Goal: Communication & Community: Answer question/provide support

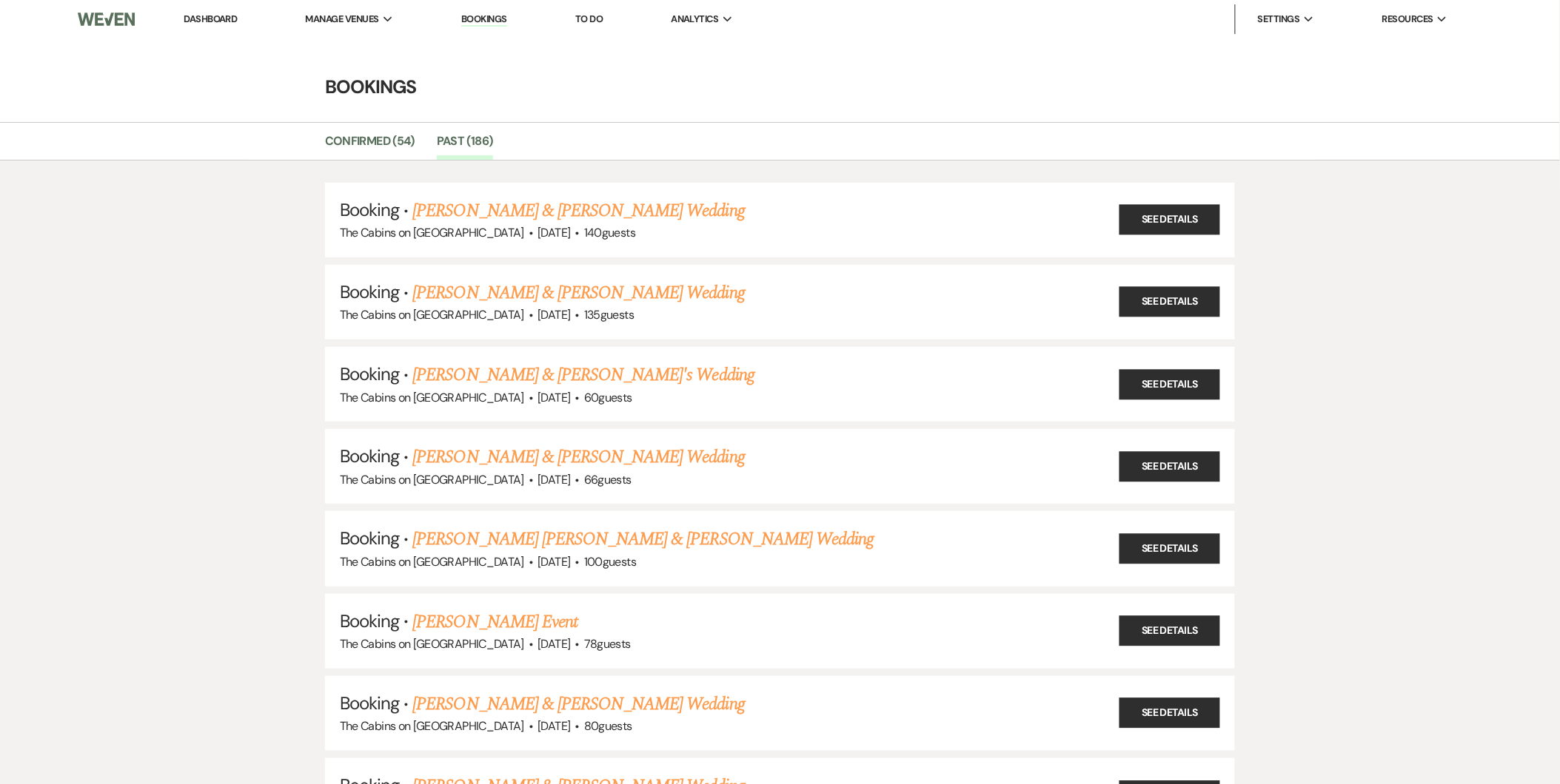
click at [233, 15] on link "Dashboard" at bounding box center [210, 19] width 53 height 13
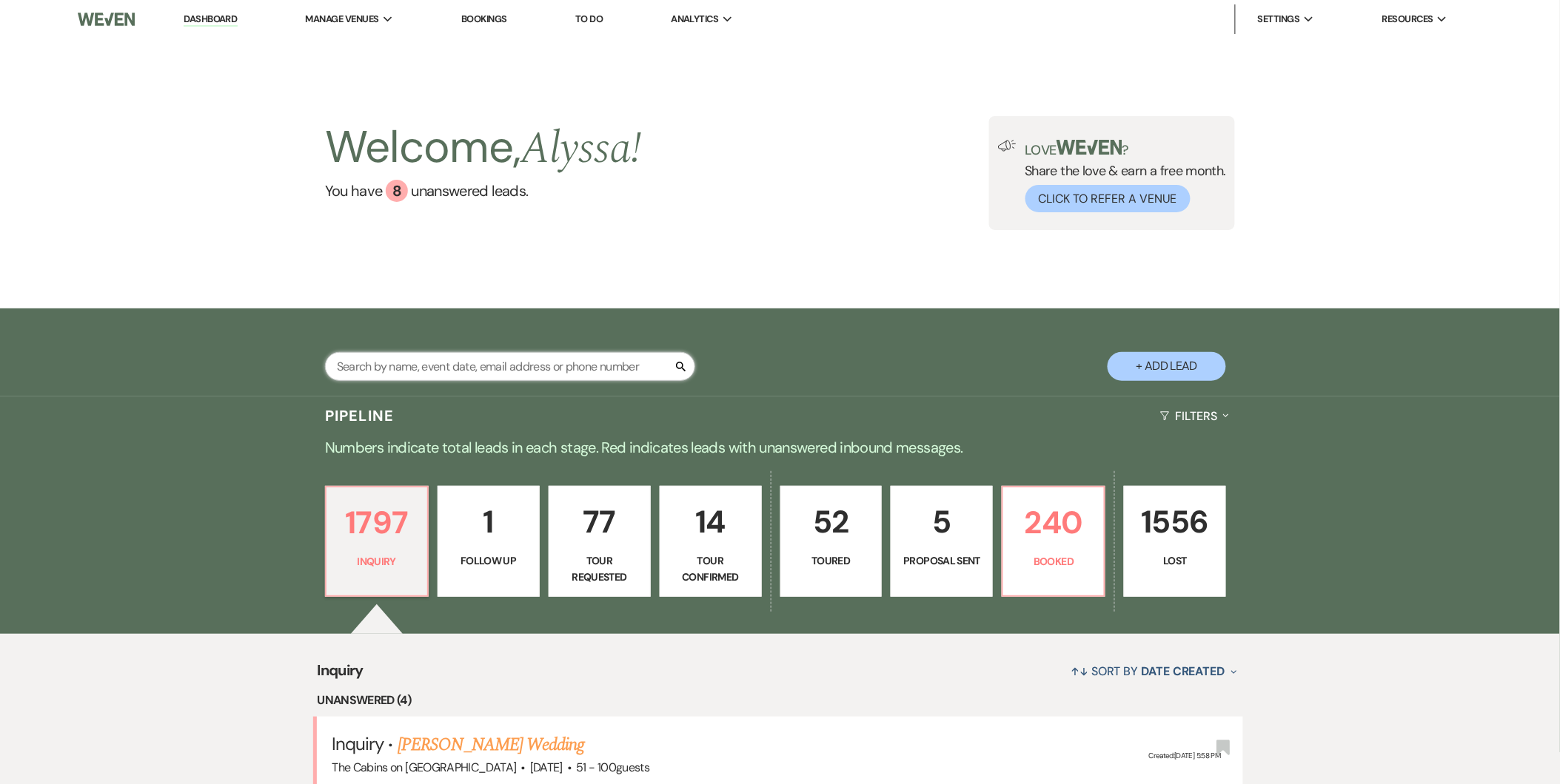
click at [580, 380] on input "text" at bounding box center [510, 367] width 370 height 29
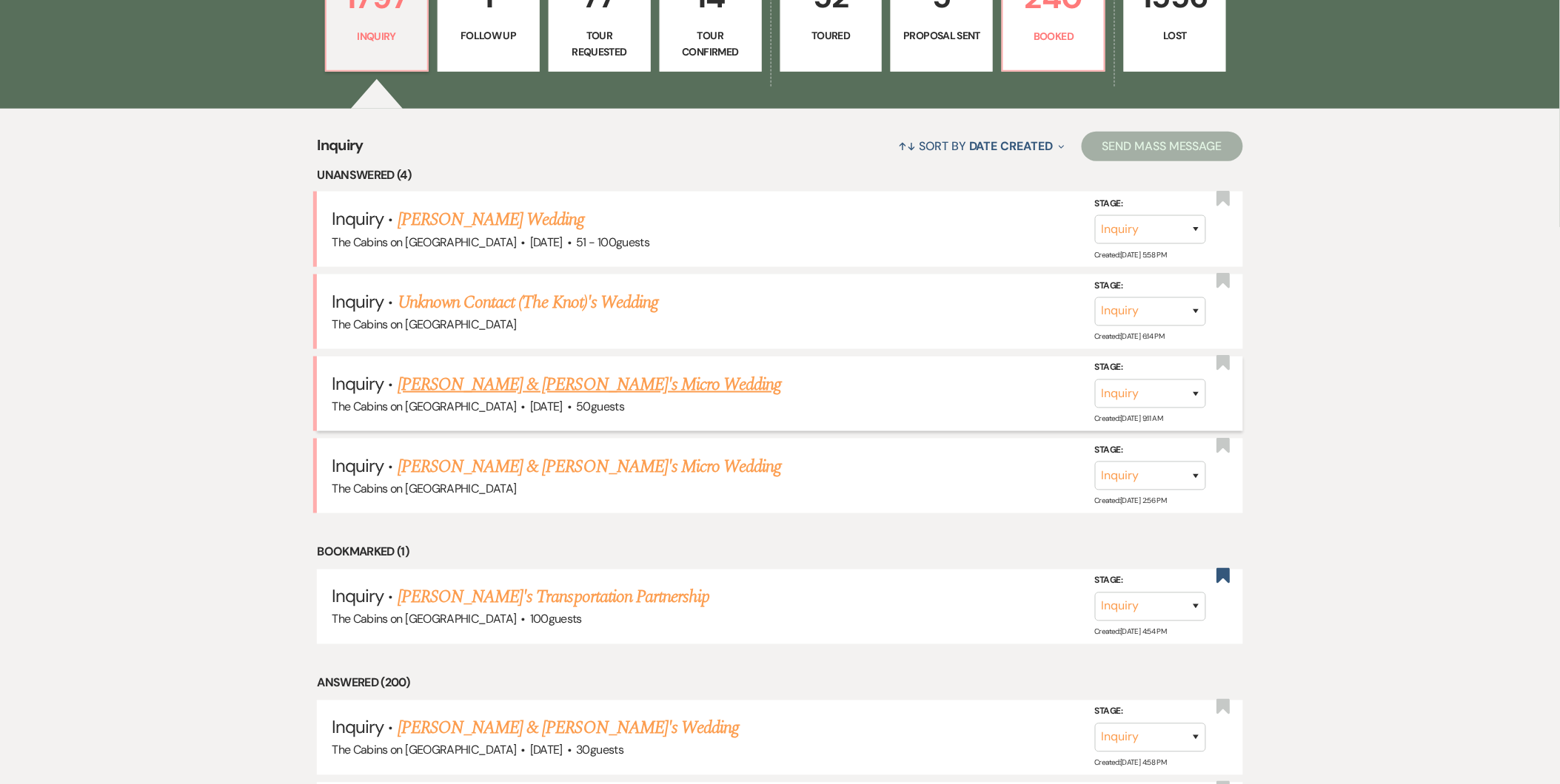
click at [506, 378] on link "[PERSON_NAME] & [PERSON_NAME]'s Micro Wedding" at bounding box center [590, 385] width 384 height 27
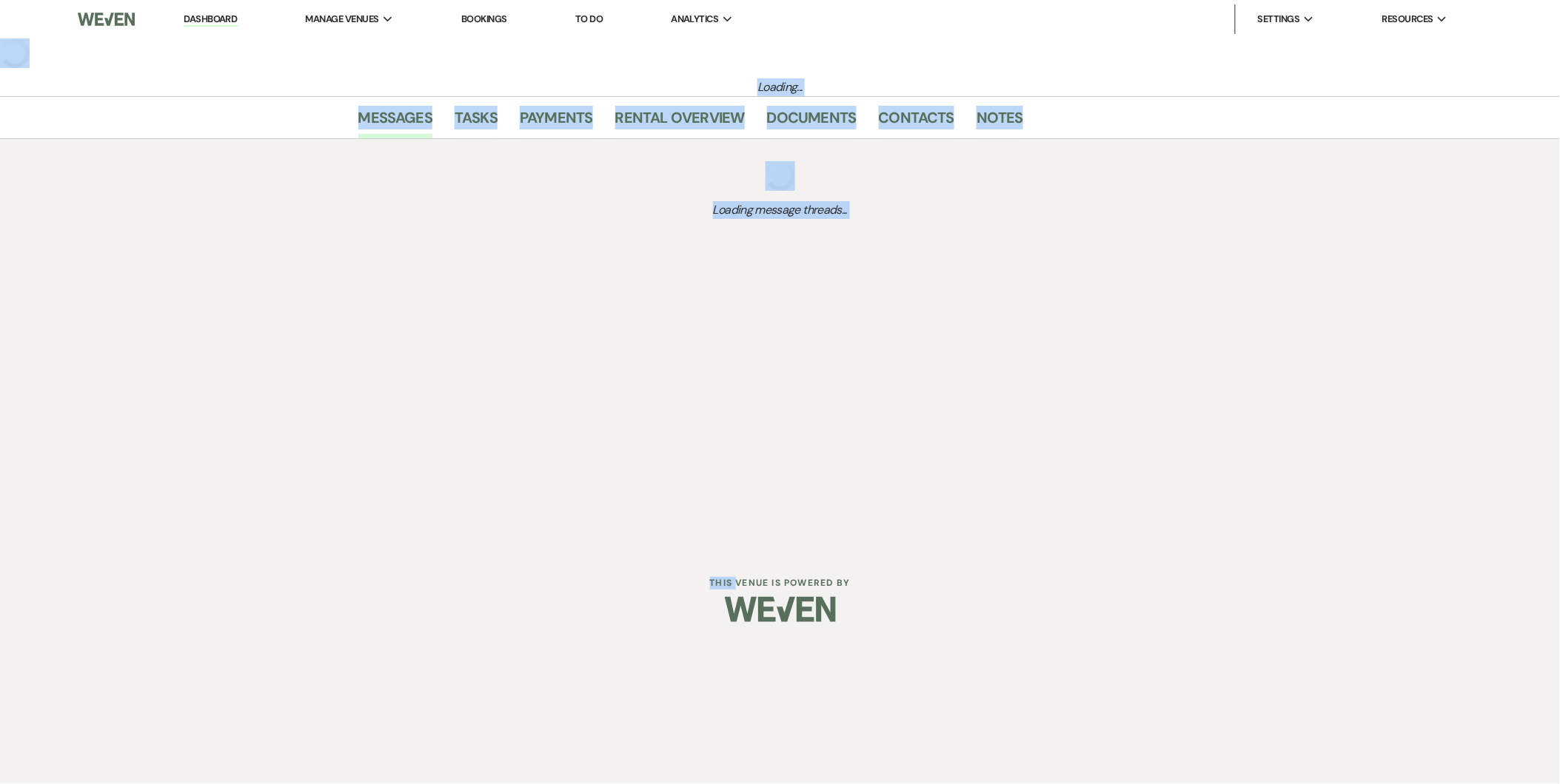
select select "5"
select select "16"
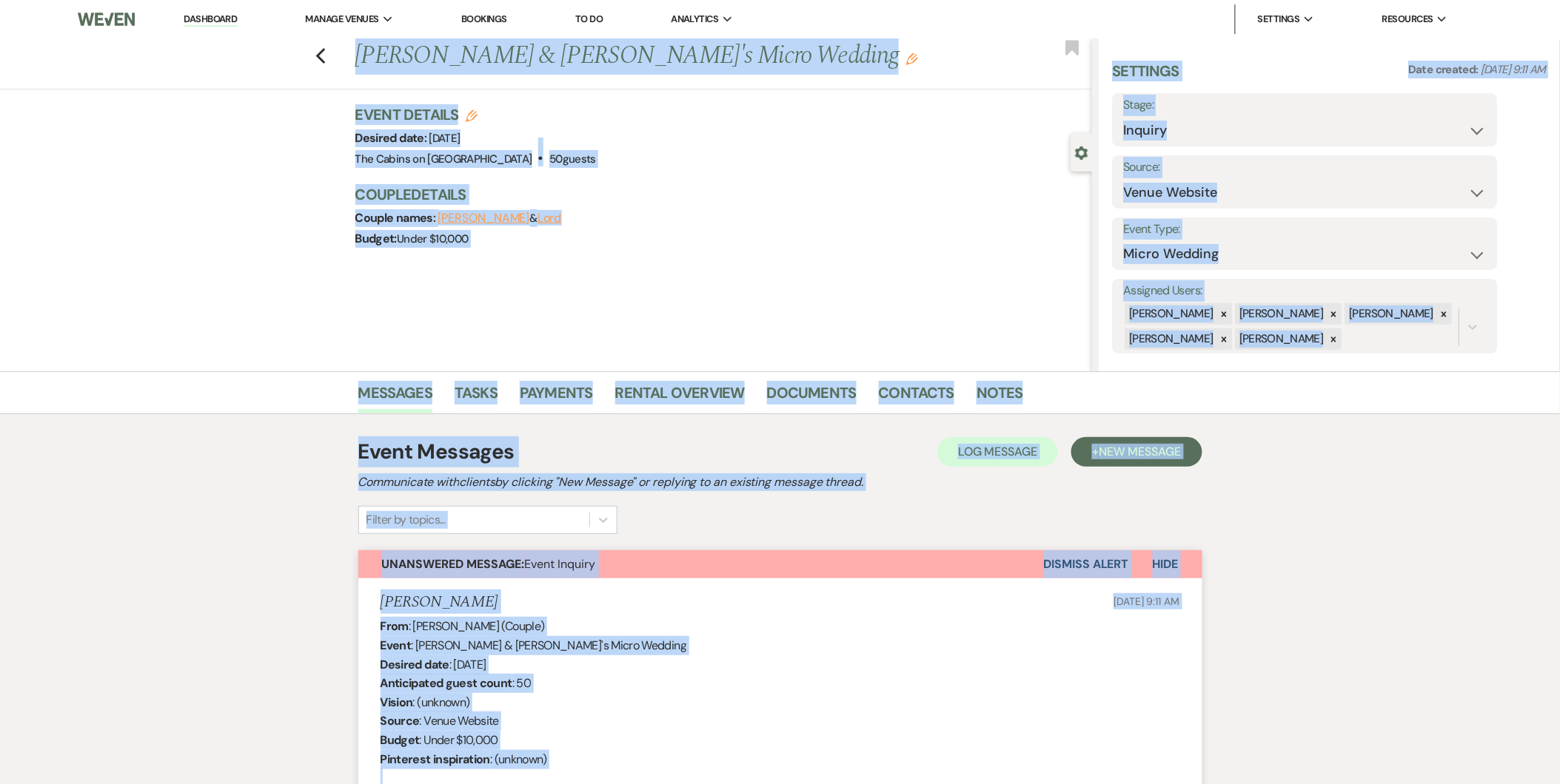
drag, startPoint x: 506, startPoint y: 378, endPoint x: 701, endPoint y: 276, distance: 220.1
click at [701, 276] on div "Previous [PERSON_NAME] & [PERSON_NAME]'s Micro Wedding Edit Bookmark Gear Setti…" at bounding box center [546, 205] width 1092 height 333
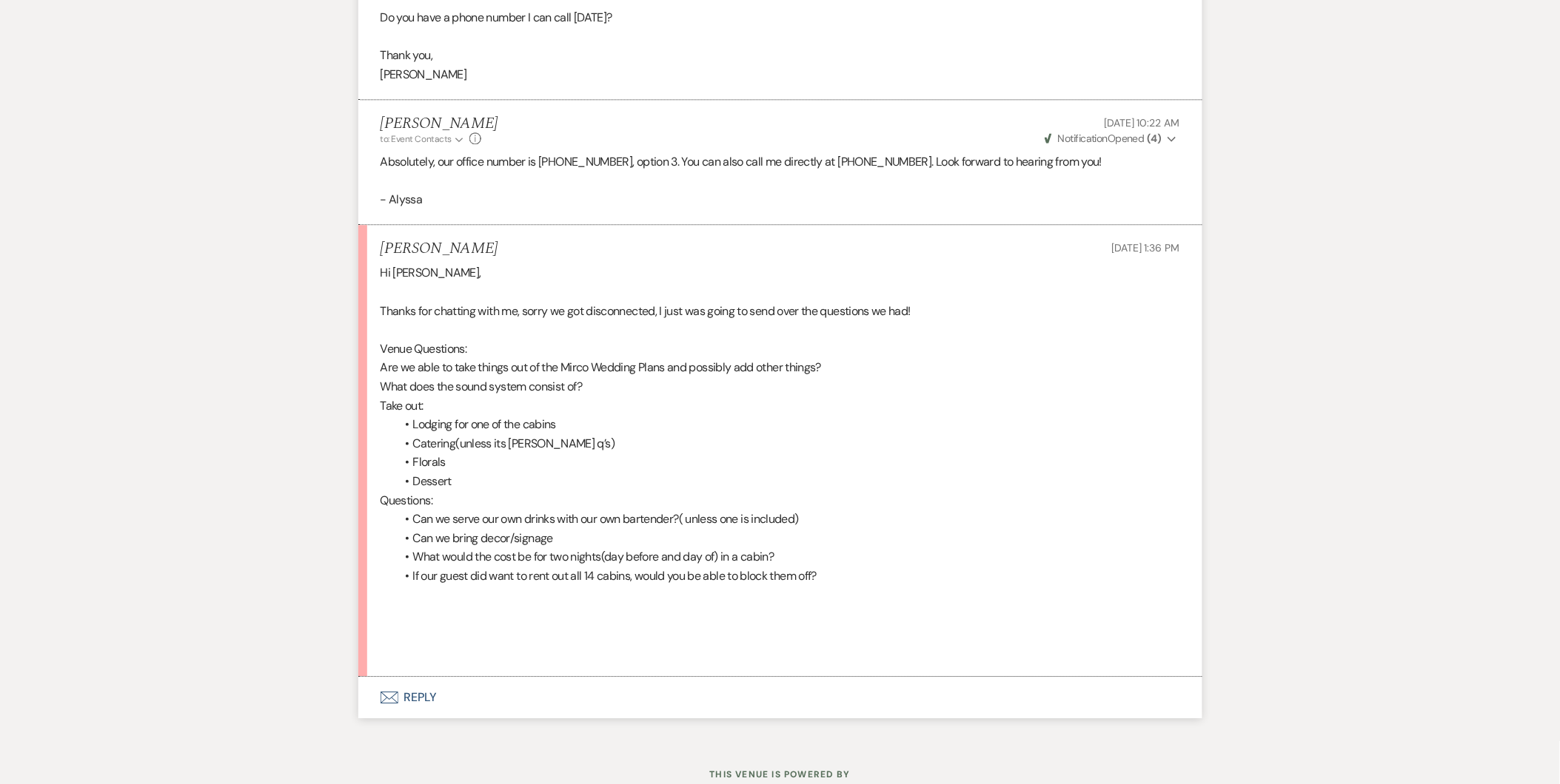
scroll to position [1255, 0]
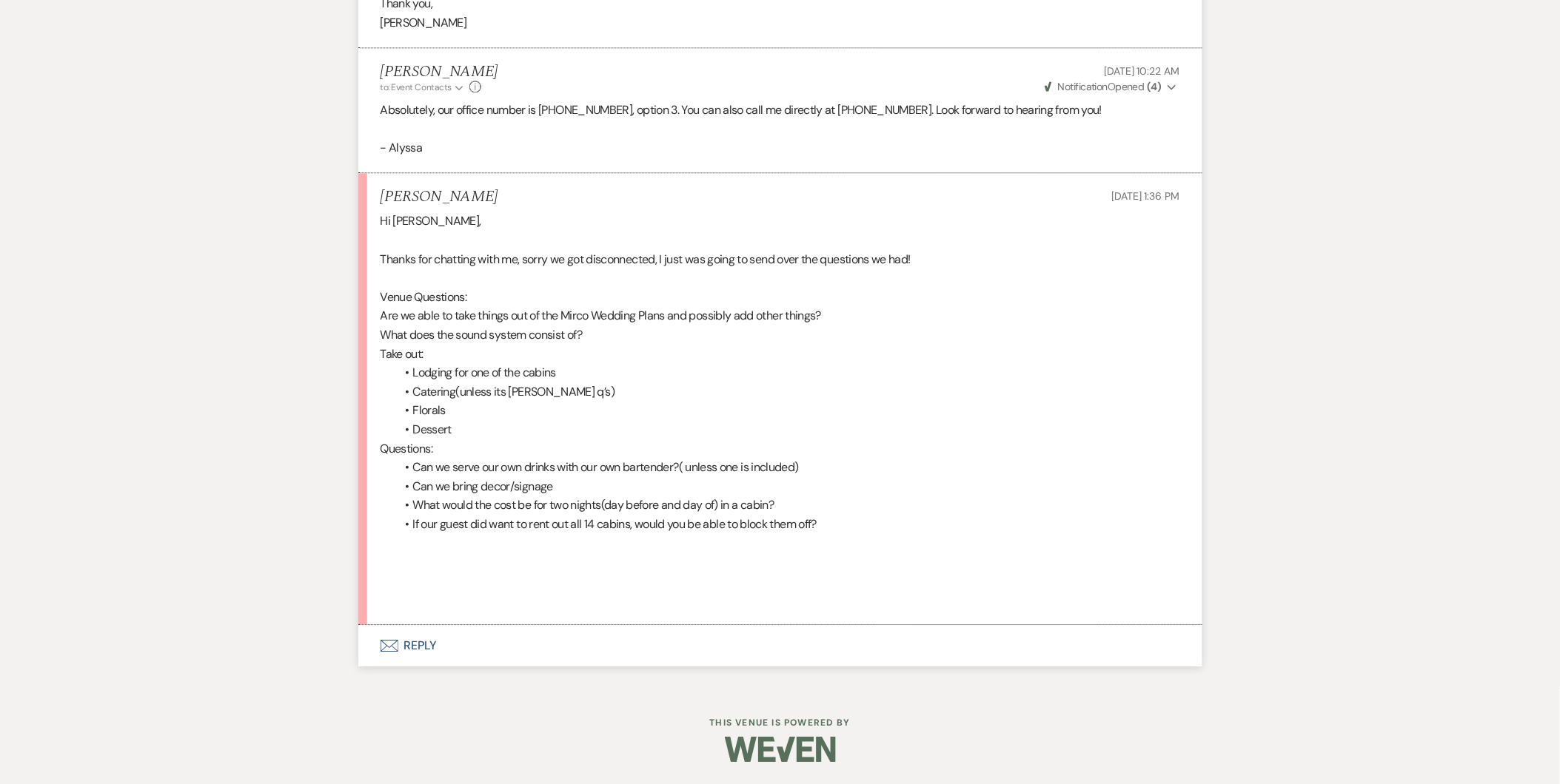
click at [423, 648] on button "Envelope Reply" at bounding box center [780, 646] width 844 height 41
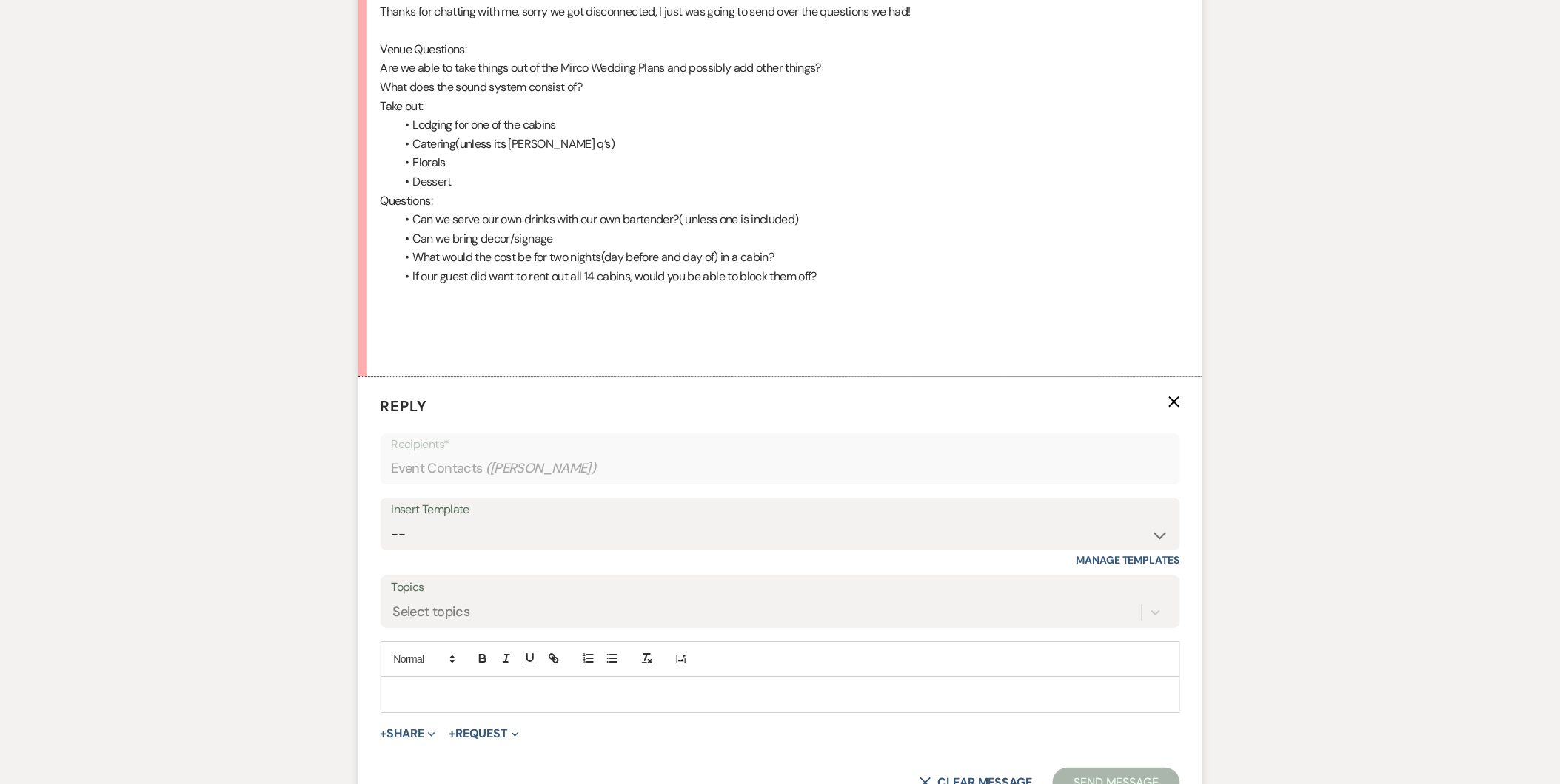
scroll to position [1538, 0]
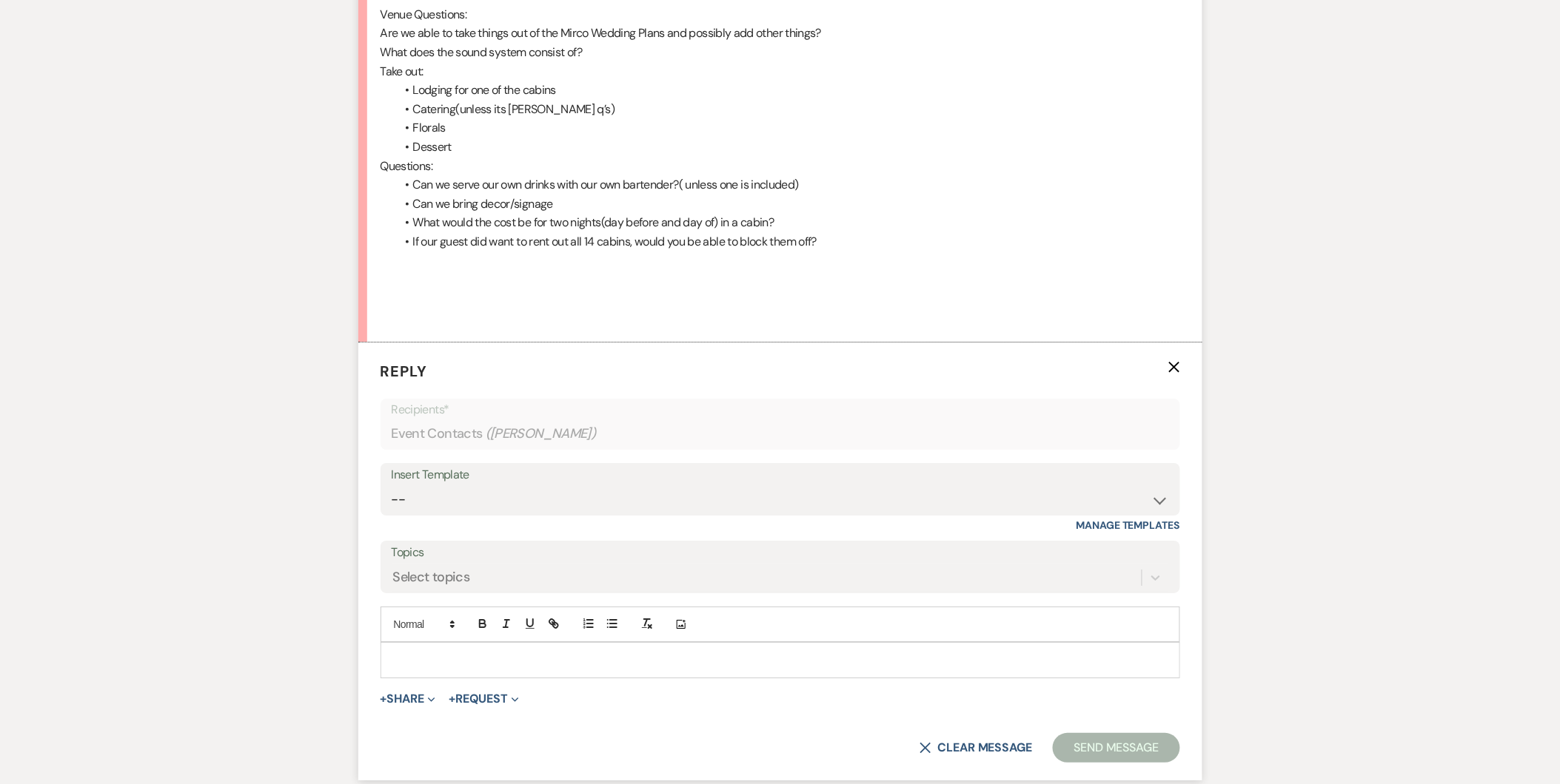
click at [423, 654] on p at bounding box center [780, 660] width 776 height 17
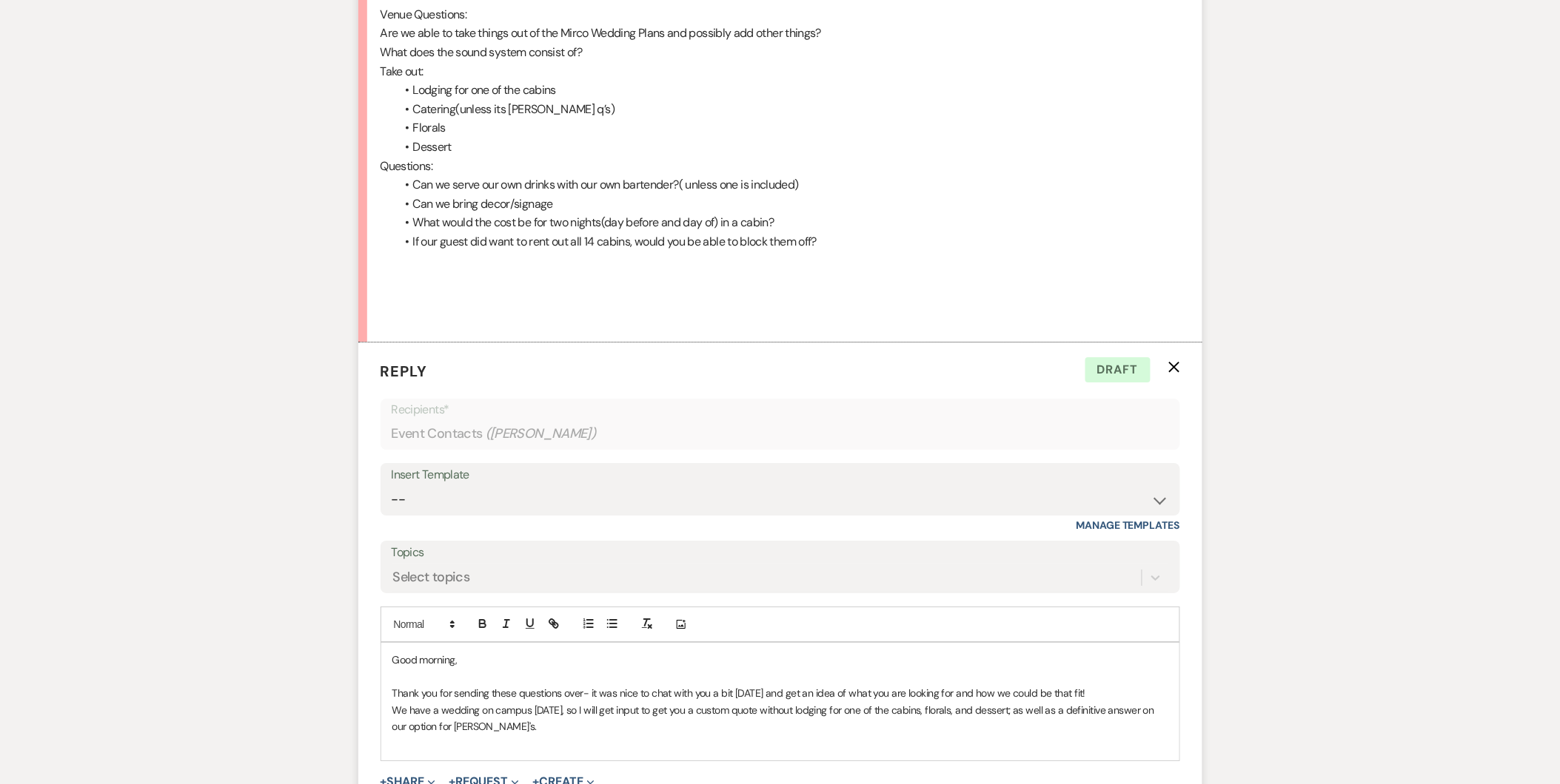
click at [1168, 714] on div "Good morning, Thank you for sending these questions over- it was nice to chat w…" at bounding box center [780, 702] width 798 height 117
click at [474, 726] on p "We have a wedding on campus [DATE], so I will get input to get you a custom quo…" at bounding box center [780, 719] width 776 height 33
click at [576, 720] on p "We have a wedding on campus [DATE], so I will get input to get you a custom quo…" at bounding box center [780, 719] width 776 height 33
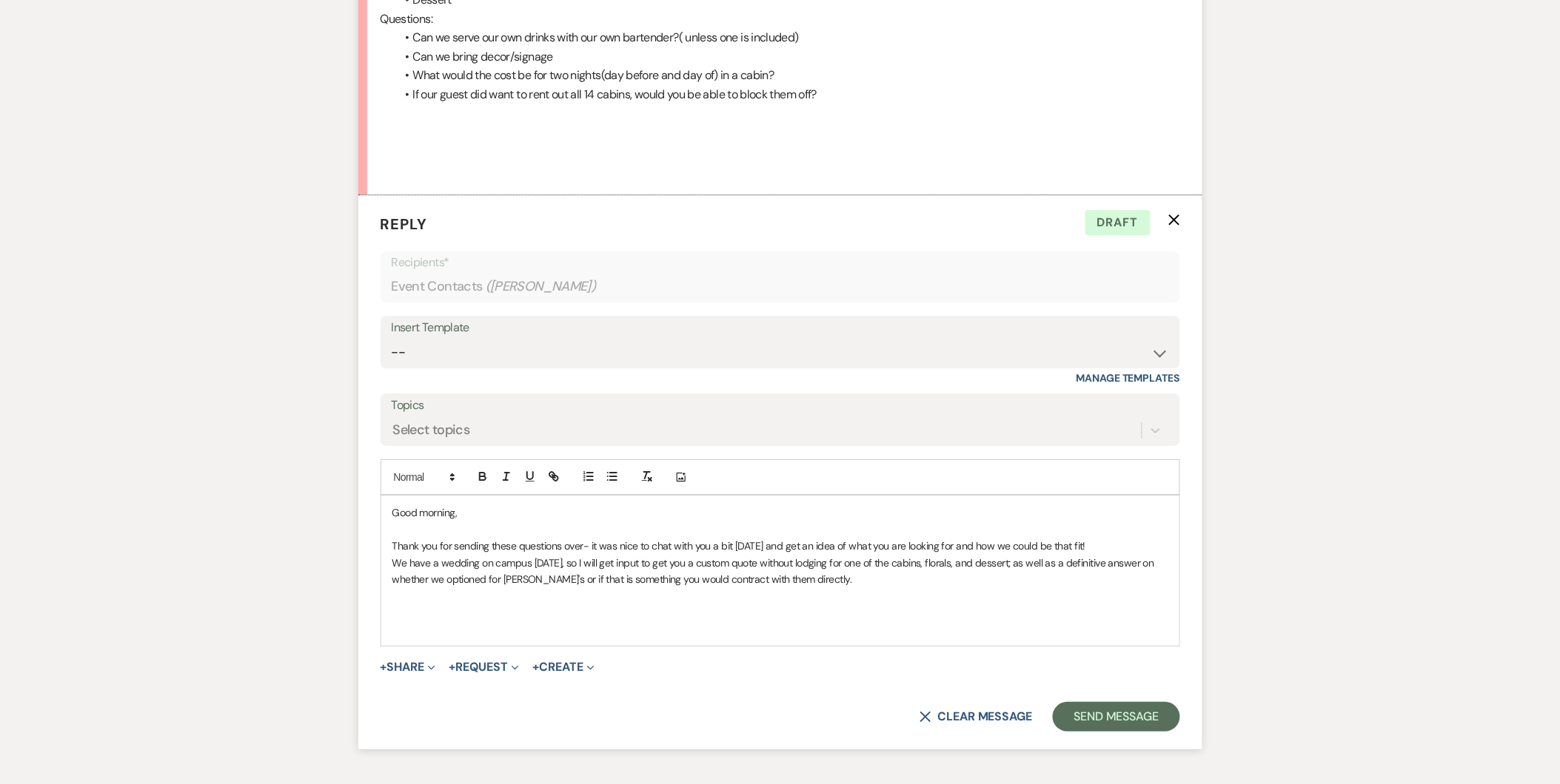
scroll to position [1677, 0]
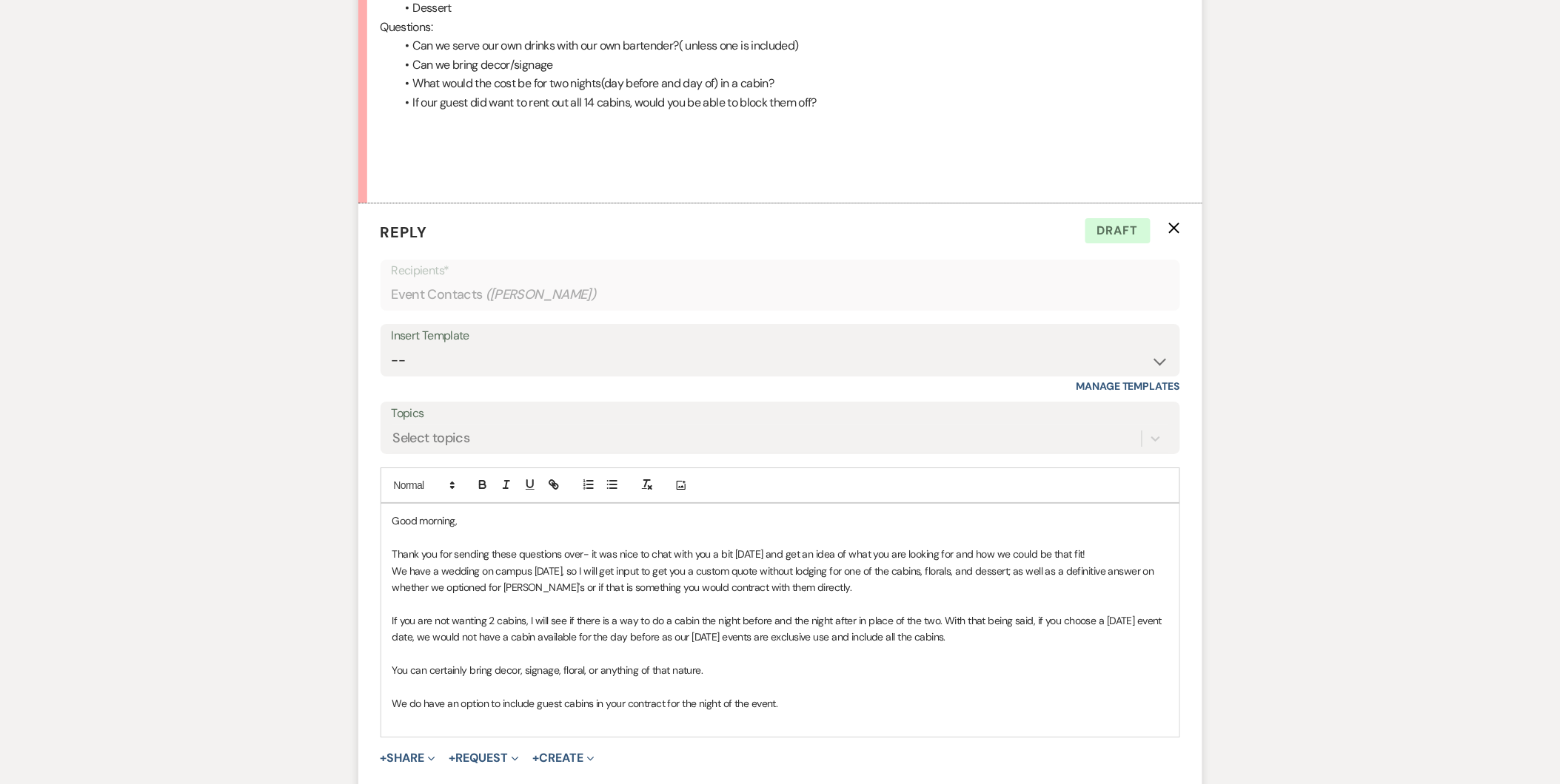
click at [497, 619] on p "If you are not wanting 2 cabins, I will see if there is a way to do a cabin the…" at bounding box center [780, 629] width 776 height 33
click at [508, 657] on p at bounding box center [780, 653] width 776 height 17
click at [954, 634] on p "If you are not wanting 2 cabins, I will see if there is a way to do a cabin the…" at bounding box center [780, 629] width 776 height 33
click at [689, 644] on p "If you are not wanting 2 cabins, I will see if there is a way to do a cabin the…" at bounding box center [780, 629] width 776 height 33
click at [693, 686] on p at bounding box center [780, 687] width 776 height 17
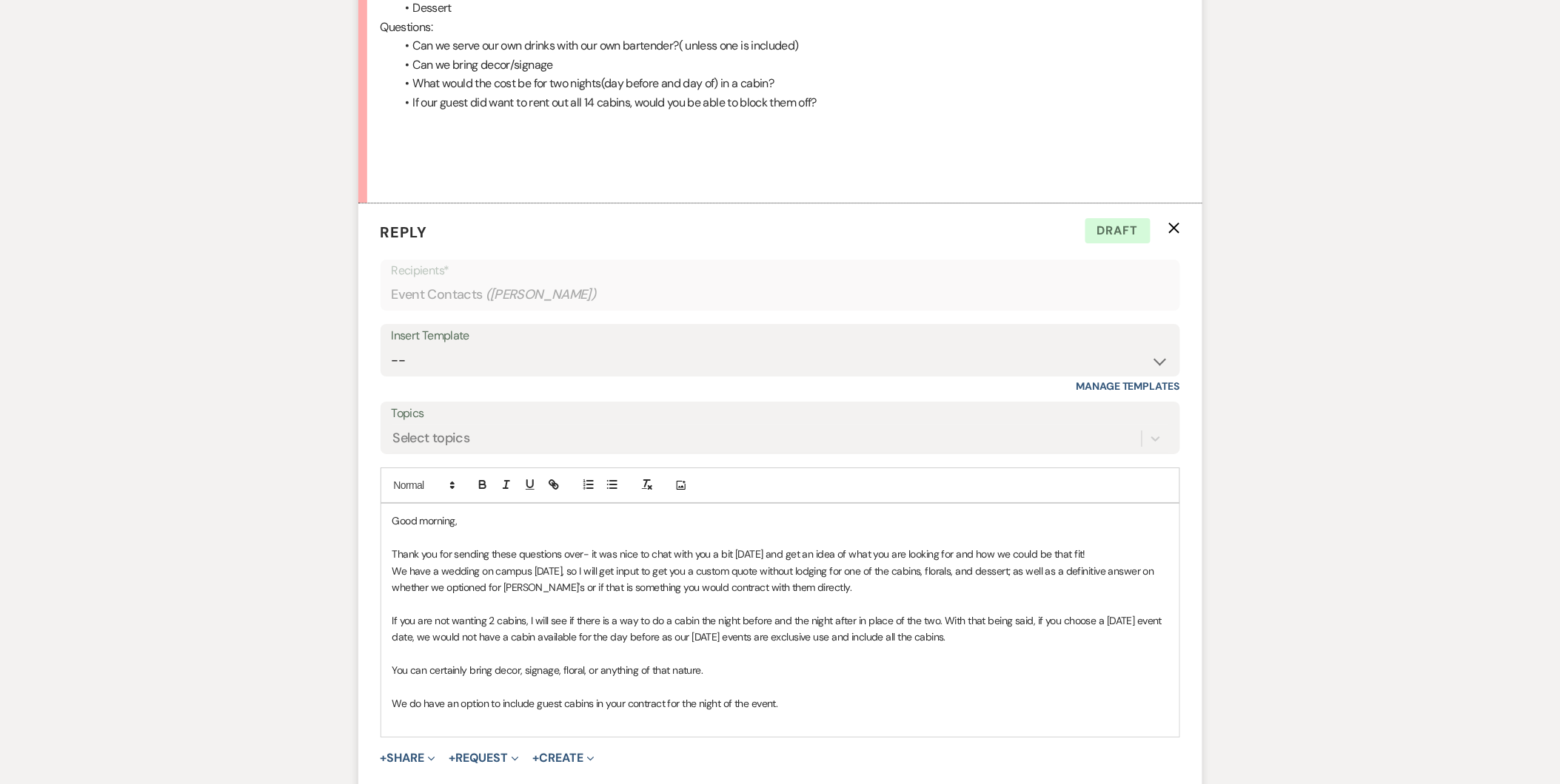
click at [781, 656] on p at bounding box center [780, 653] width 776 height 17
click at [756, 635] on p "If you are not wanting 2 cabins, I will see if there is a way to do a cabin the…" at bounding box center [780, 629] width 776 height 33
click at [720, 684] on p at bounding box center [780, 687] width 776 height 17
click at [803, 710] on p "We do have an option to include guest cabins in your contract for the night of …" at bounding box center [780, 703] width 776 height 17
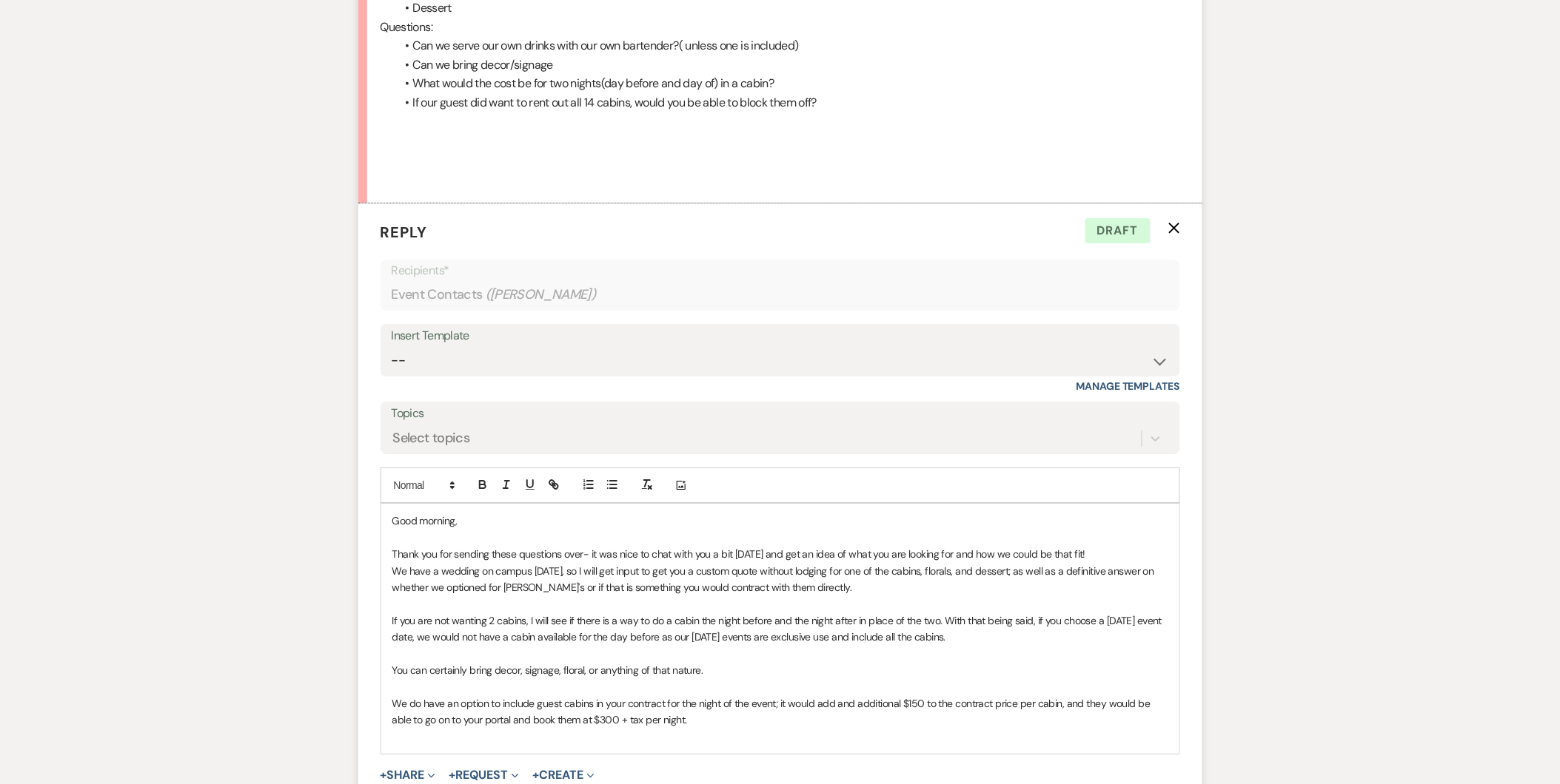
click at [1091, 706] on p "We do have an option to include guest cabins in your contract for the night of …" at bounding box center [780, 712] width 776 height 33
click at [1086, 703] on p "We do have an option to include guest cabins in your contract for the night of …" at bounding box center [780, 712] width 776 height 33
drag, startPoint x: 1082, startPoint y: 703, endPoint x: 1100, endPoint y: 705, distance: 18.1
click at [1100, 705] on p "We do have an option to include guest cabins in your contract for the night of …" at bounding box center [780, 712] width 776 height 33
drag, startPoint x: 1100, startPoint y: 705, endPoint x: 1075, endPoint y: 703, distance: 25.1
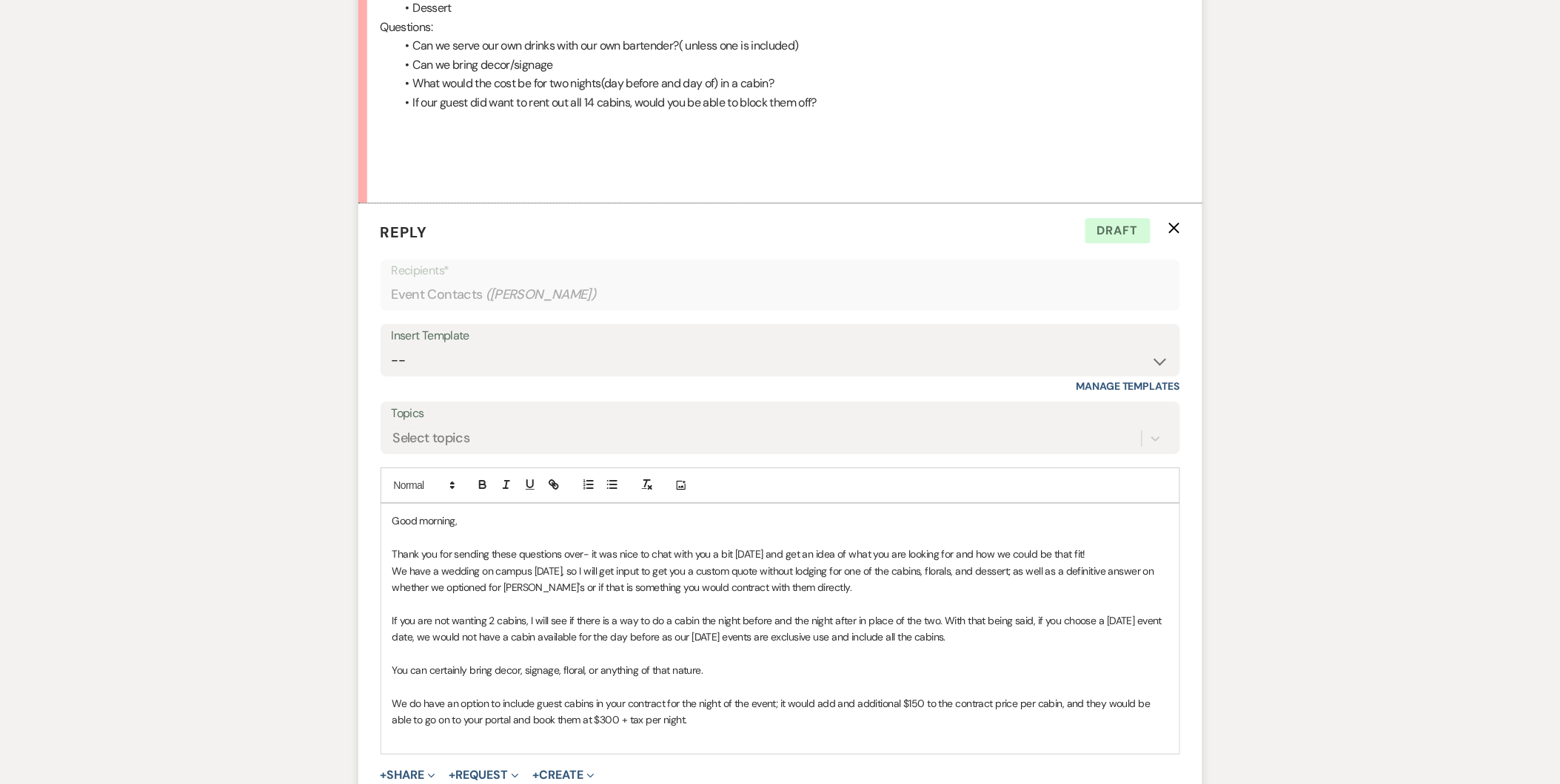
click at [1075, 703] on p "We do have an option to include guest cabins in your contract for the night of …" at bounding box center [780, 712] width 776 height 33
drag, startPoint x: 1085, startPoint y: 703, endPoint x: 1106, endPoint y: 707, distance: 21.4
click at [1106, 707] on p "We do have an option to include guest cabins in your contract for the night of …" at bounding box center [780, 712] width 776 height 33
click at [731, 719] on p "We do have an option to include guest cabins in your contract for the night of …" at bounding box center [780, 712] width 776 height 33
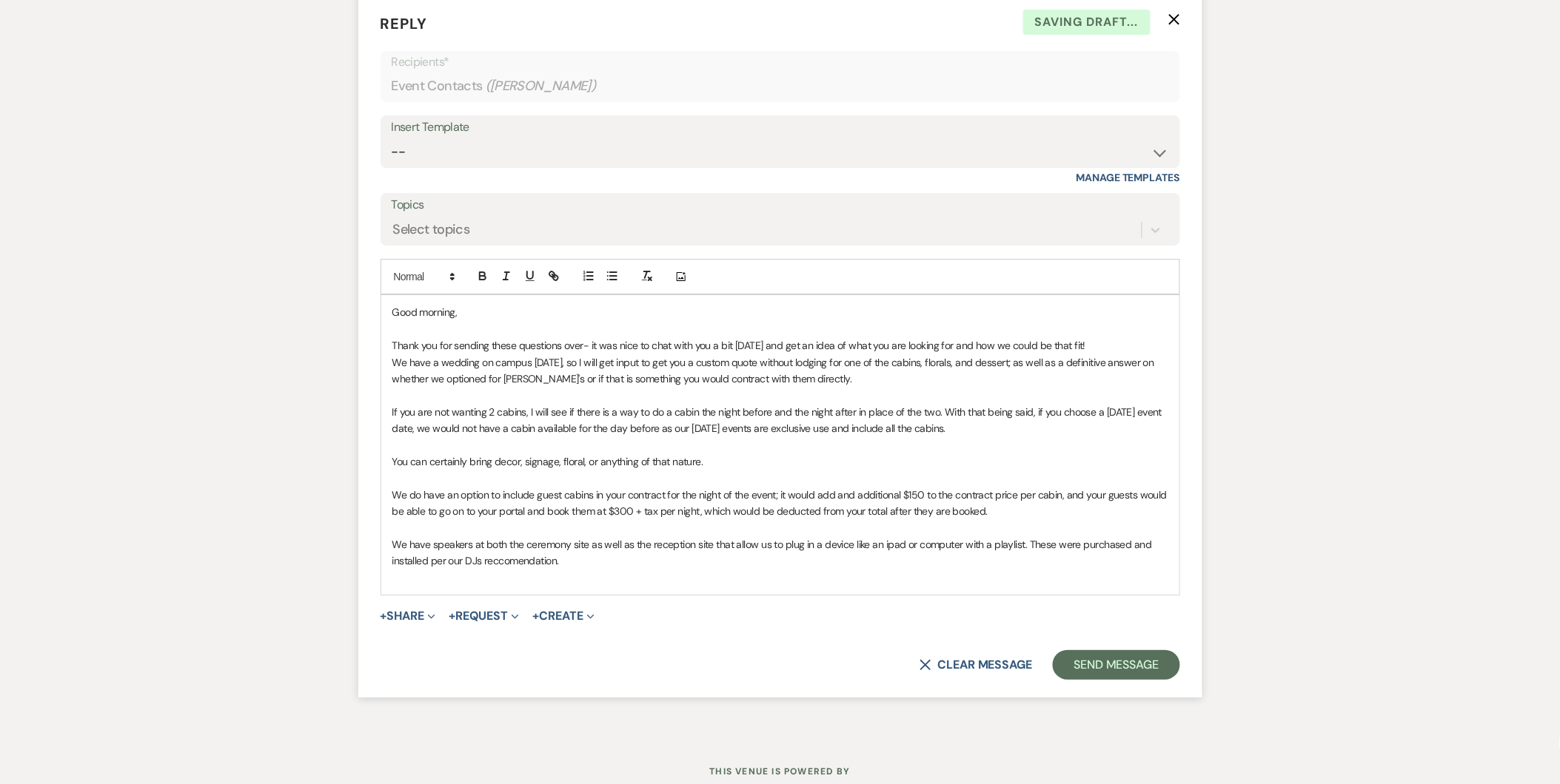
scroll to position [1891, 0]
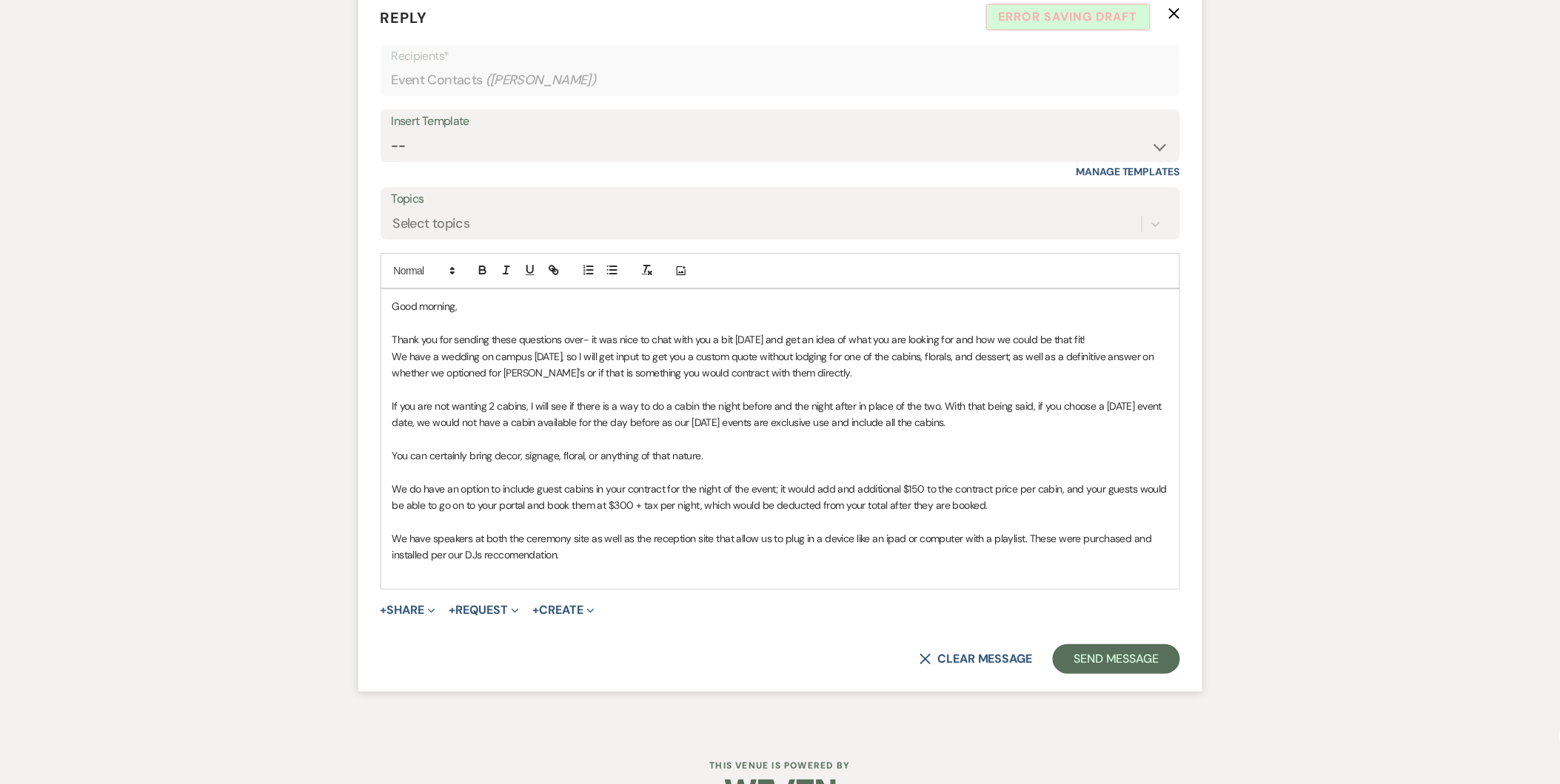
click at [668, 405] on p "If you are not wanting 2 cabins, I will see if there is a way to do a cabin the…" at bounding box center [780, 415] width 776 height 33
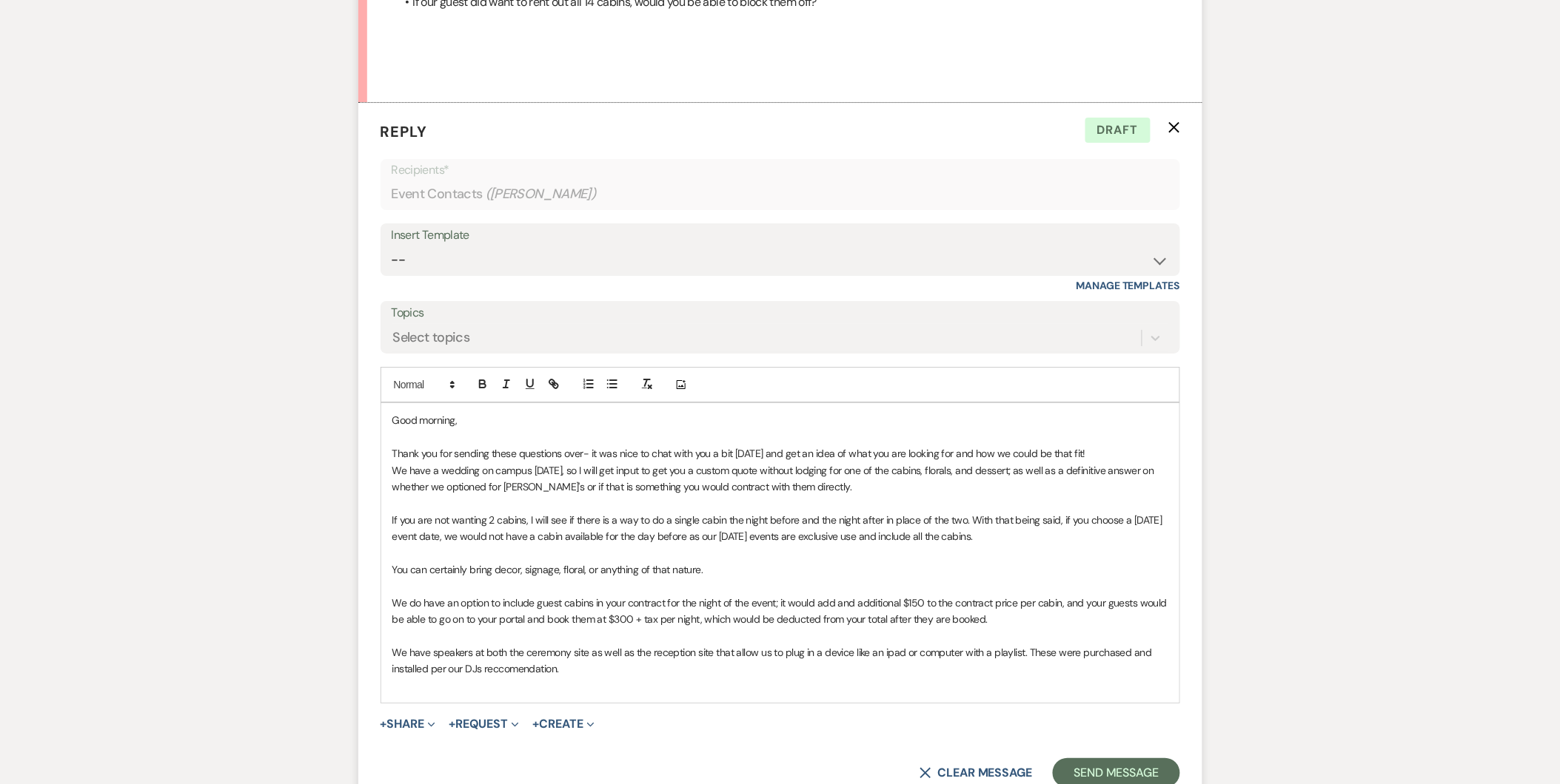
scroll to position [1784, 0]
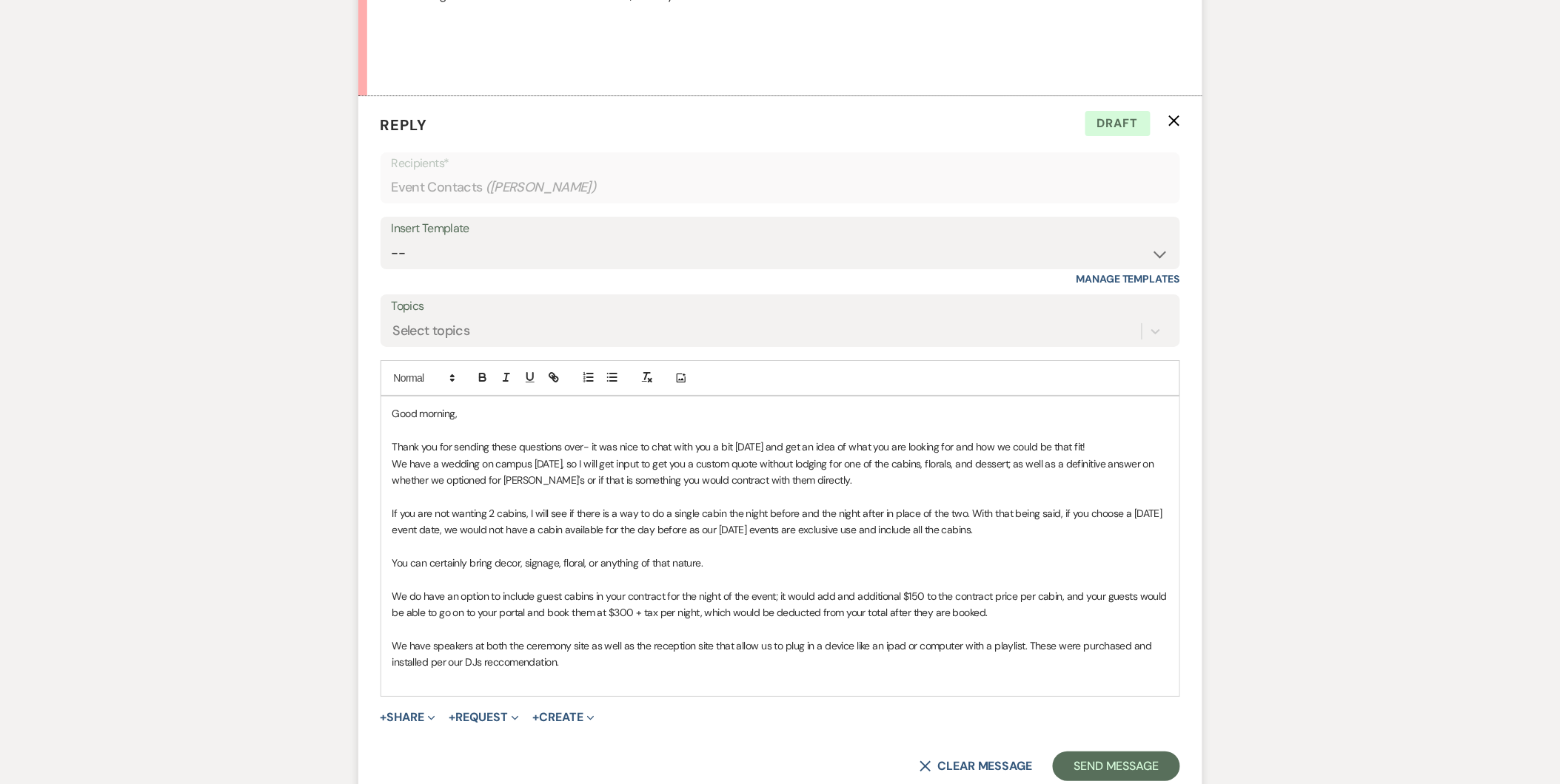
click at [618, 665] on p "We have speakers at both the ceremony site as well as the reception site that a…" at bounding box center [780, 654] width 776 height 33
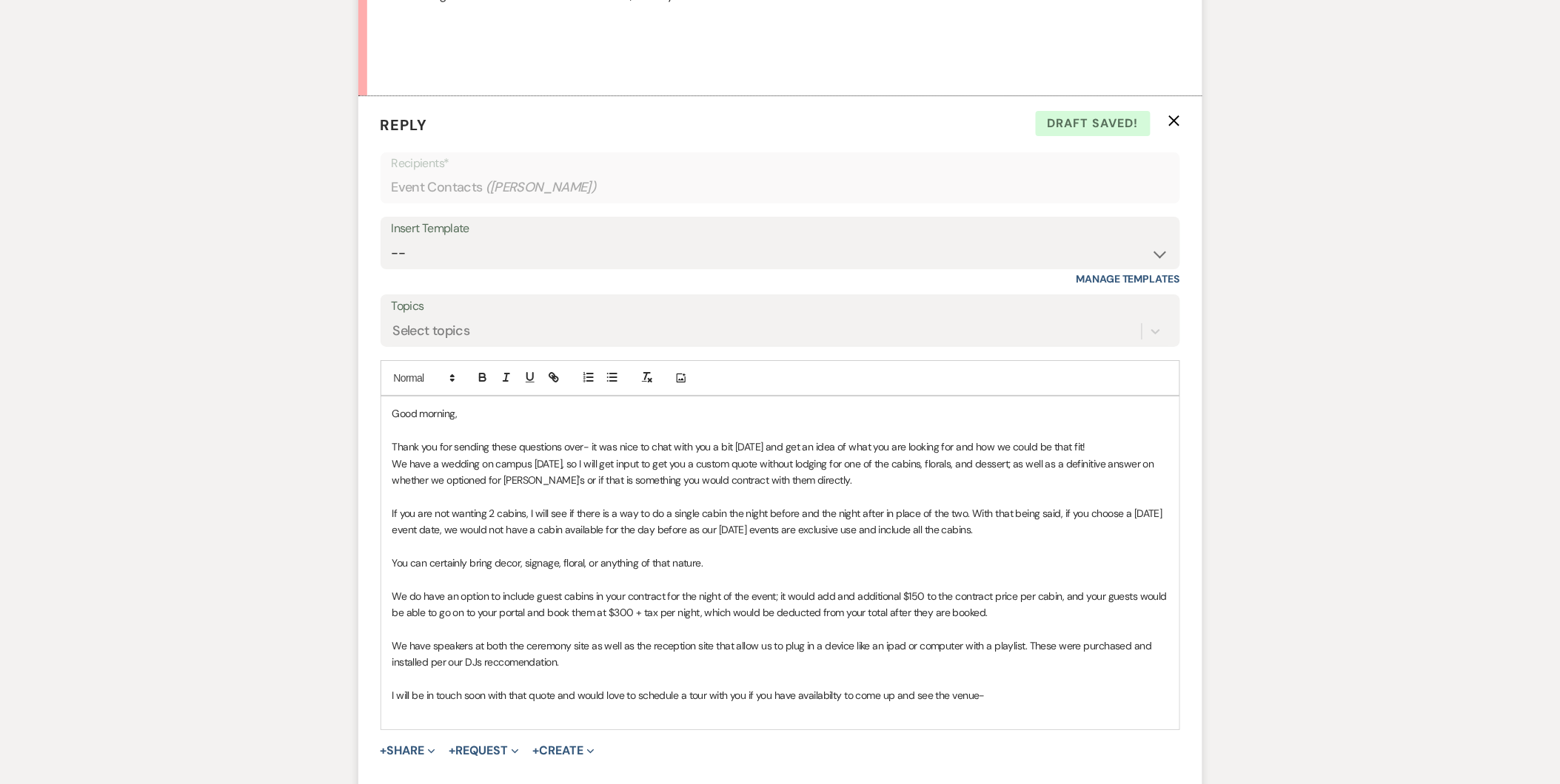
click at [808, 705] on p at bounding box center [780, 711] width 776 height 17
click at [1003, 704] on p at bounding box center [780, 711] width 776 height 17
click at [1003, 703] on p "I will be in touch soon with that quote and would love to schedule a tour with …" at bounding box center [780, 695] width 776 height 17
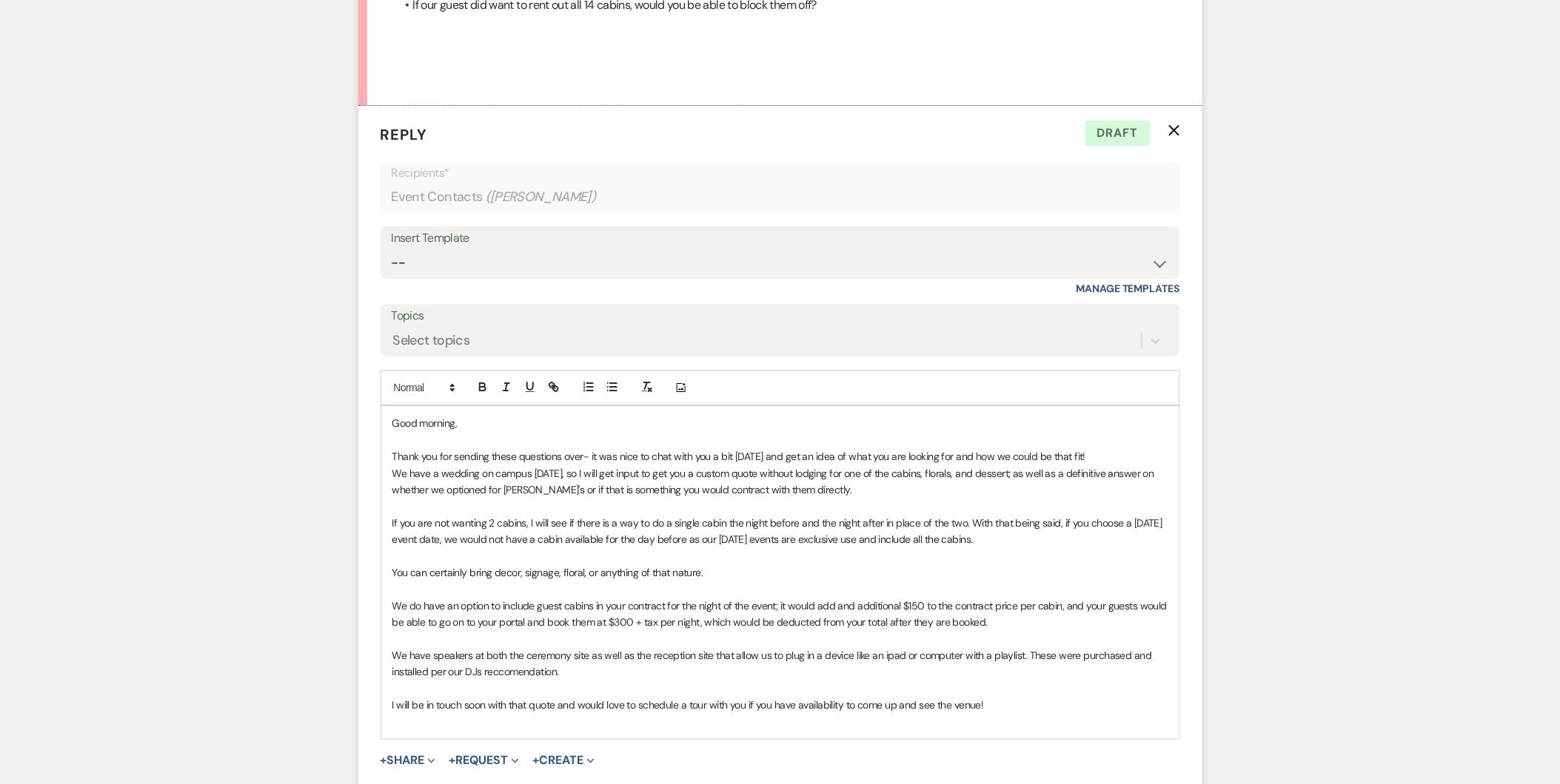
scroll to position [1793, 0]
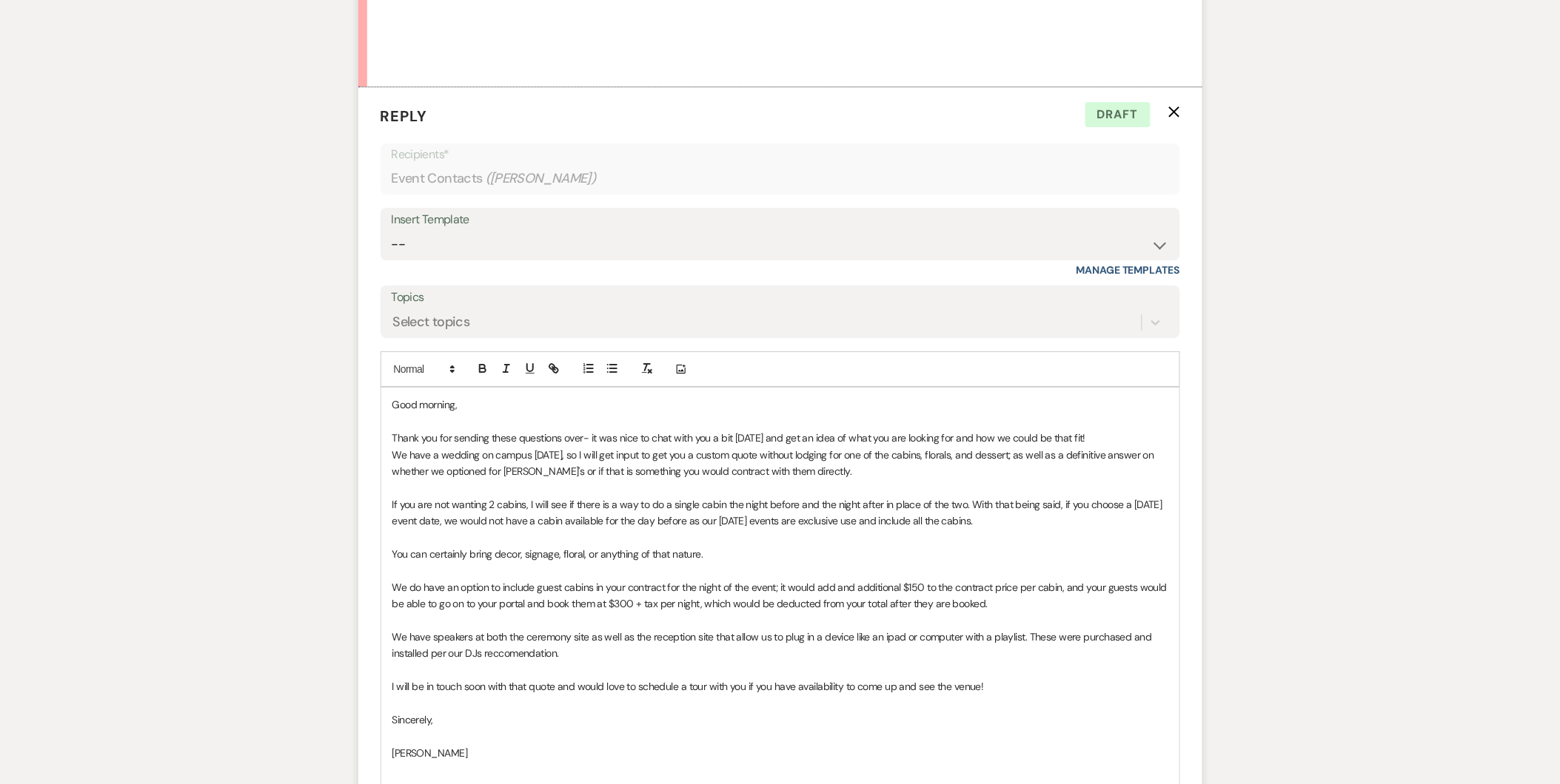
drag, startPoint x: 1555, startPoint y: 523, endPoint x: 1557, endPoint y: 542, distance: 19.1
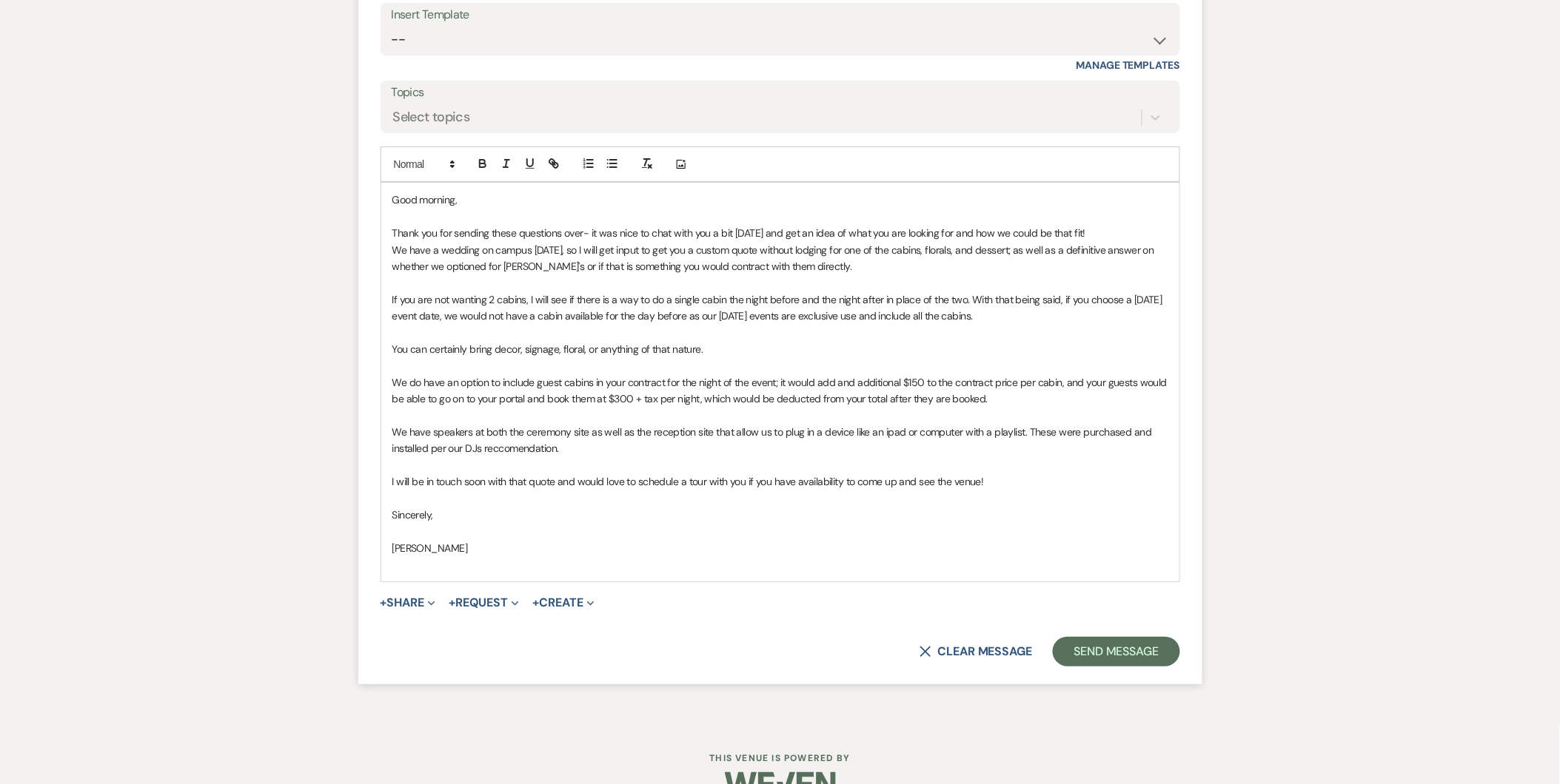
scroll to position [2034, 0]
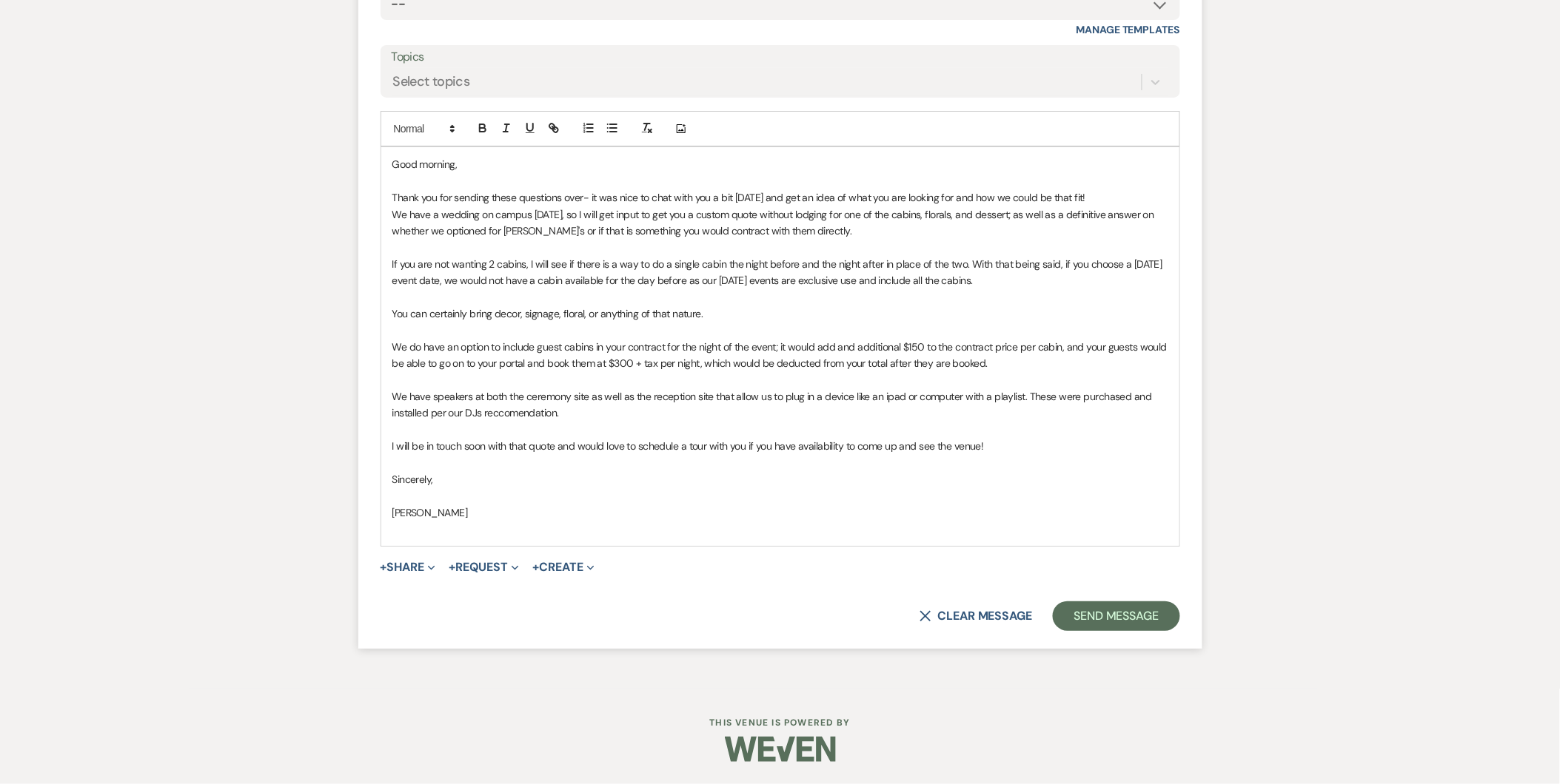
click at [679, 400] on p "We have speakers at both the ceremony site as well as the reception site that a…" at bounding box center [780, 405] width 776 height 33
click at [731, 321] on p "You can certainly bring decor, signage, floral, or anything of that nature." at bounding box center [780, 314] width 776 height 17
click at [760, 356] on p "We do have an option to include guest cabins in your contract for the night of …" at bounding box center [780, 356] width 776 height 33
click at [905, 352] on p "We do have an option to include guest cabins in your contract for the night of …" at bounding box center [780, 356] width 776 height 33
click at [583, 422] on p at bounding box center [780, 430] width 776 height 17
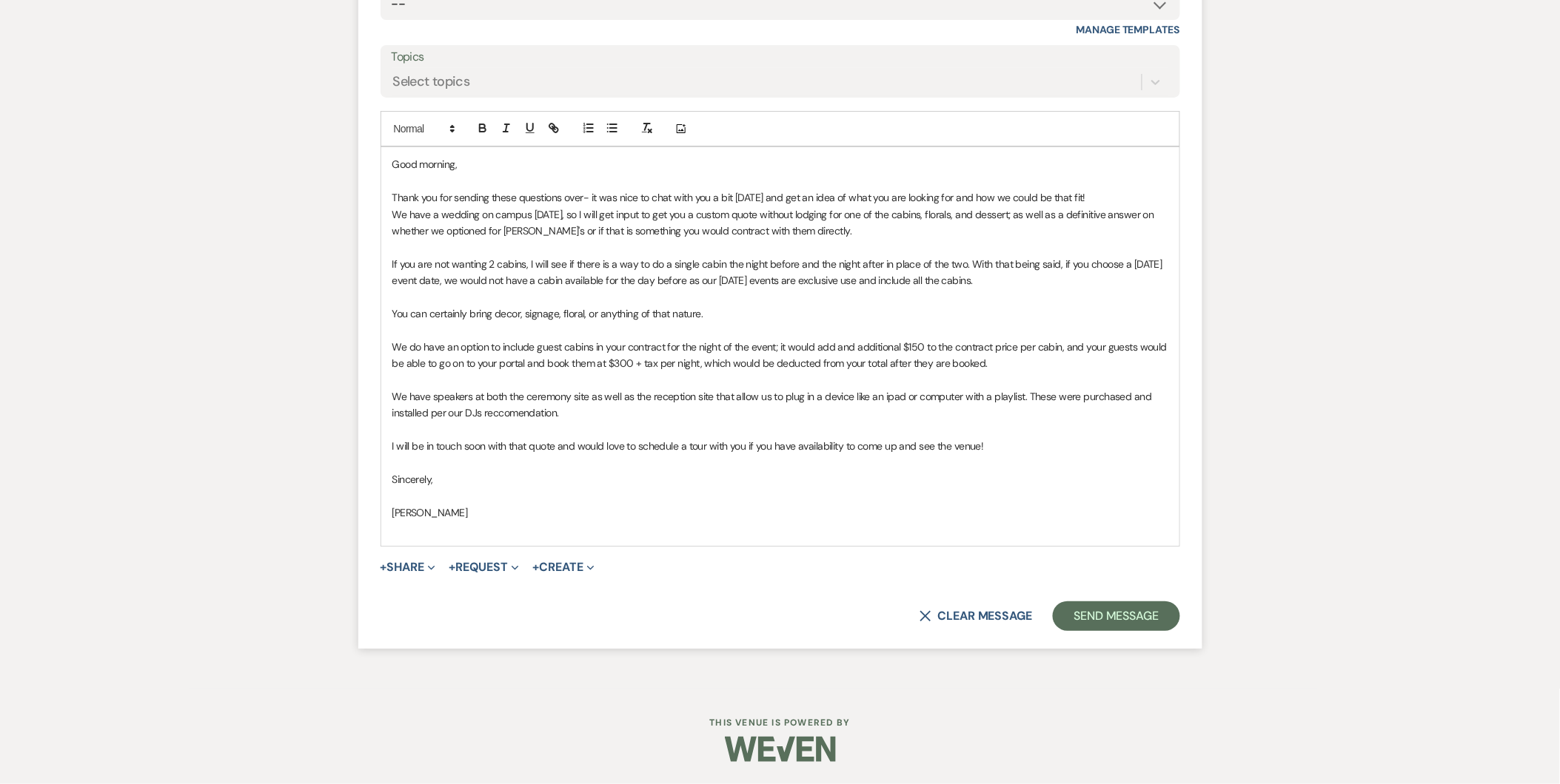
click at [634, 390] on p "We have speakers at both the ceremony site as well as the reception site that a…" at bounding box center [780, 405] width 776 height 33
click at [686, 343] on p "We do have an option to include guest cabins in your contract for the night of …" at bounding box center [780, 356] width 776 height 33
click at [579, 439] on p "I will be in touch soon with that quote and would love to schedule a tour with …" at bounding box center [780, 446] width 776 height 17
drag, startPoint x: 538, startPoint y: 424, endPoint x: 538, endPoint y: 413, distance: 11.0
click at [538, 413] on div "Good morning, Thank you for sending these questions over- it was nice to chat w…" at bounding box center [780, 346] width 798 height 399
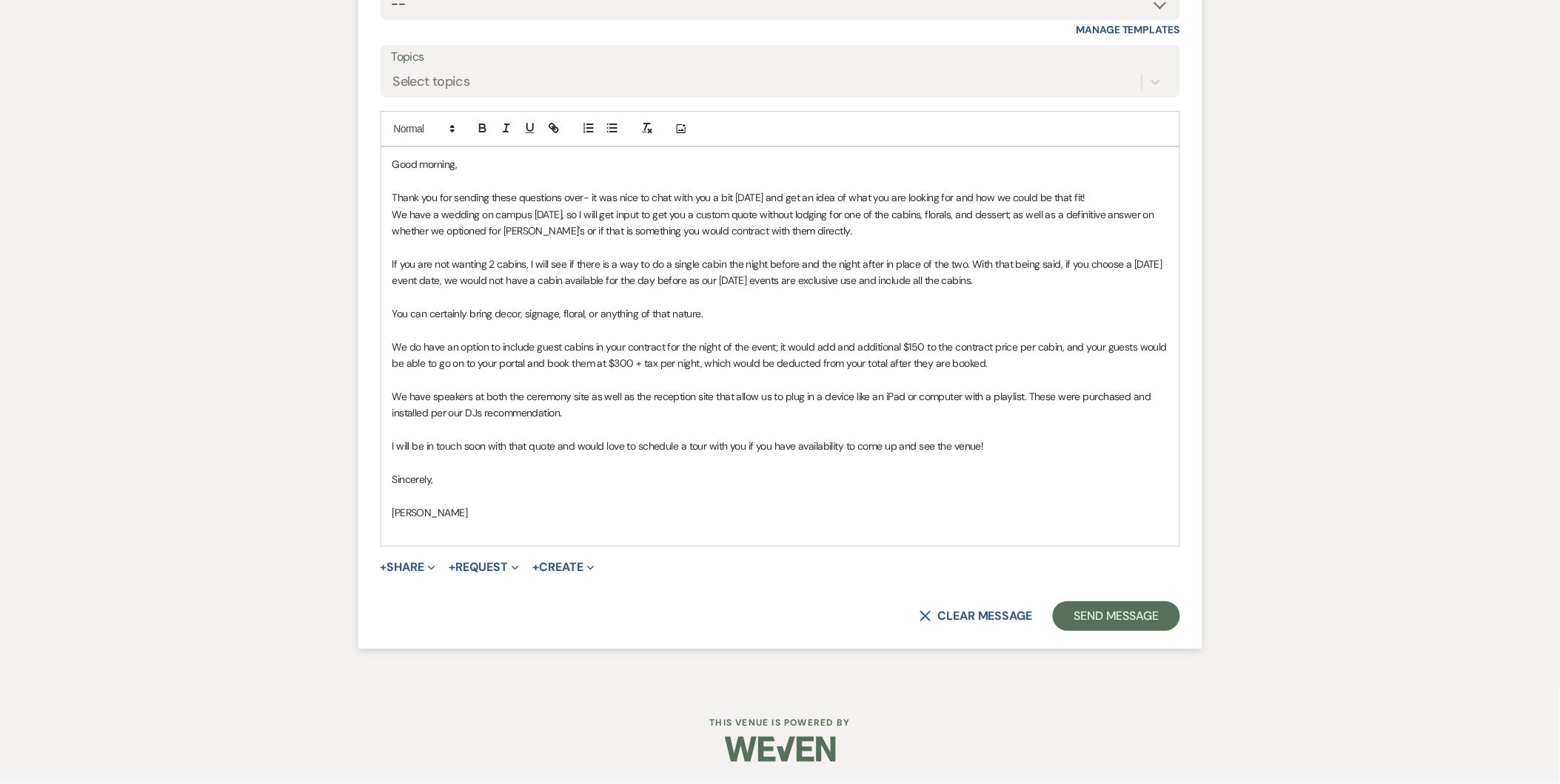
click at [633, 484] on p "Sincerely," at bounding box center [780, 479] width 776 height 17
click at [1106, 623] on button "Send Message" at bounding box center [1116, 616] width 127 height 29
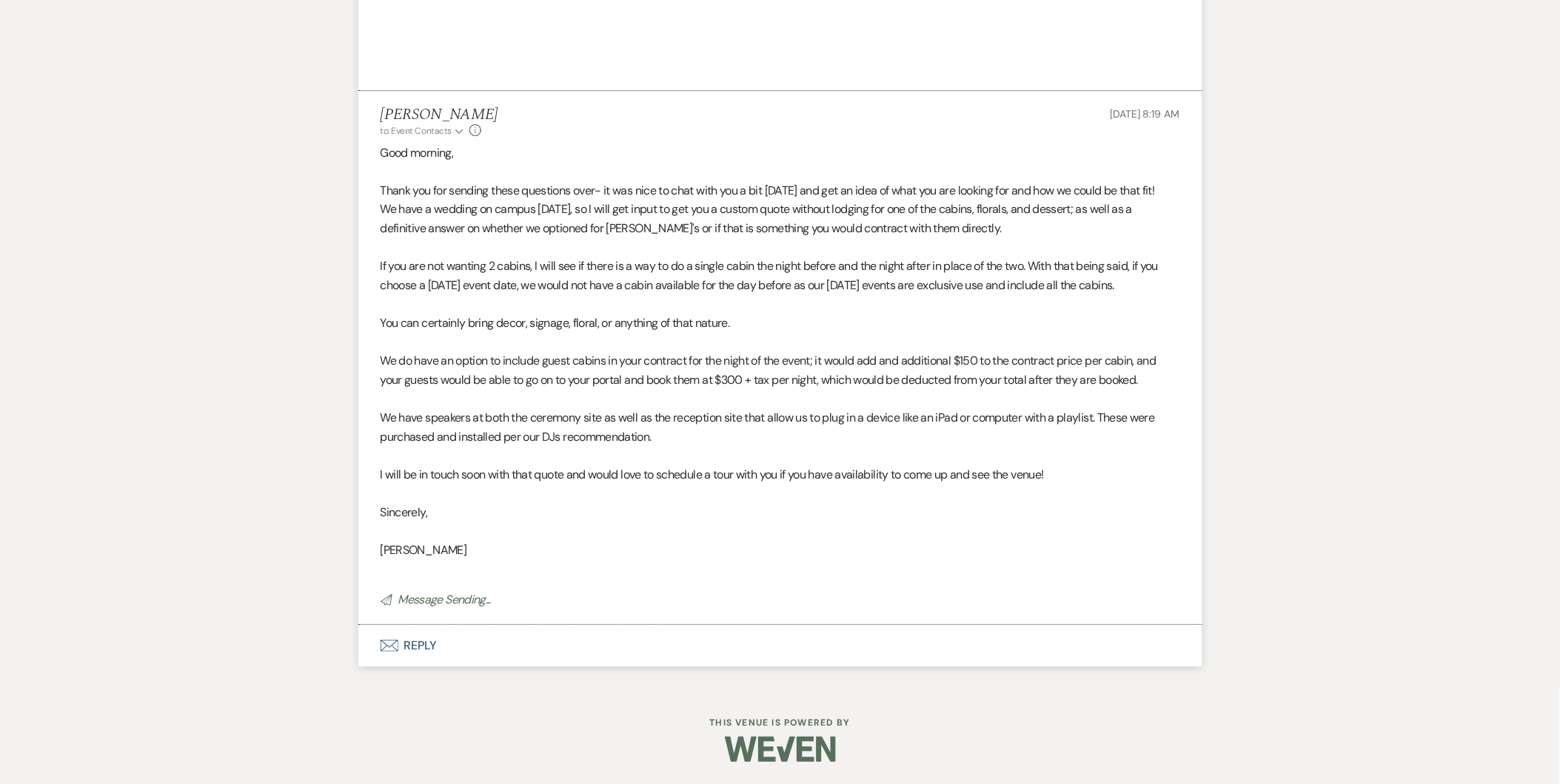
scroll to position [1778, 0]
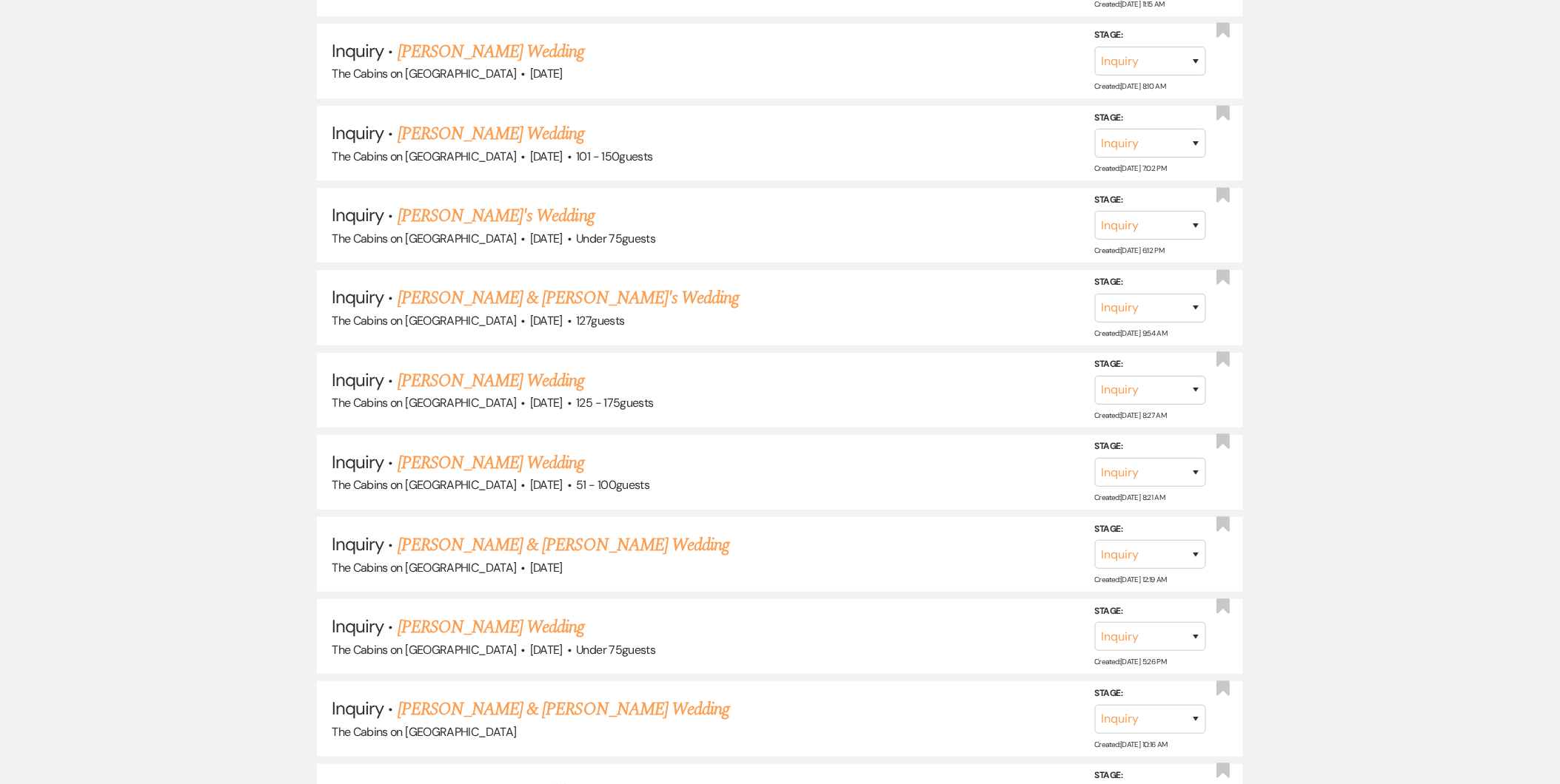
scroll to position [526, 0]
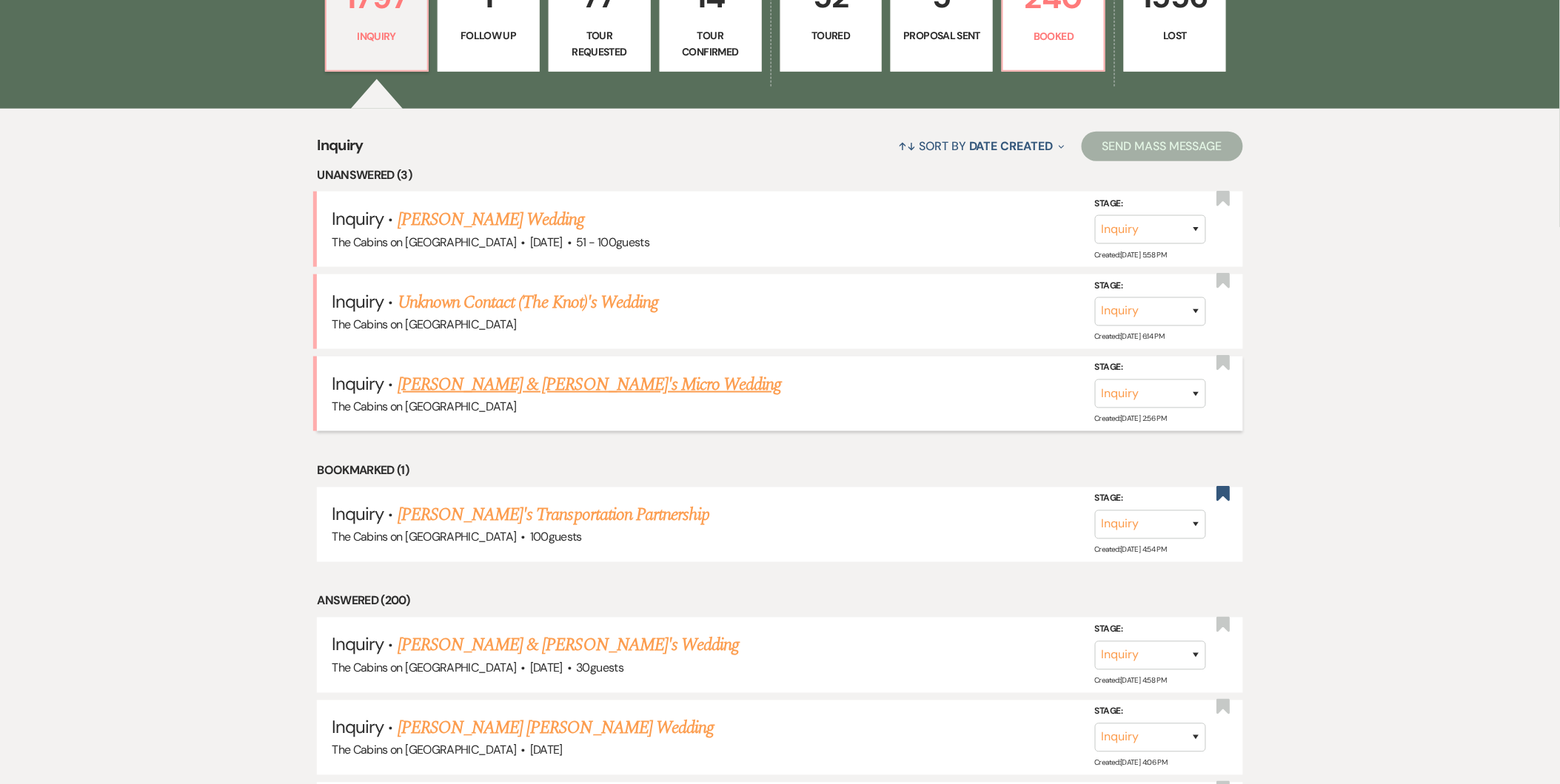
click at [528, 376] on link "[PERSON_NAME] & [PERSON_NAME]'s Micro Wedding" at bounding box center [590, 385] width 384 height 27
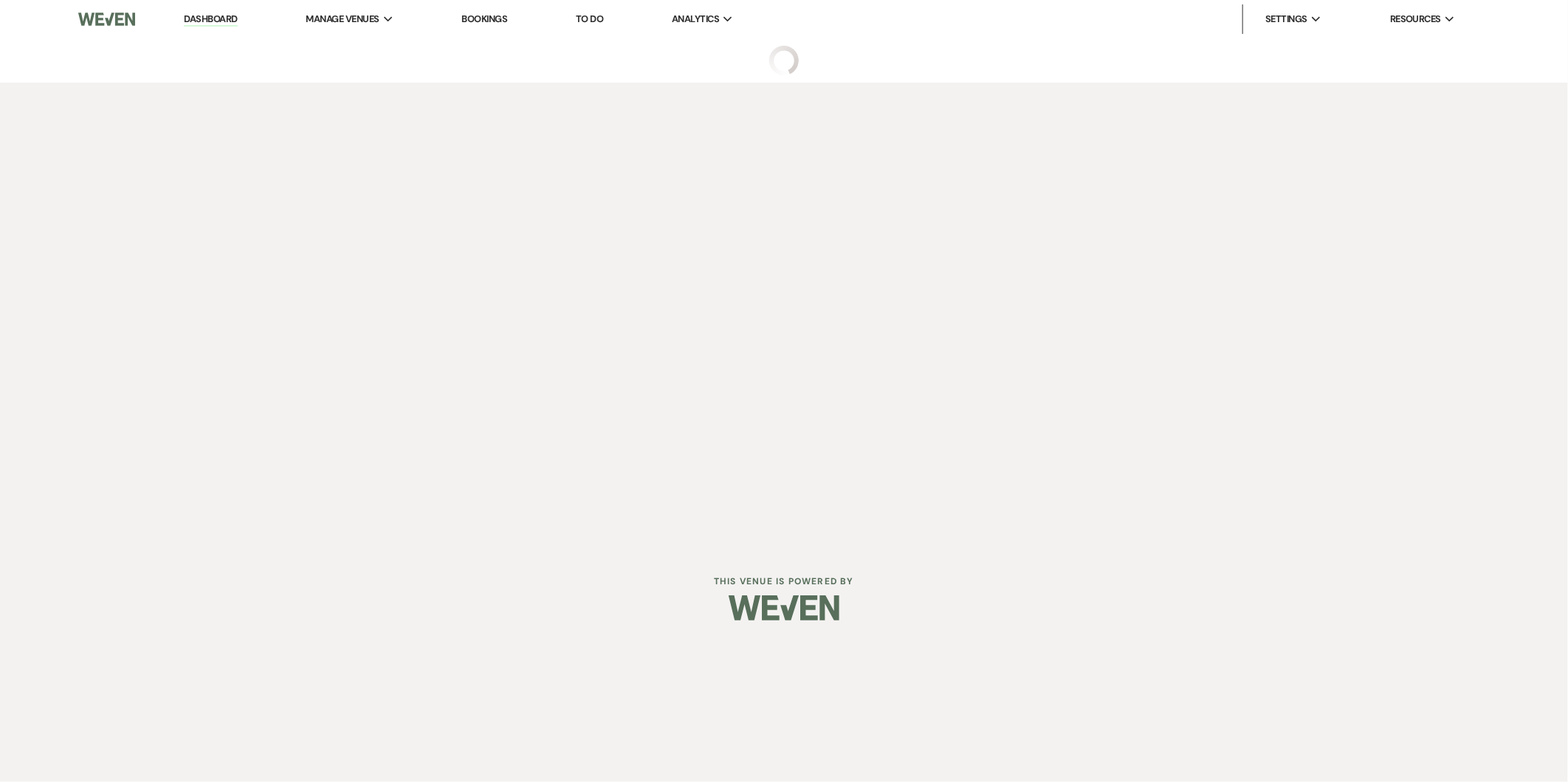
select select "15"
select select "16"
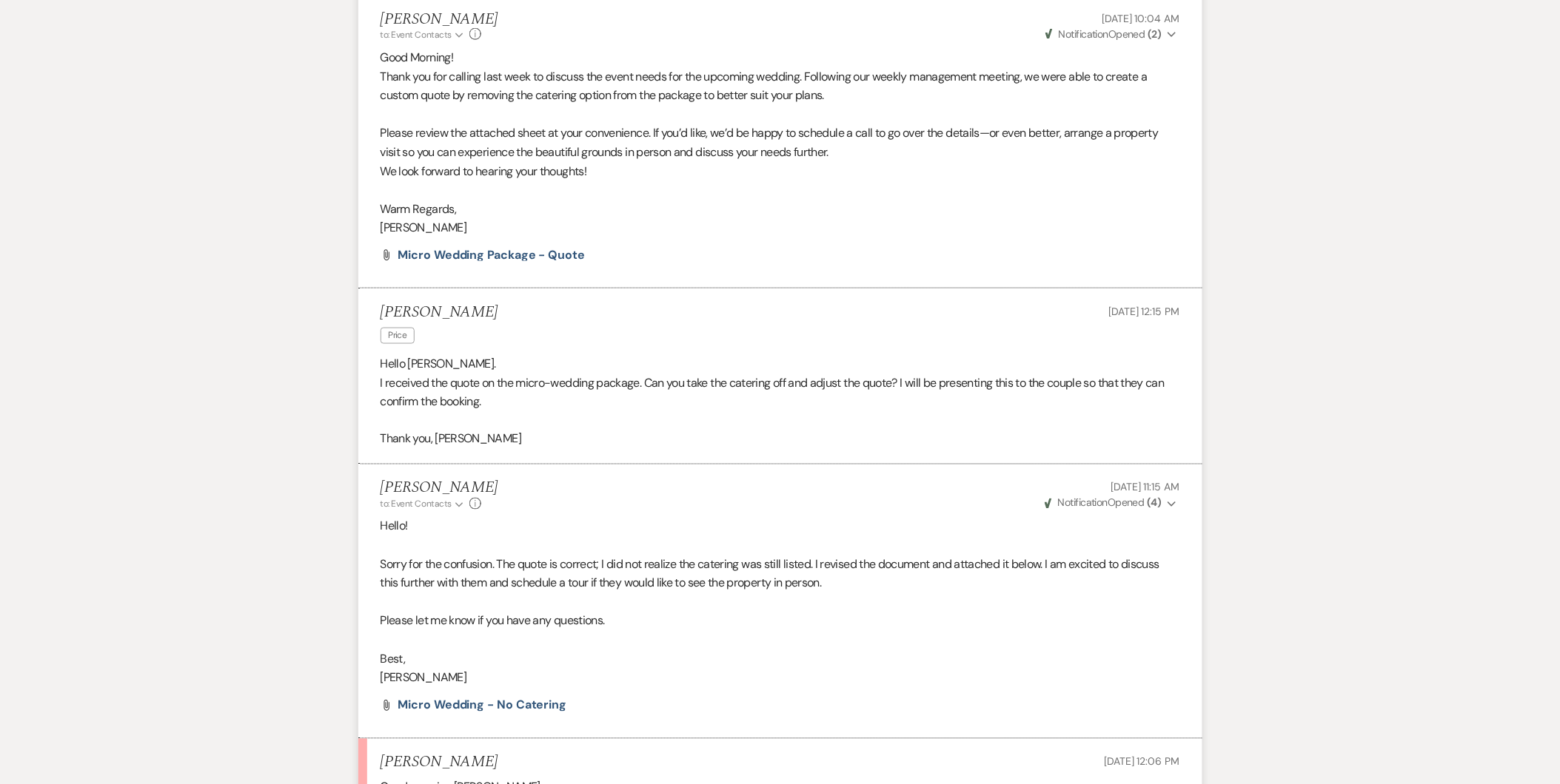
scroll to position [952, 0]
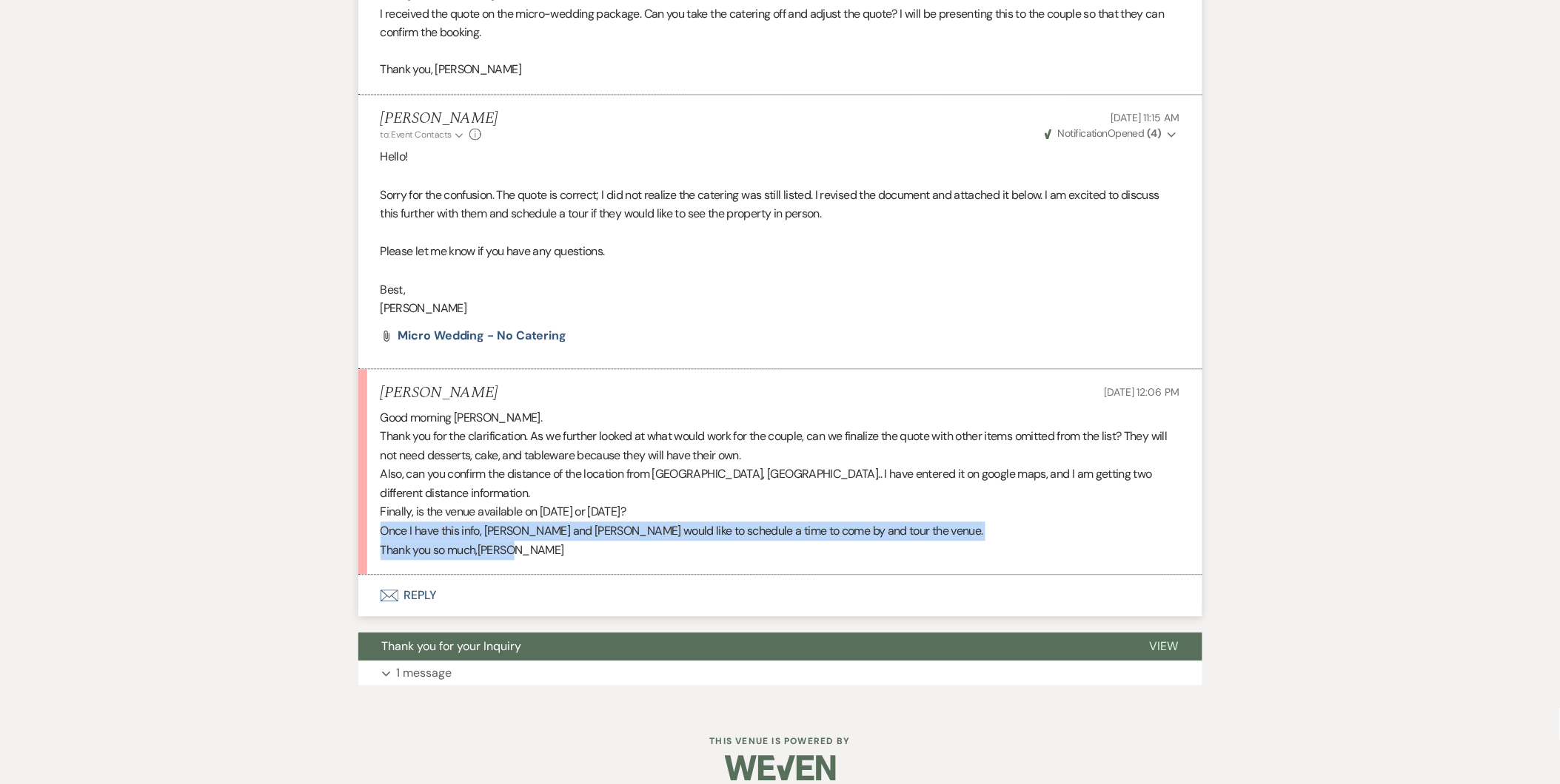
drag, startPoint x: 1546, startPoint y: 520, endPoint x: 1473, endPoint y: 526, distance: 73.2
click at [1473, 526] on div "Messages Tasks Payments Rental Overview Documents Contacts Notes Event Messages…" at bounding box center [780, 63] width 1560 height 1289
drag, startPoint x: 1473, startPoint y: 526, endPoint x: 1373, endPoint y: 518, distance: 100.3
click at [1373, 518] on div "Messages Tasks Payments Rental Overview Documents Contacts Notes Event Messages…" at bounding box center [780, 63] width 1560 height 1289
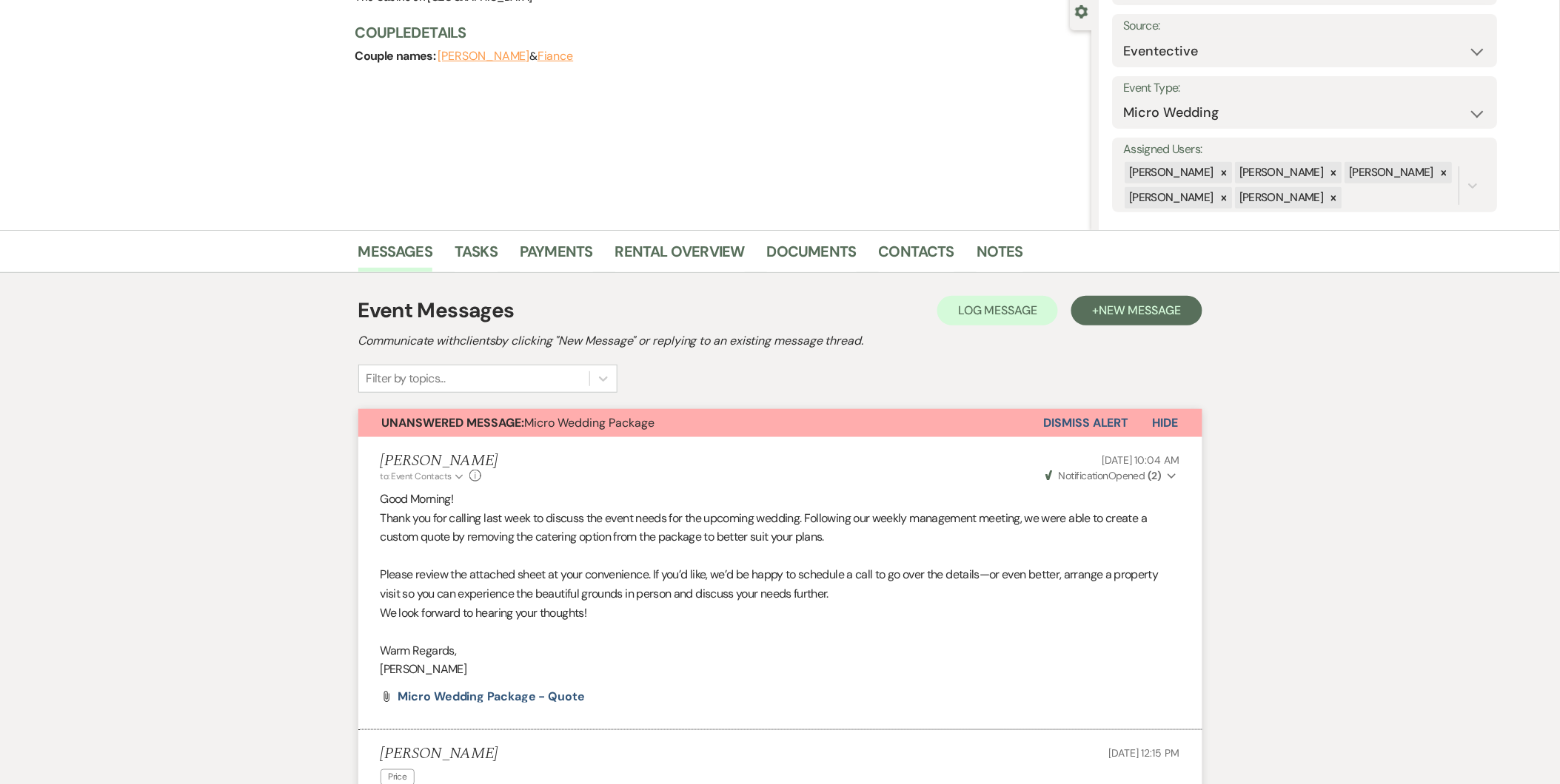
scroll to position [132, 0]
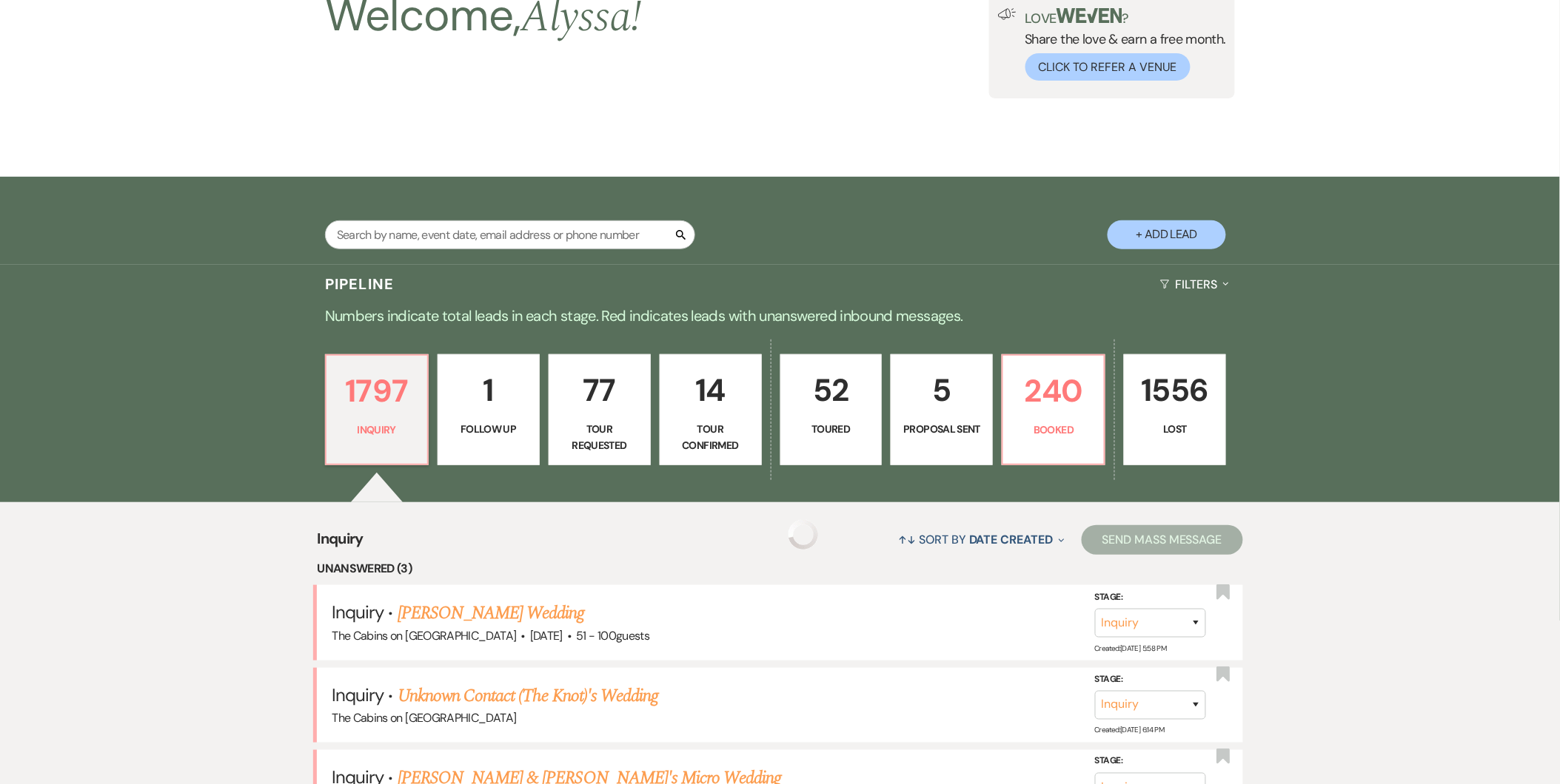
scroll to position [526, 0]
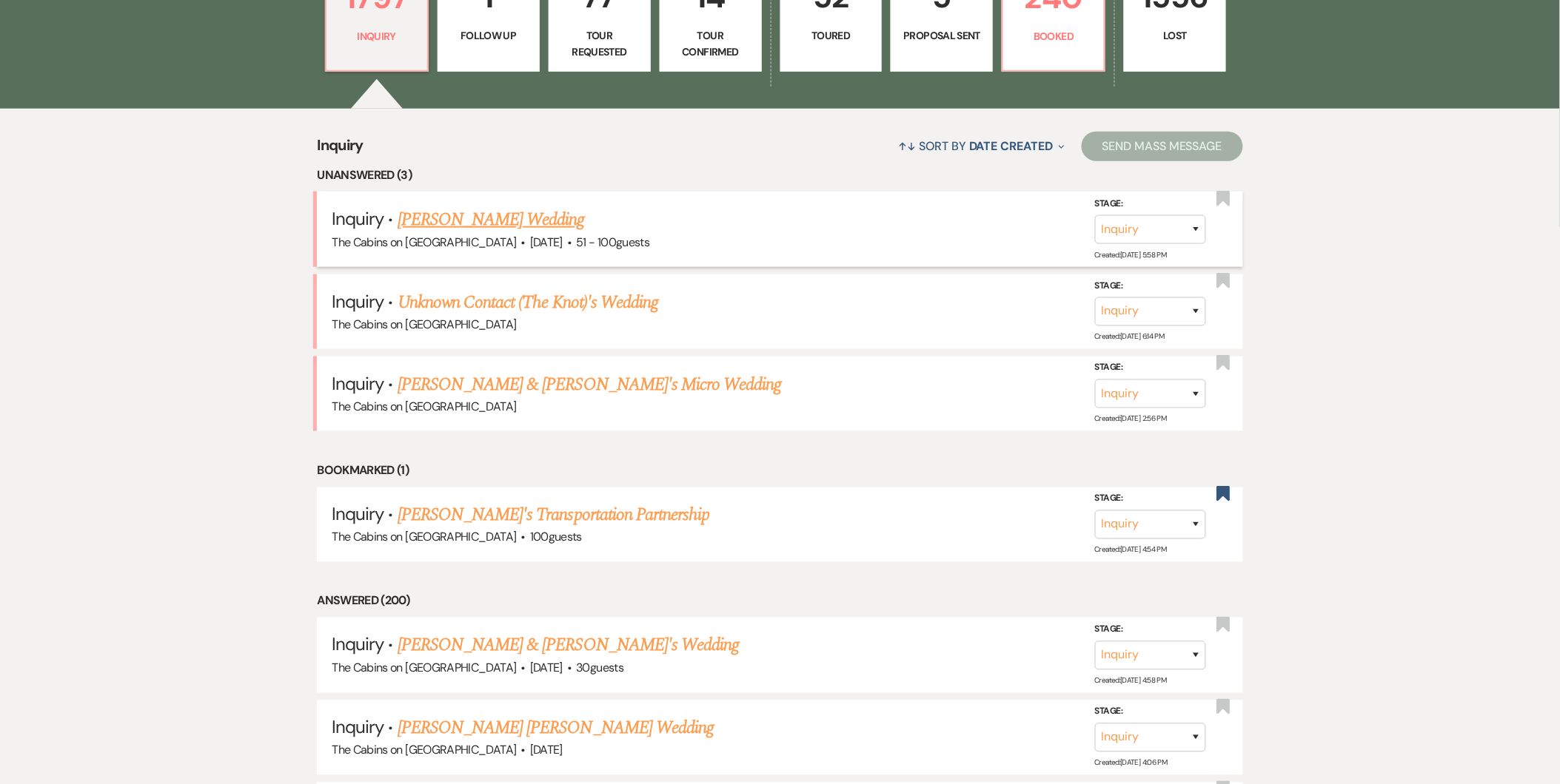
click at [489, 230] on link "[PERSON_NAME] Wedding" at bounding box center [491, 220] width 187 height 27
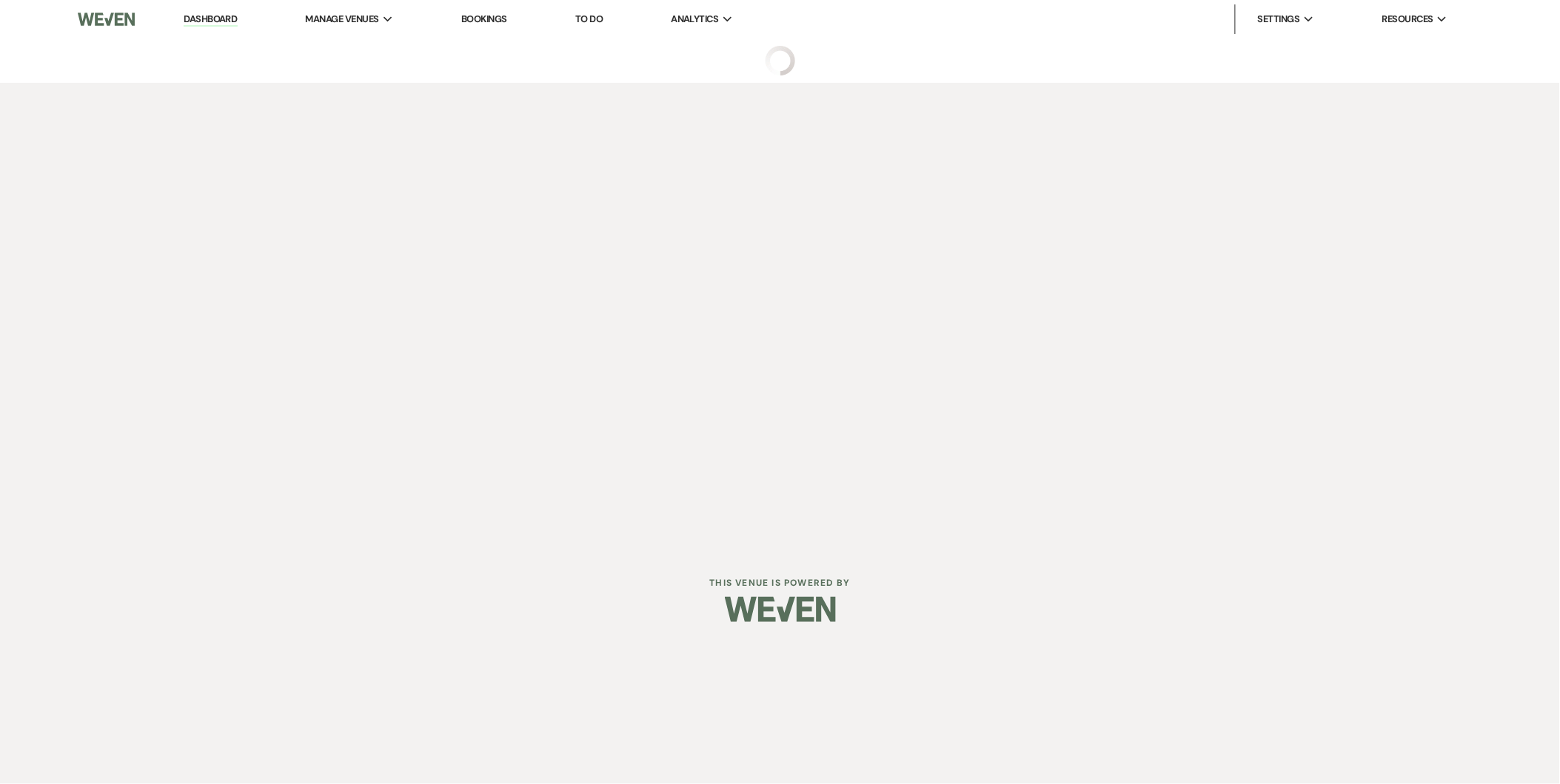
select select "2"
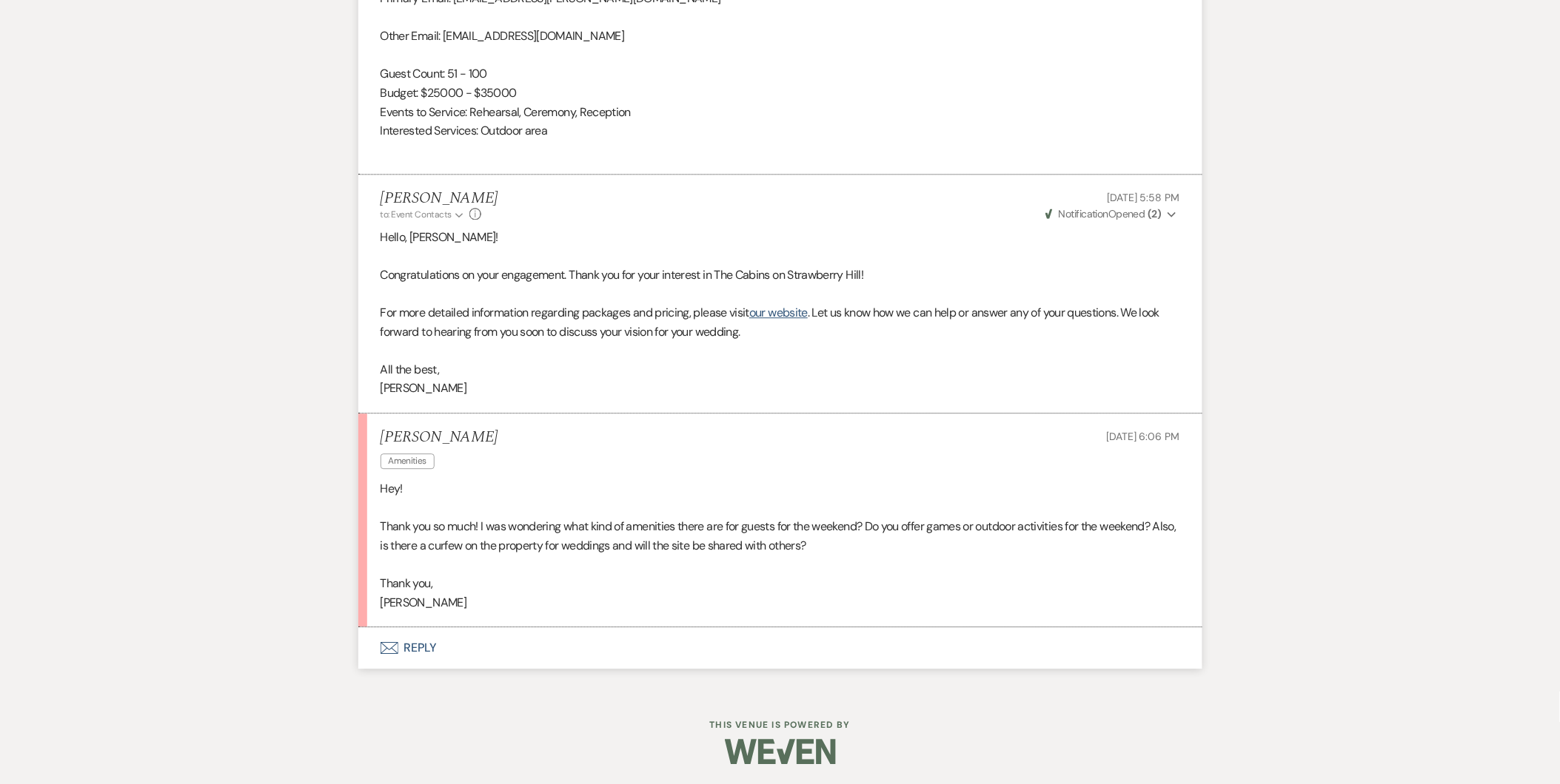
scroll to position [1162, 0]
click at [413, 652] on button "Envelope Reply" at bounding box center [780, 646] width 844 height 41
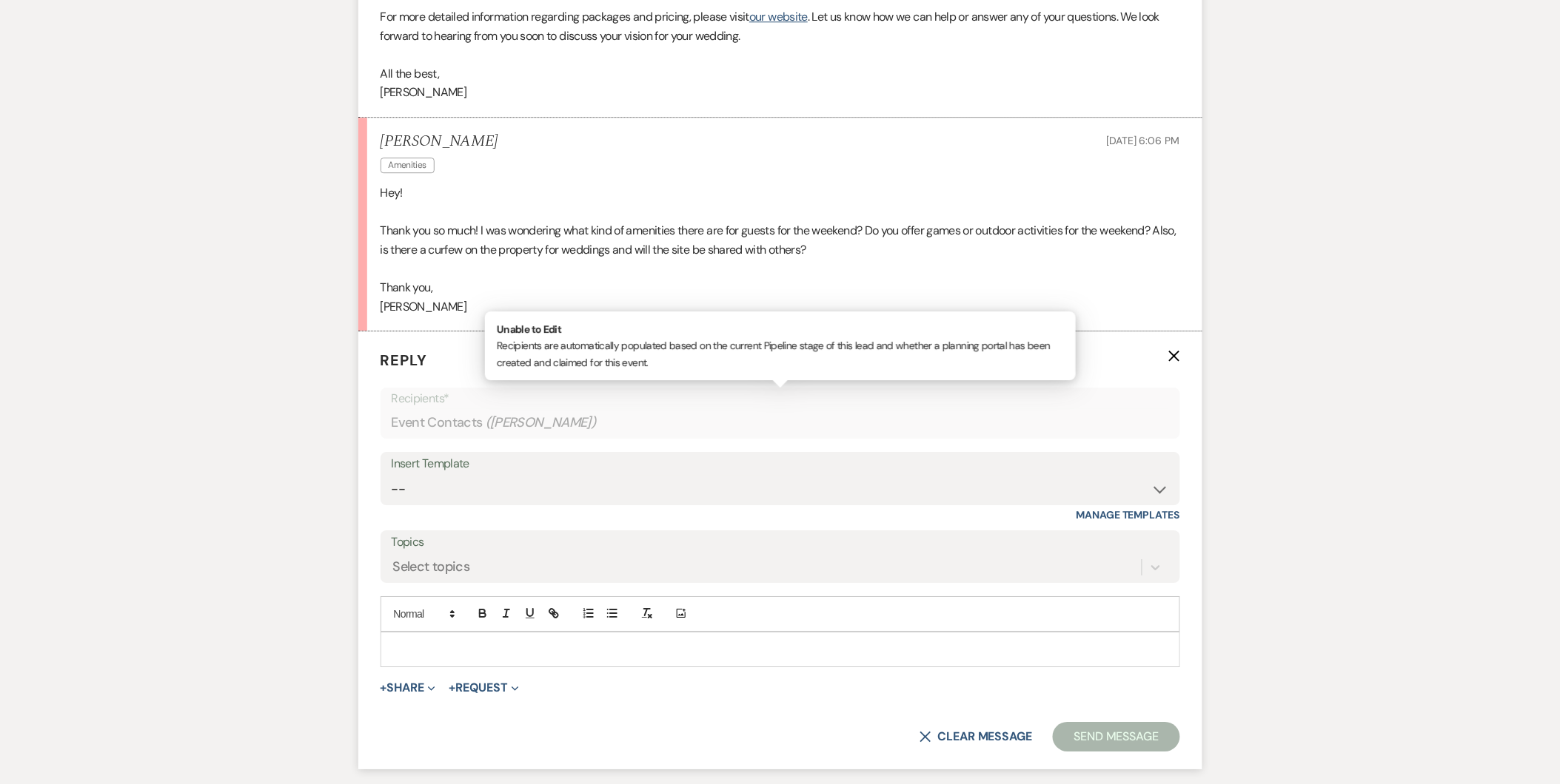
scroll to position [1576, 0]
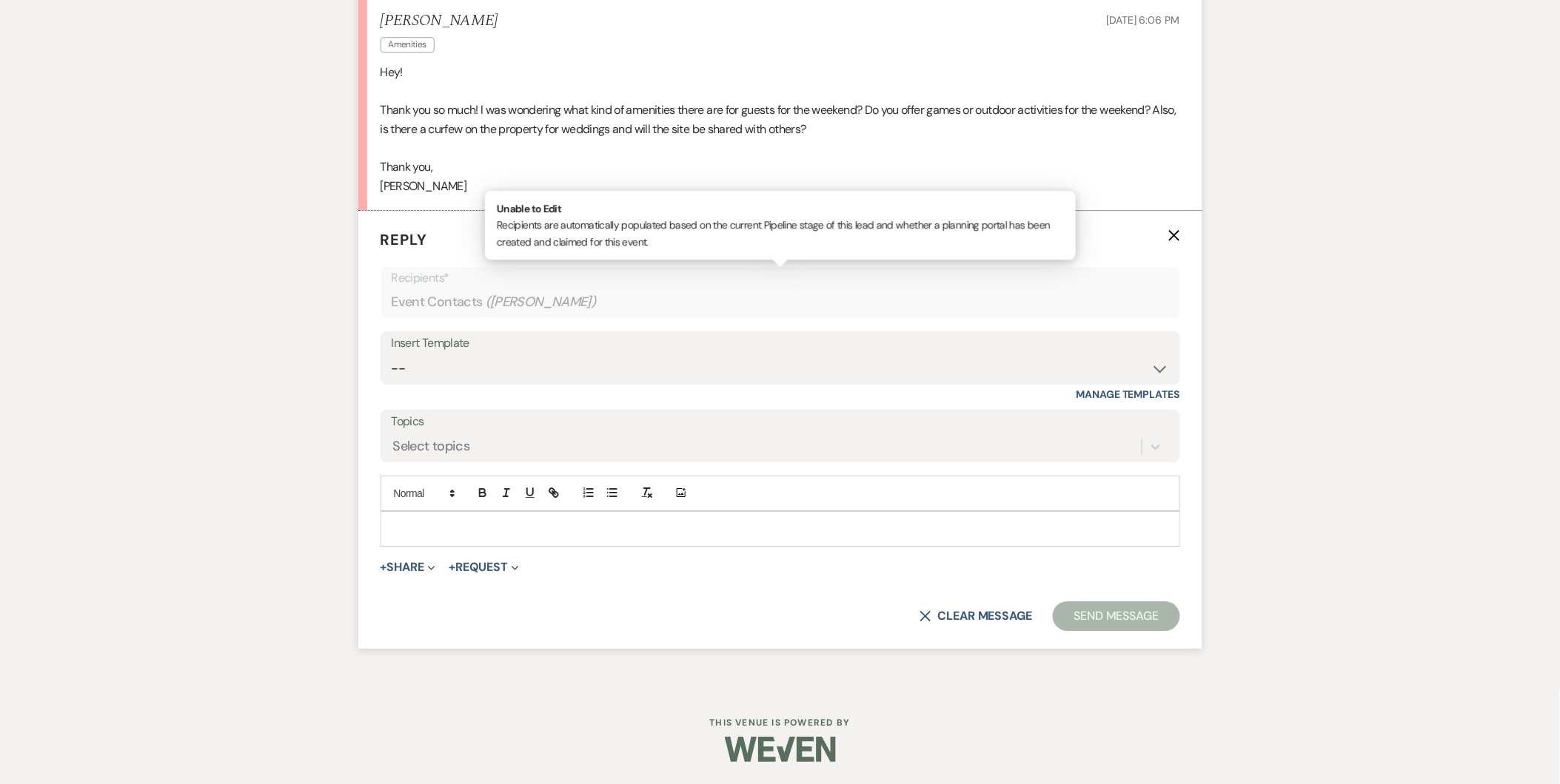
click at [697, 541] on div at bounding box center [780, 529] width 798 height 34
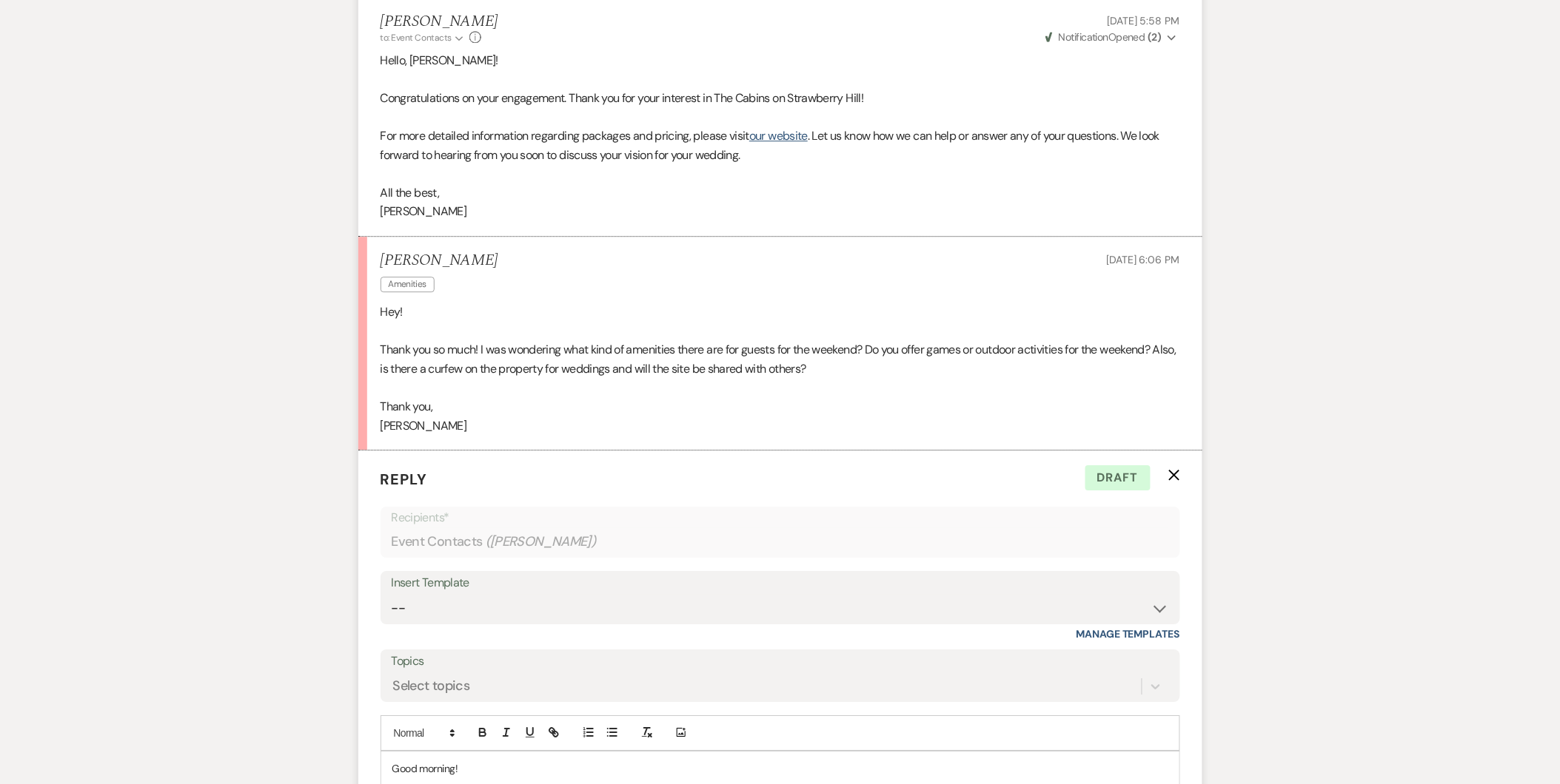
scroll to position [1609, 0]
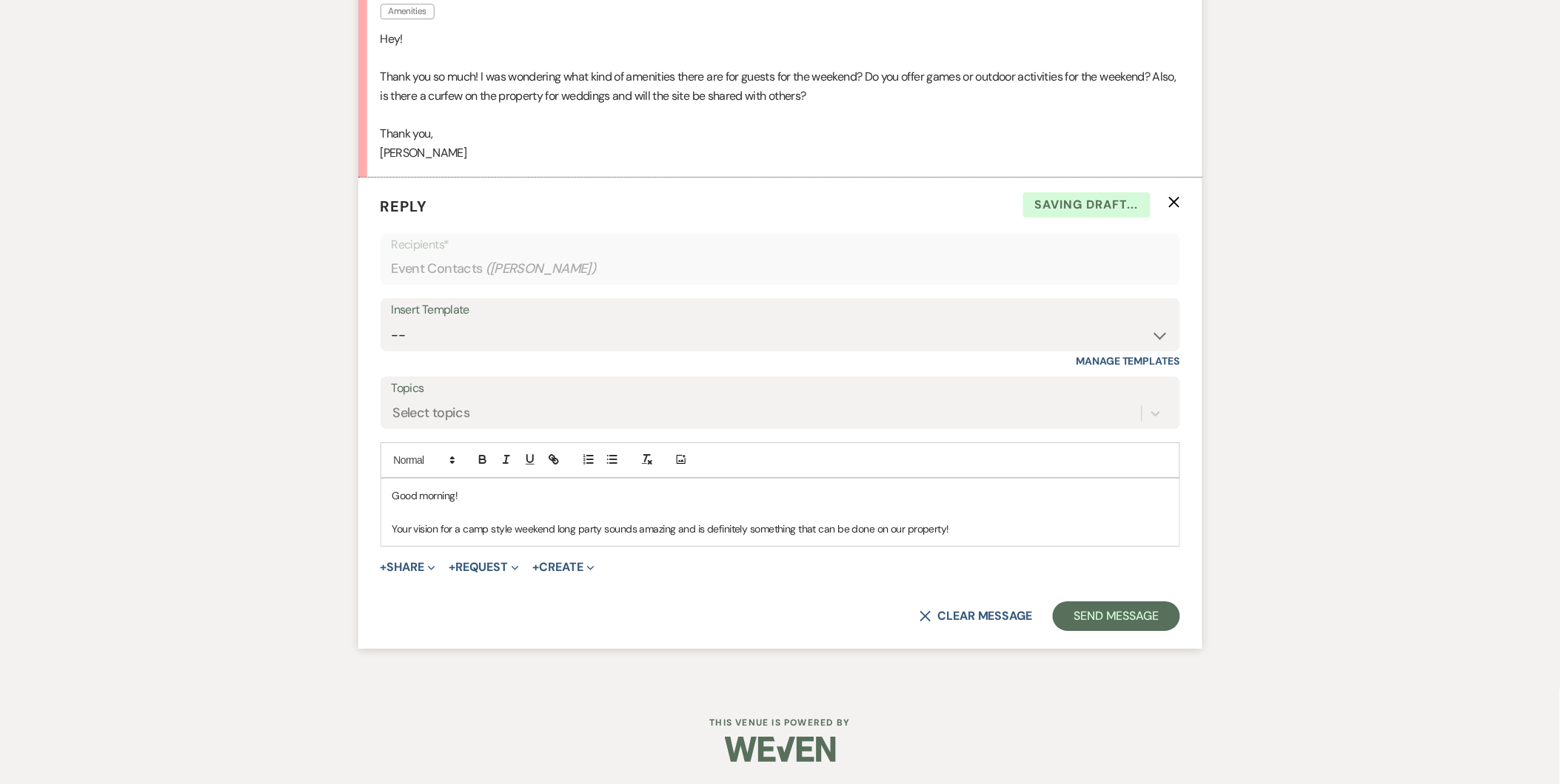
click at [965, 527] on p "Your vision for a camp style weekend long party sounds amazing and is definitel…" at bounding box center [780, 529] width 776 height 17
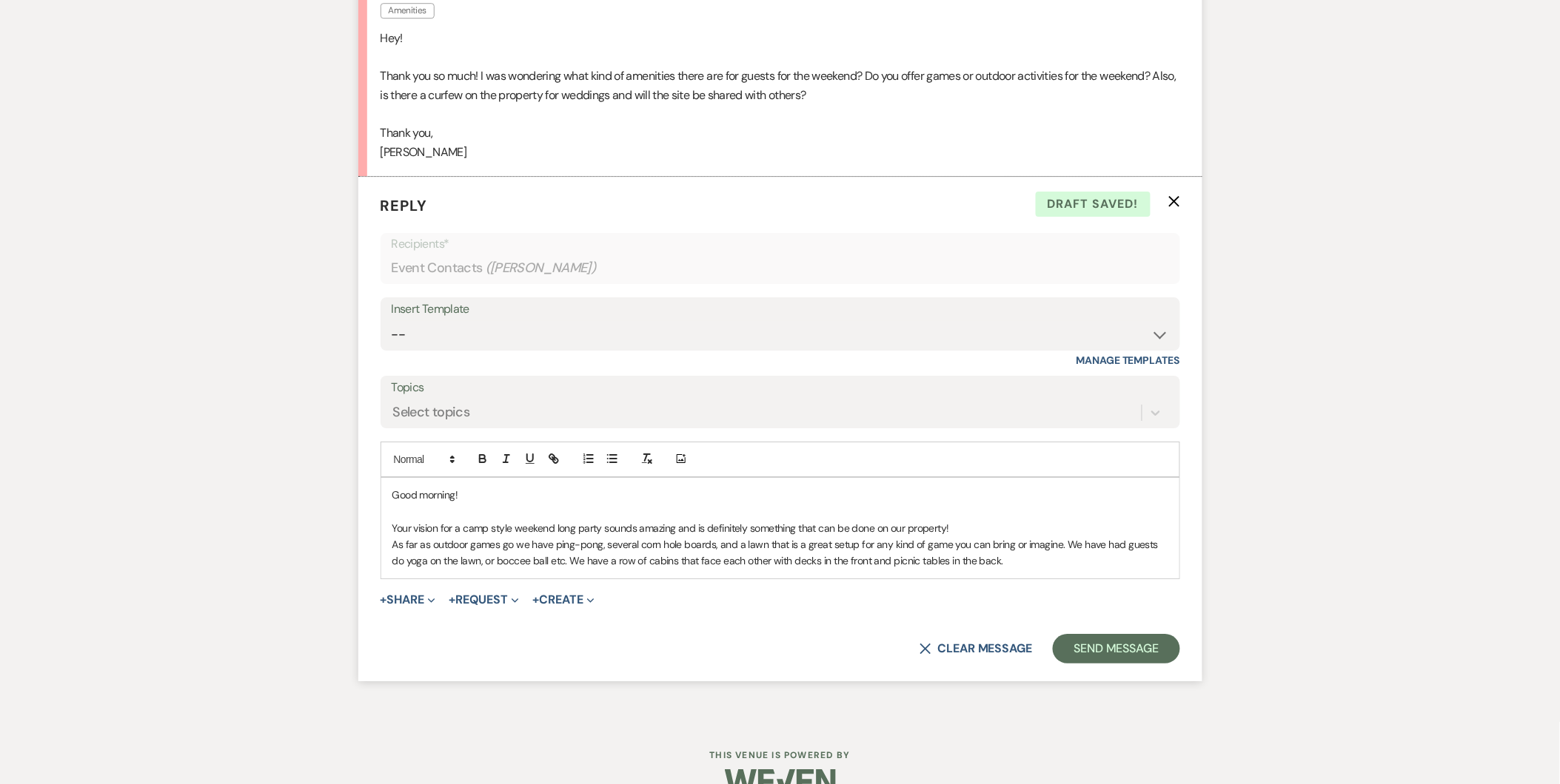
click at [716, 545] on p "As far as outdoor games go we have ping-pong, several corn hole boards, and a l…" at bounding box center [780, 553] width 776 height 33
click at [567, 564] on p "As far as outdoor games go we have ping-pong, several corn hole boards, tetherb…" at bounding box center [780, 553] width 776 height 33
click at [657, 560] on p "As far as outdoor games go we have ping-pong, several corn hole boards, tetherb…" at bounding box center [780, 553] width 776 height 33
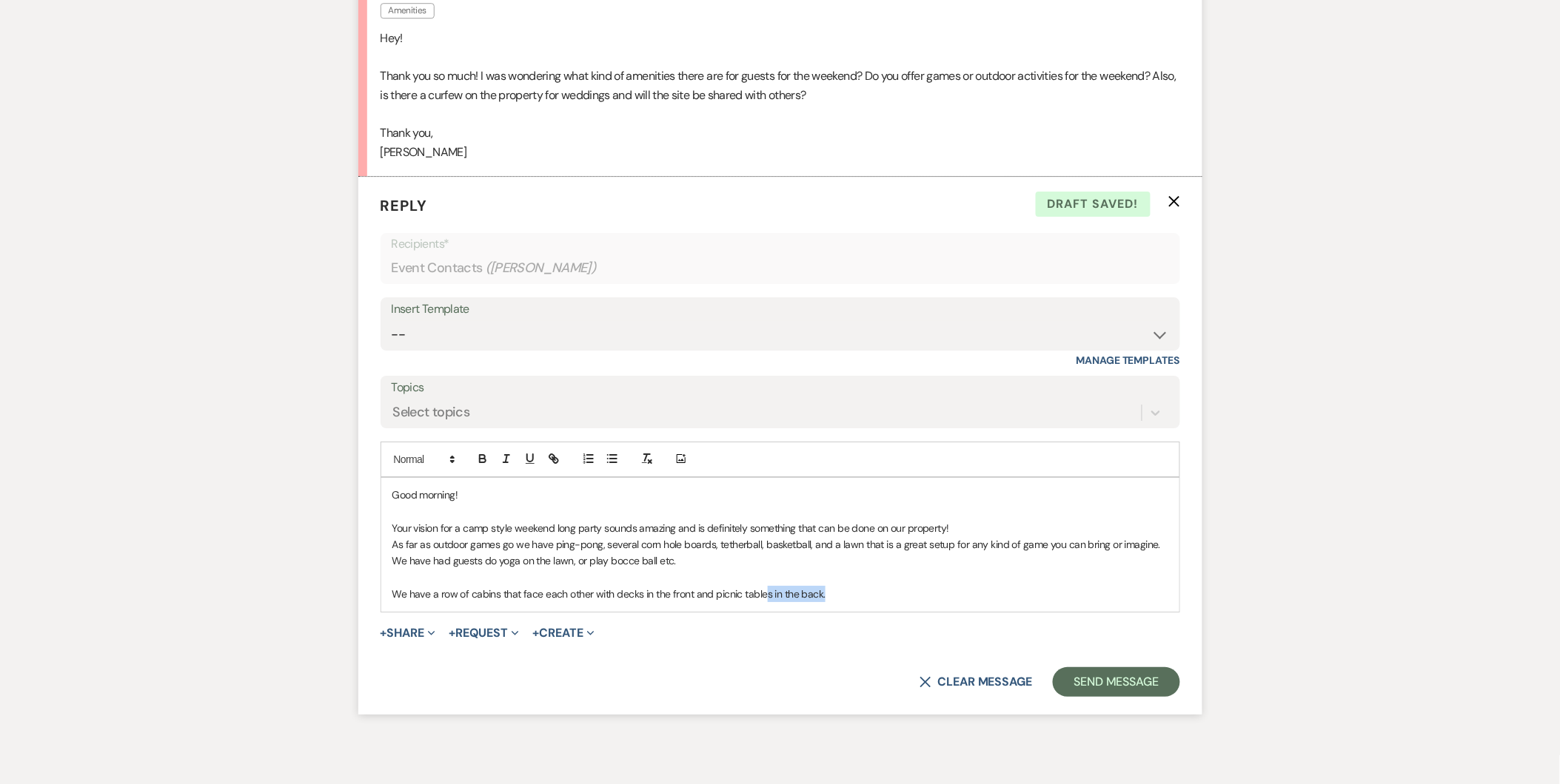
drag, startPoint x: 847, startPoint y: 594, endPoint x: 759, endPoint y: 597, distance: 88.1
click at [759, 597] on p "We have a row of cabins that face each other with decks in the front and picnic…" at bounding box center [780, 594] width 776 height 17
click at [560, 552] on p "As far as outdoor games go we have ping-pong, several corn hole boards, tetherb…" at bounding box center [780, 553] width 776 height 33
click at [697, 563] on p "As far as outdoor games go, we have ping-pong, several corn hole boards, tether…" at bounding box center [780, 553] width 776 height 33
click at [921, 545] on p "As far as outdoor games go, we have ping-pong, several corn hole boards, tether…" at bounding box center [780, 553] width 776 height 33
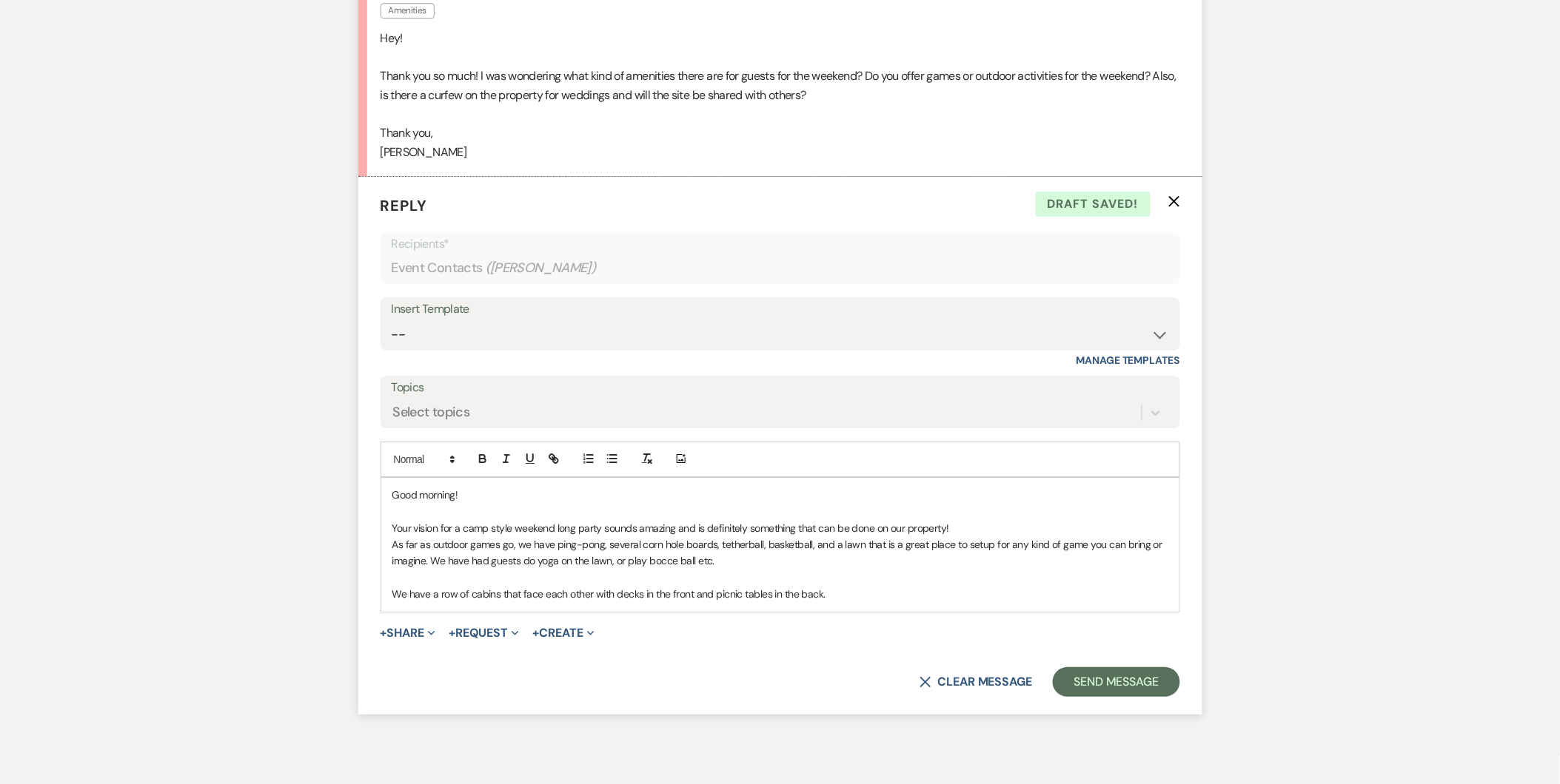
click at [1007, 546] on p "As far as outdoor games go, we have ping-pong, several corn hole boards, tether…" at bounding box center [780, 553] width 776 height 33
click at [1003, 545] on p "As far as outdoor games go, we have ping-pong, several corn hole boards, tether…" at bounding box center [780, 553] width 776 height 33
click at [845, 594] on p "We have a row of cabins that face each other with decks in the front and picnic…" at bounding box center [780, 594] width 776 height 17
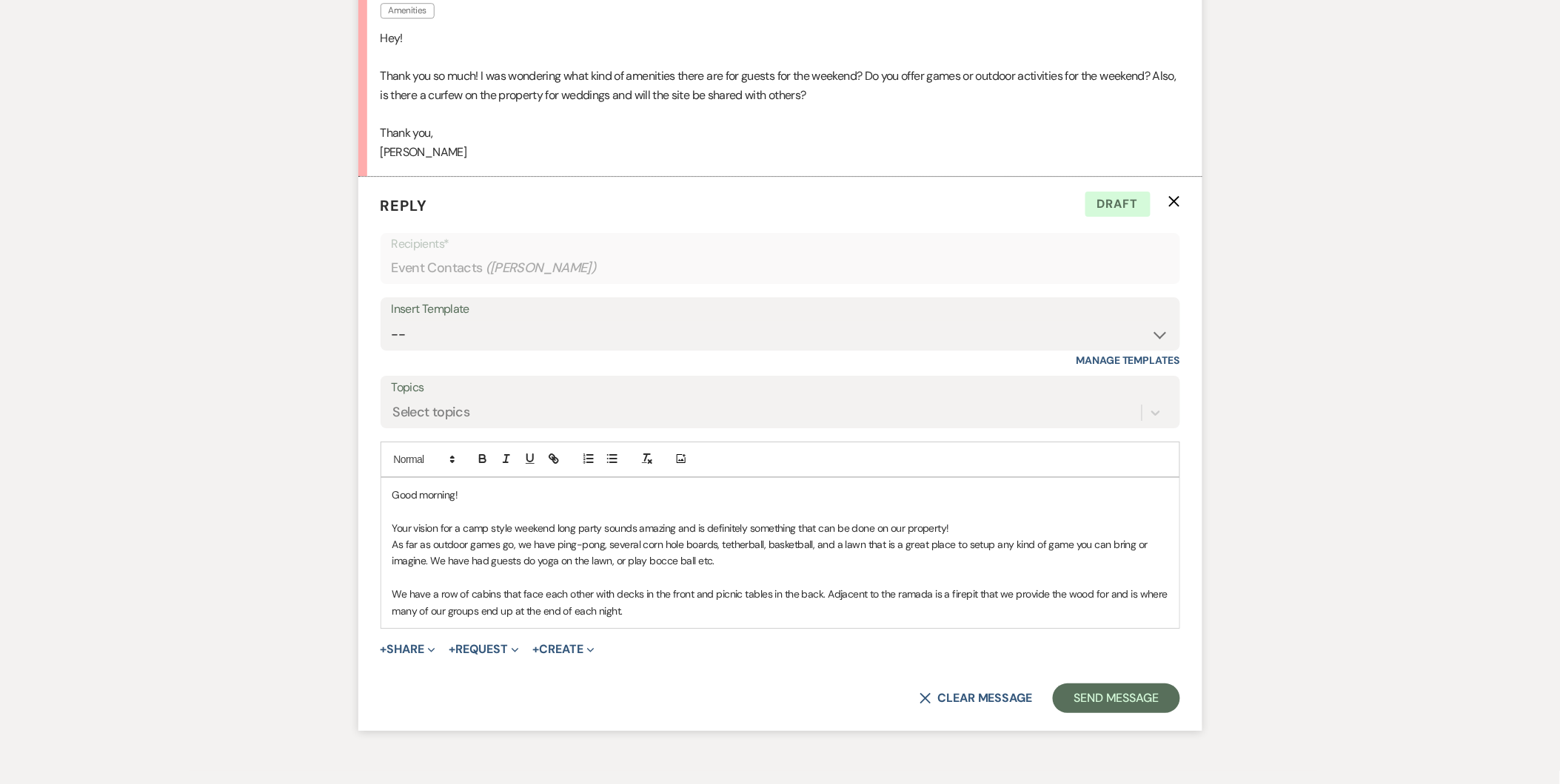
click at [825, 594] on p "We have a row of cabins that face each other with decks in the front and picnic…" at bounding box center [780, 603] width 776 height 33
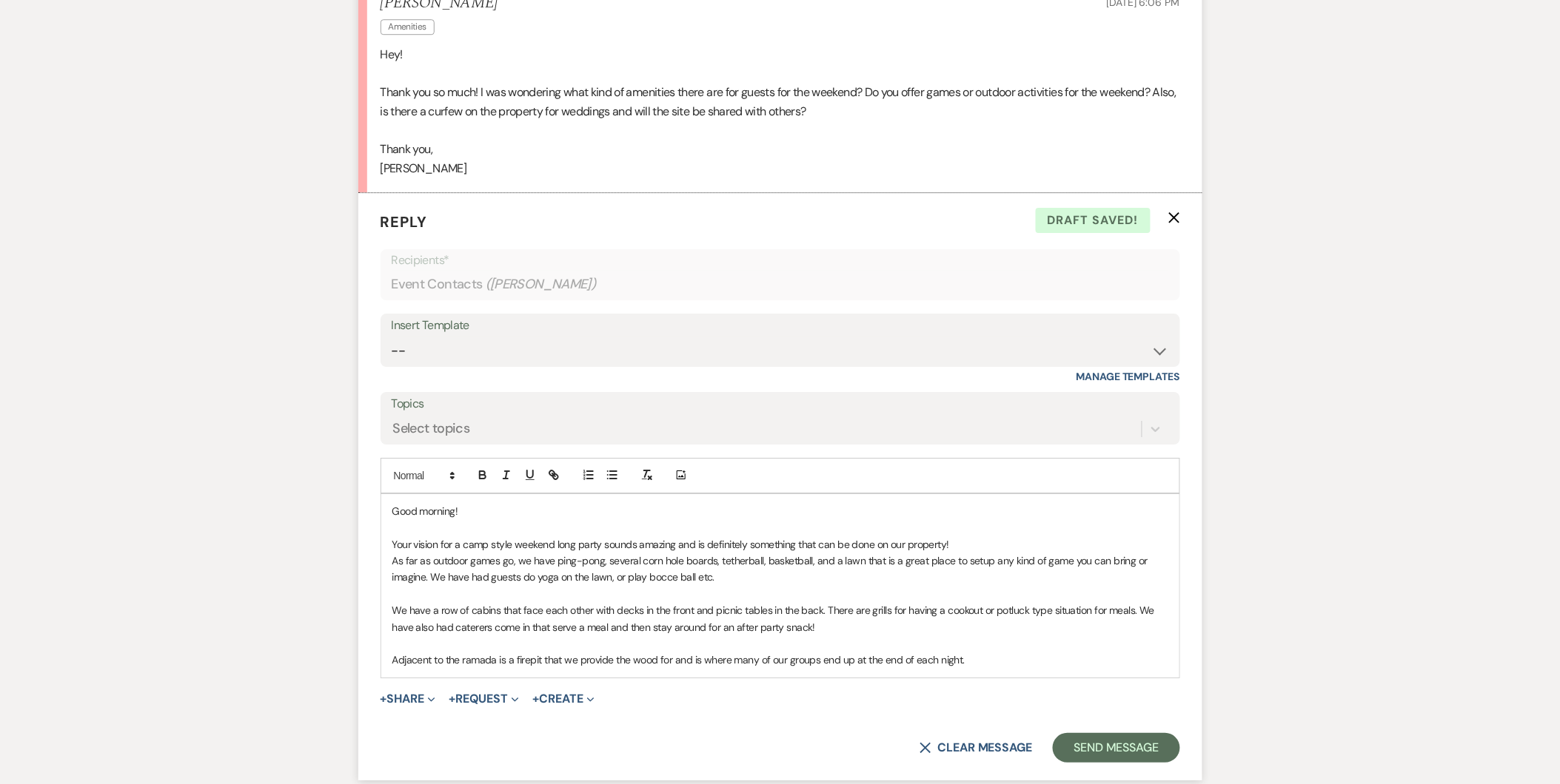
scroll to position [1725, 0]
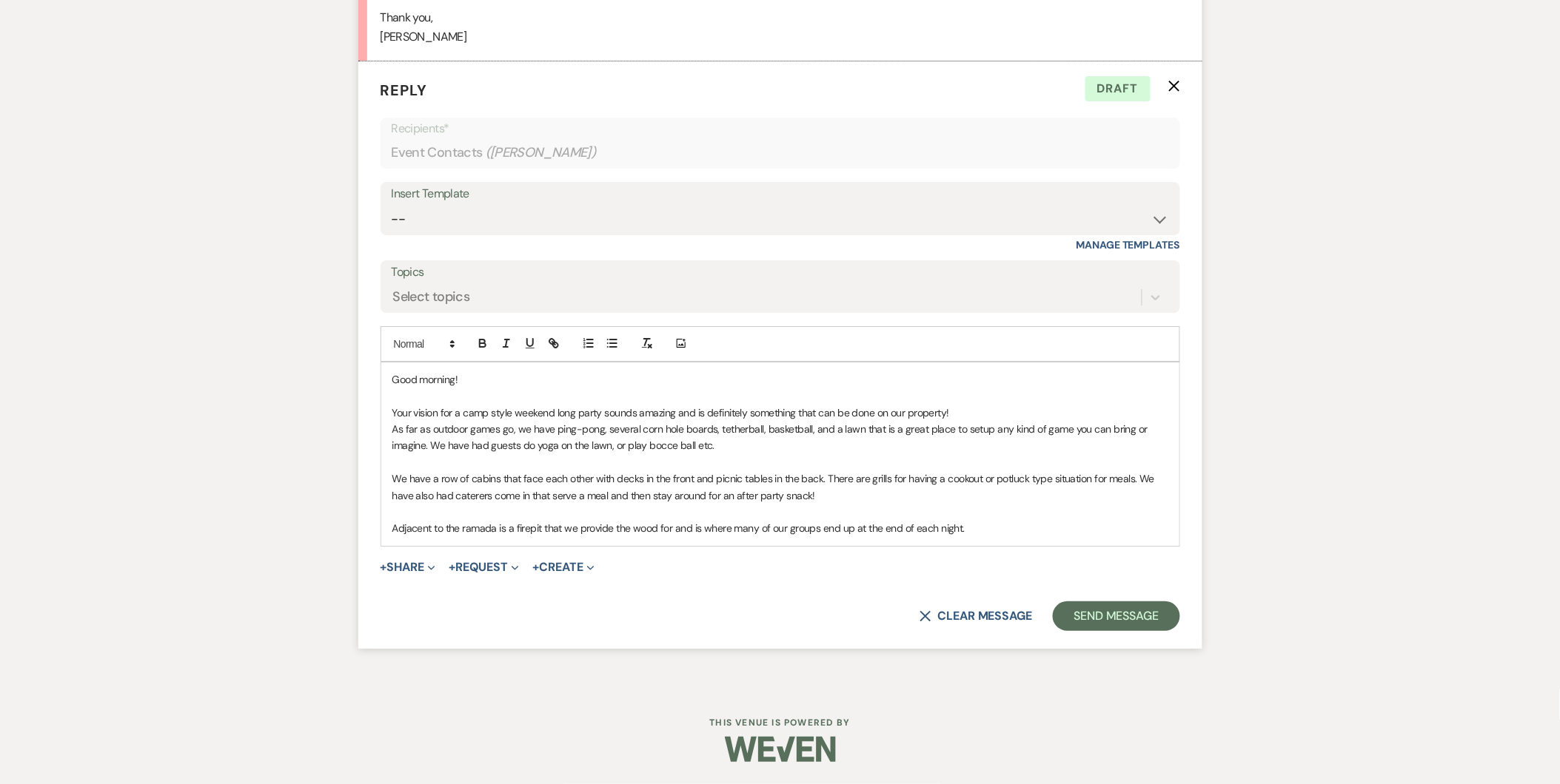
click at [885, 429] on p "As far as outdoor games go, we have ping-pong, several corn hole boards, tether…" at bounding box center [780, 438] width 776 height 33
click at [708, 472] on p "We have a row of cabins that face each other with decks in the front and picnic…" at bounding box center [780, 487] width 776 height 33
click at [566, 481] on p "We have a row of cabins that face each other with decks in the front and picnic…" at bounding box center [780, 487] width 776 height 33
click at [980, 530] on p "Adjacent to the ramada is a firepit that we provide the wood for and is where m…" at bounding box center [780, 528] width 776 height 17
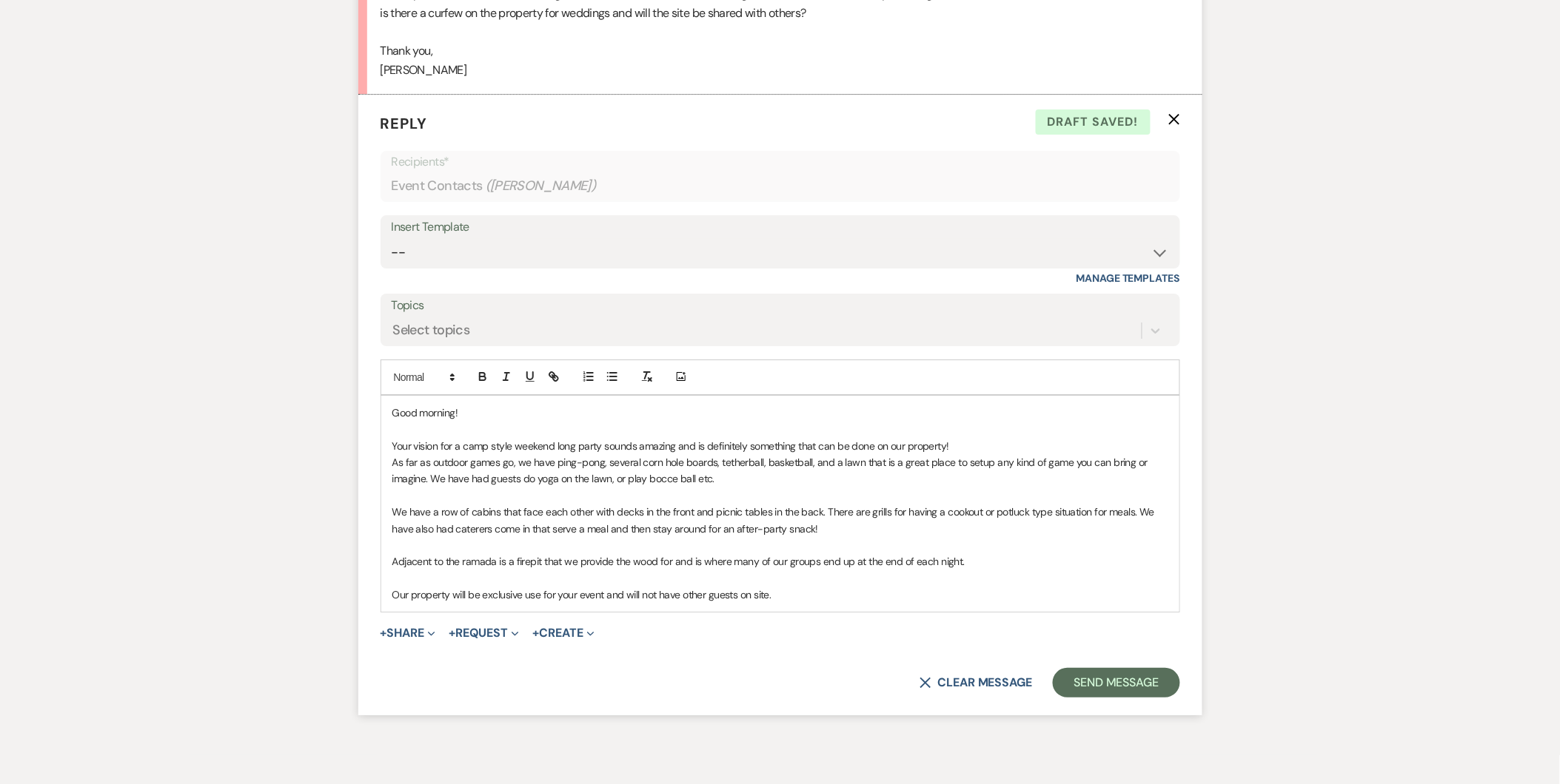
scroll to position [1758, 0]
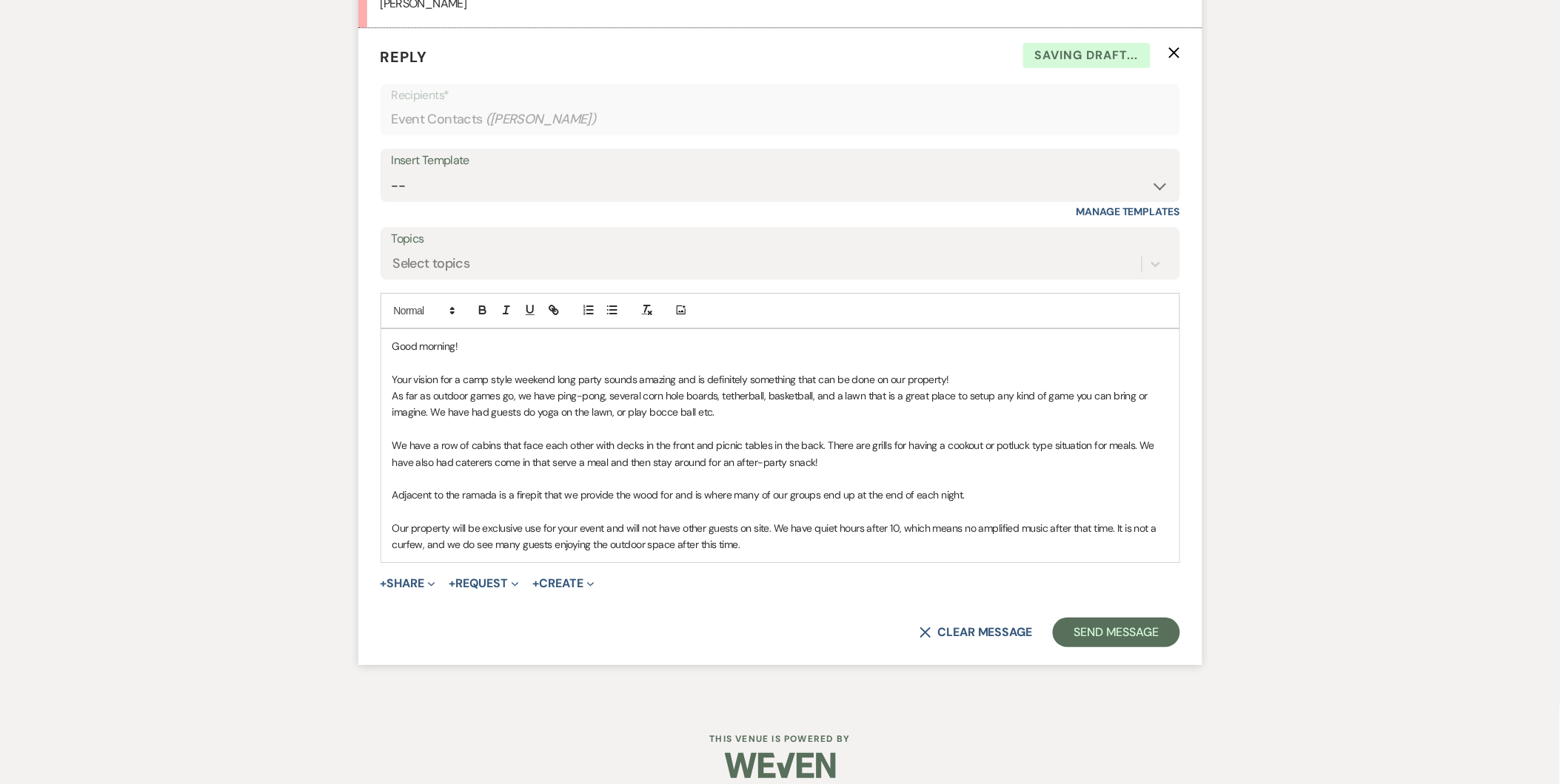
click at [746, 542] on p "Our property will be exclusive use for your event and will not have other guest…" at bounding box center [780, 537] width 776 height 33
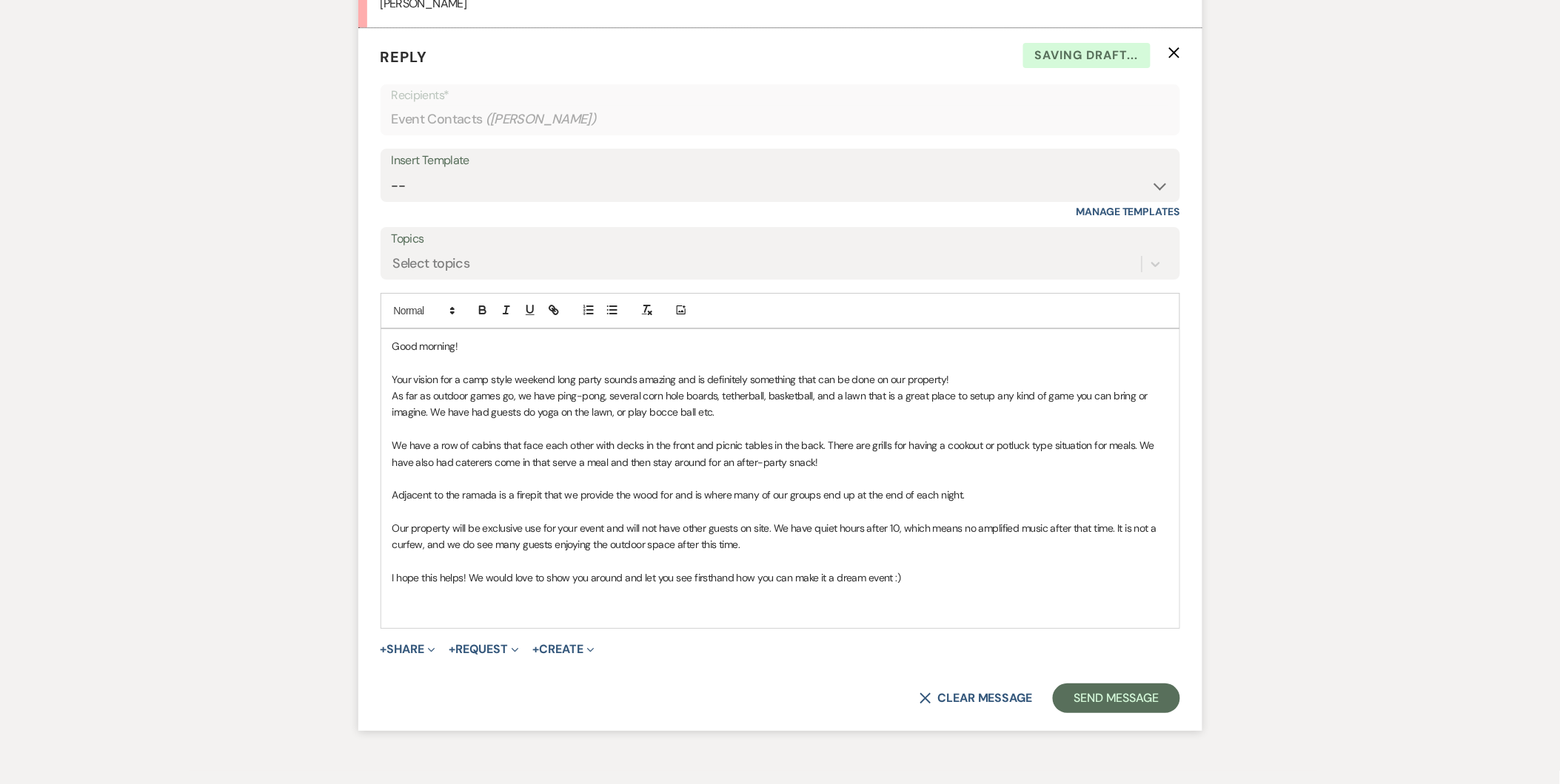
click at [619, 601] on p at bounding box center [780, 595] width 776 height 17
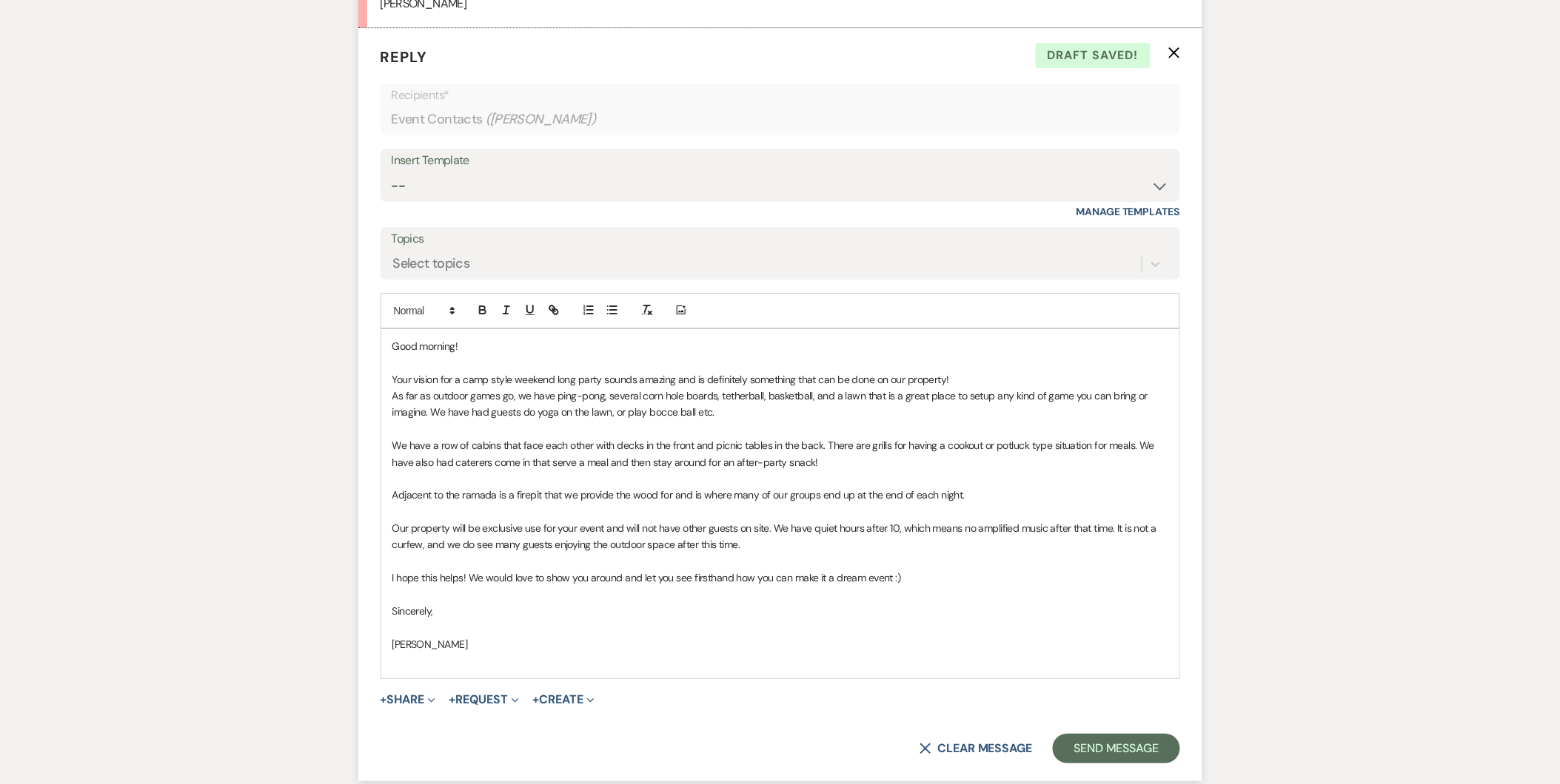
click at [956, 370] on p at bounding box center [780, 362] width 776 height 17
click at [955, 379] on p "Your vision for a camp style weekend long party sounds amazing and is definitel…" at bounding box center [780, 379] width 776 height 17
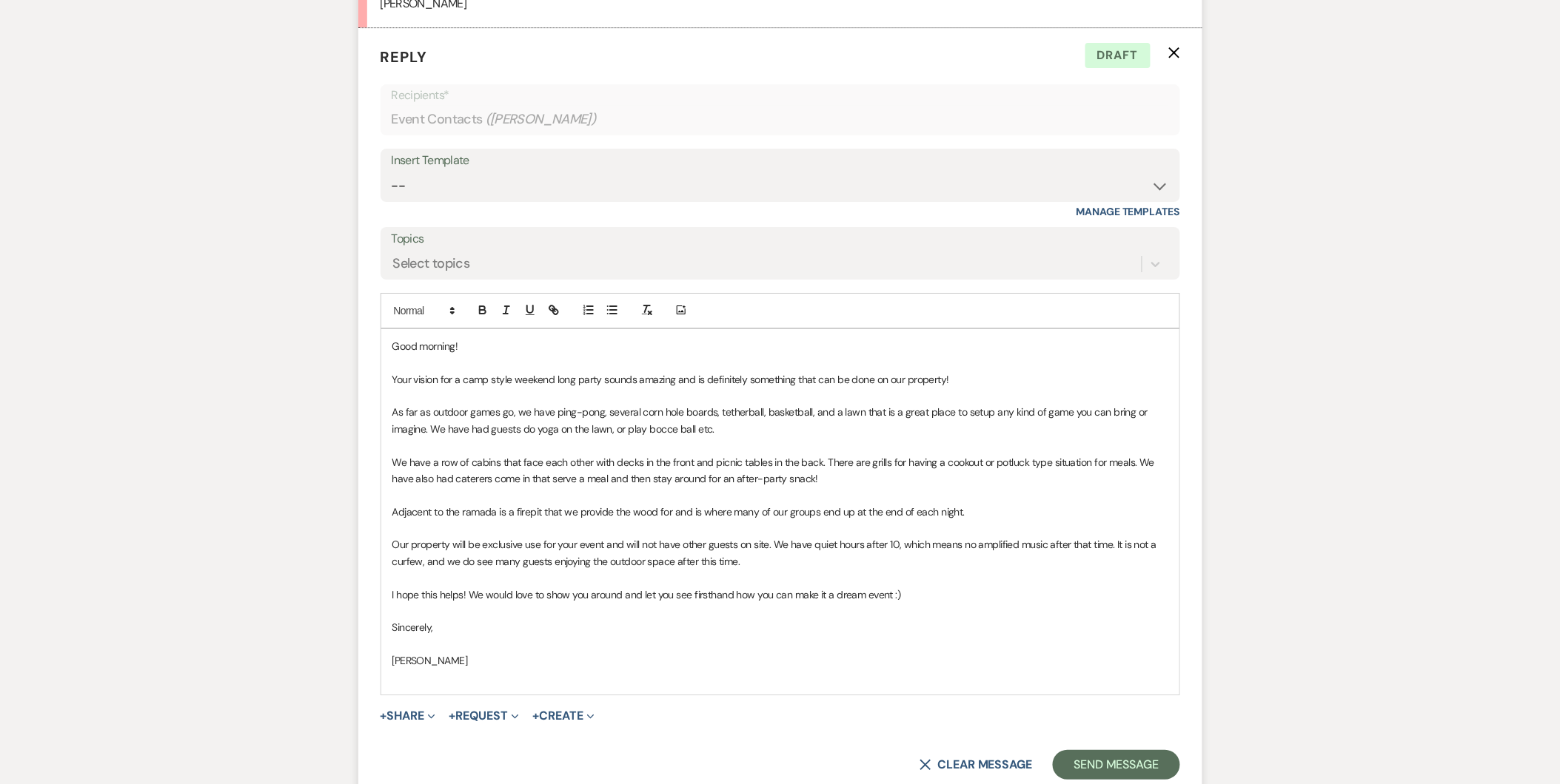
click at [714, 429] on p "As far as outdoor games go, we have ping-pong, several corn hole boards, tether…" at bounding box center [780, 420] width 776 height 33
click at [706, 484] on p "We have a row of cabins that face each other with decks in the front and picnic…" at bounding box center [780, 471] width 776 height 33
click at [915, 507] on p "Adjacent to the ramada is a firepit that we provide the wood for and is where m…" at bounding box center [780, 512] width 776 height 17
click at [1006, 528] on p at bounding box center [780, 528] width 776 height 17
click at [914, 579] on p at bounding box center [780, 578] width 776 height 17
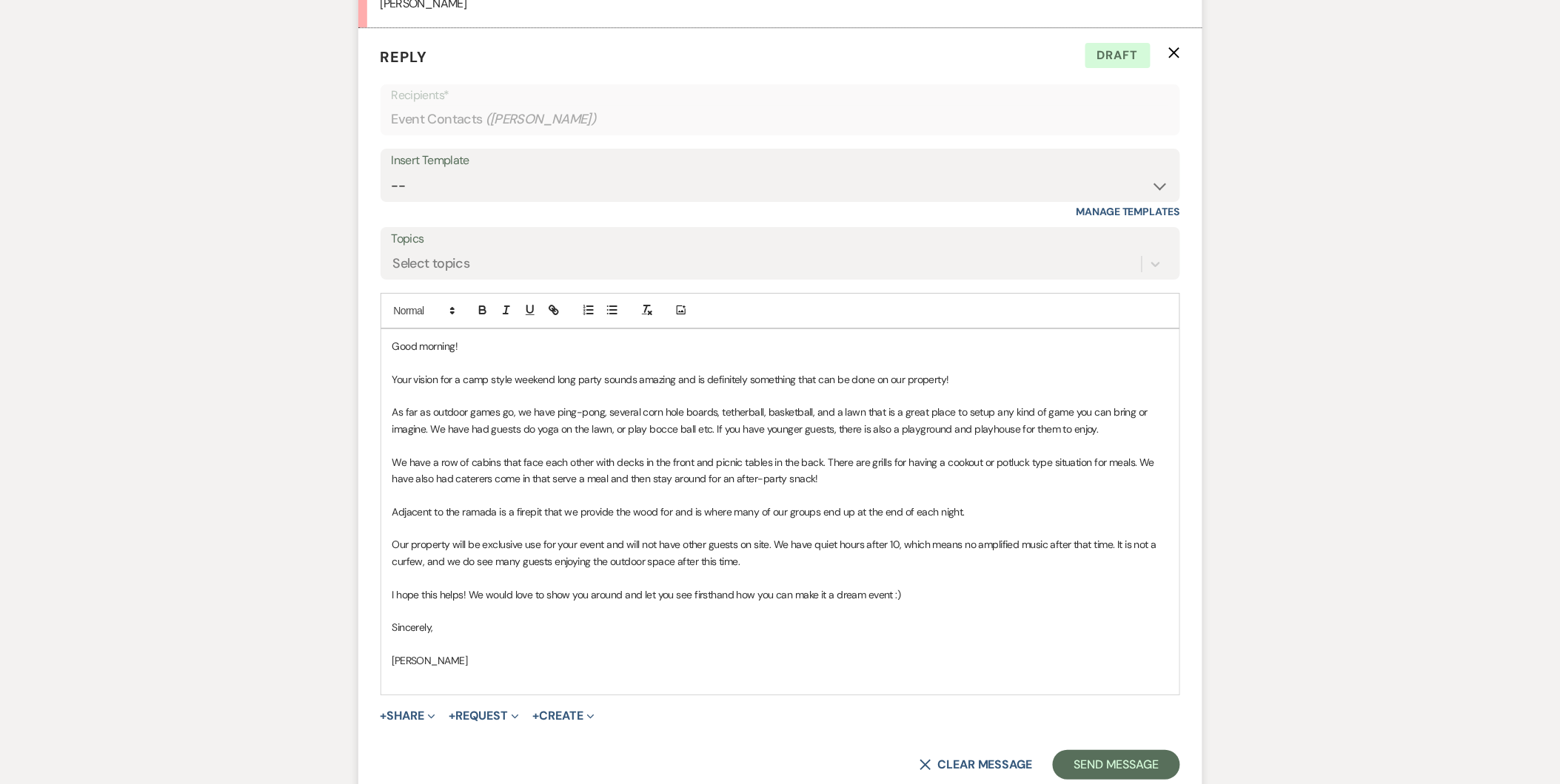
click at [793, 574] on p at bounding box center [780, 578] width 776 height 17
click at [752, 556] on p "Our property will be exclusive use for your event and will not have other guest…" at bounding box center [780, 553] width 776 height 33
click at [894, 543] on p "Our property will be exclusive use for your event and will not have other guest…" at bounding box center [780, 553] width 776 height 33
click at [1026, 545] on p "Our property will be exclusive use for your event and will not have other guest…" at bounding box center [780, 553] width 776 height 33
click at [807, 575] on p at bounding box center [780, 578] width 776 height 17
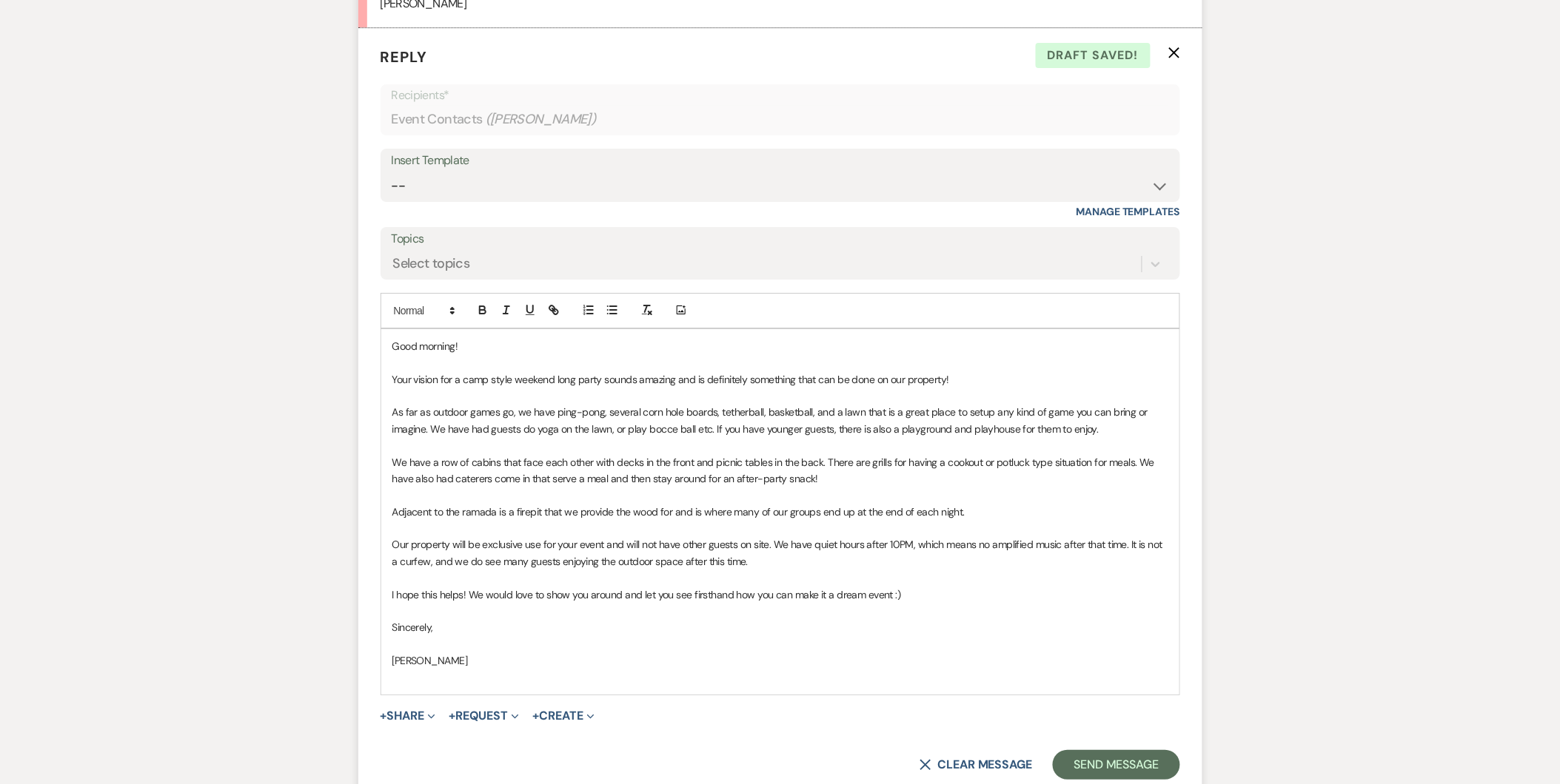
click at [713, 587] on p "I hope this helps! We would love to show you around and let you see firsthand h…" at bounding box center [780, 595] width 776 height 17
click at [544, 633] on p "Sincerely," at bounding box center [780, 628] width 776 height 17
click at [1109, 752] on button "Send Message" at bounding box center [1116, 764] width 127 height 29
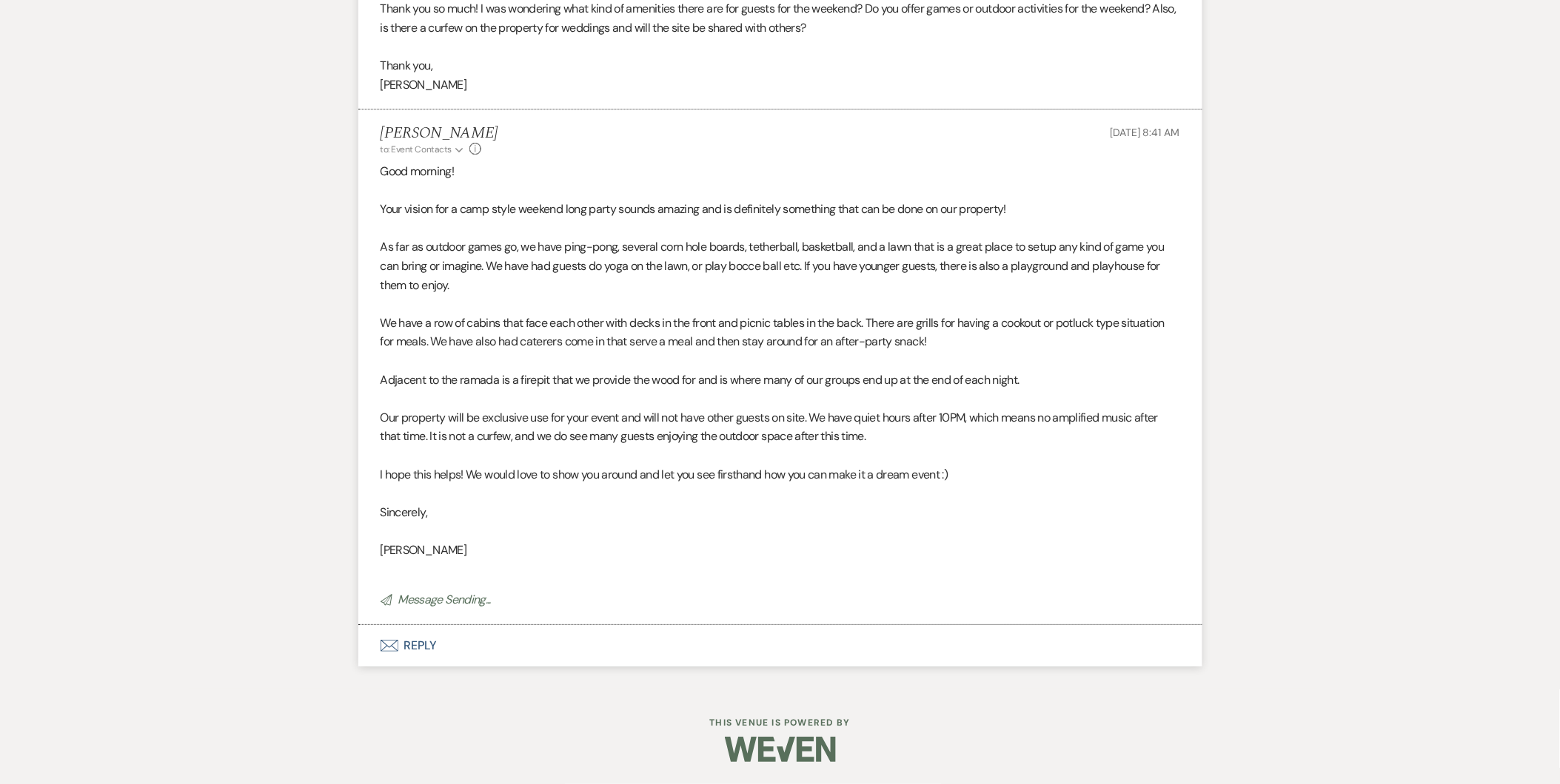
scroll to position [1646, 0]
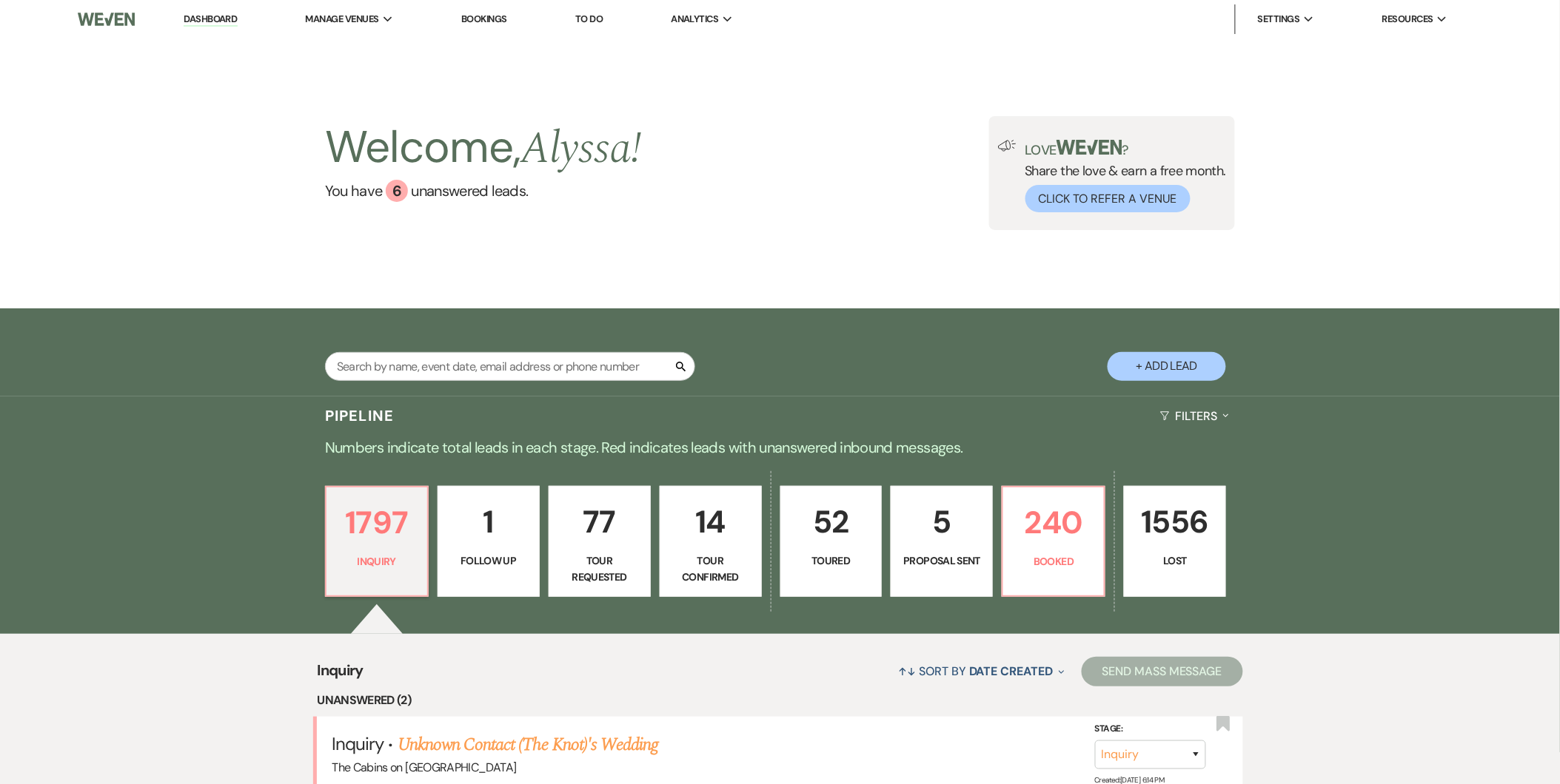
click at [840, 523] on p "52" at bounding box center [831, 522] width 83 height 50
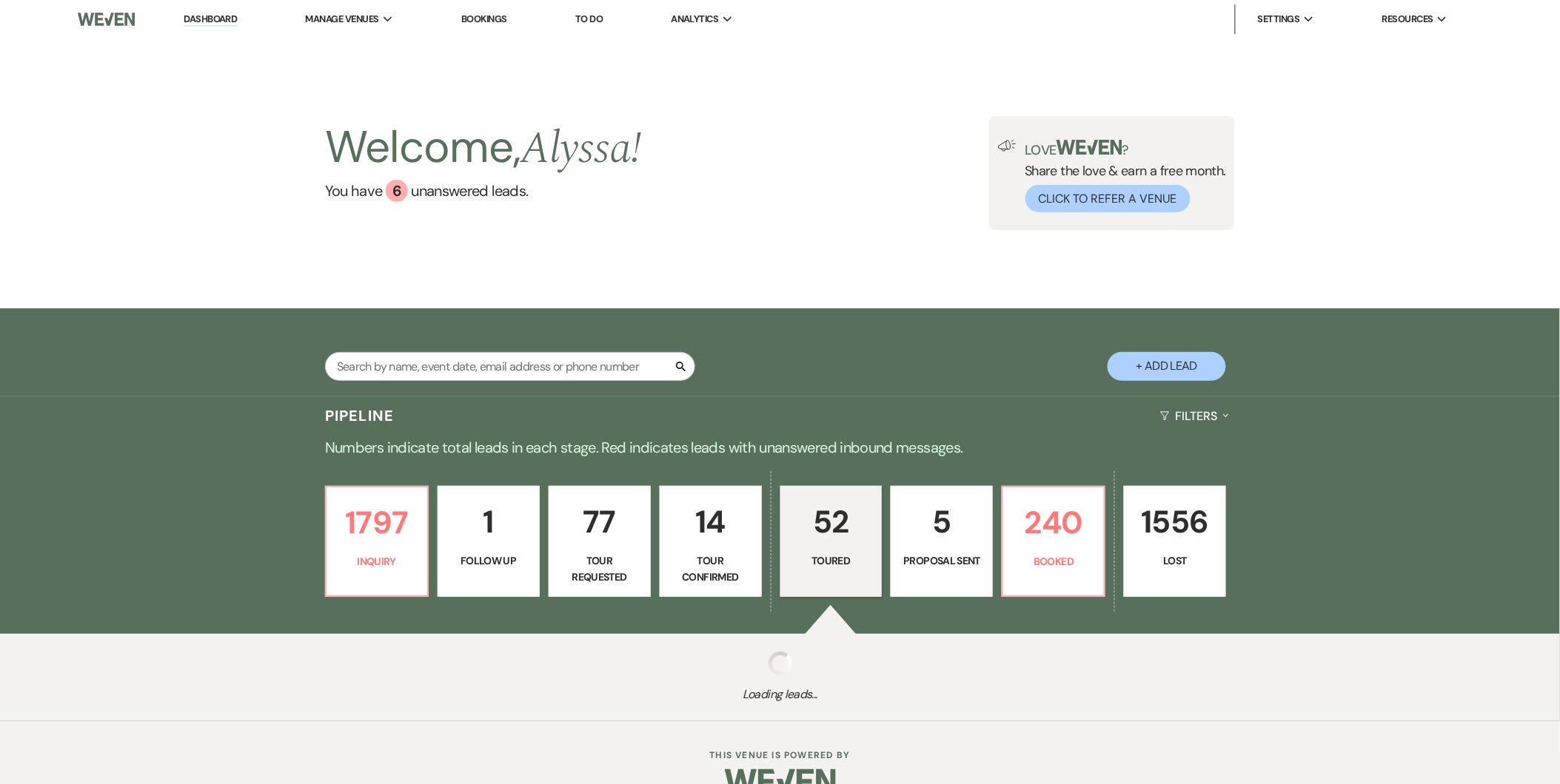
select select "5"
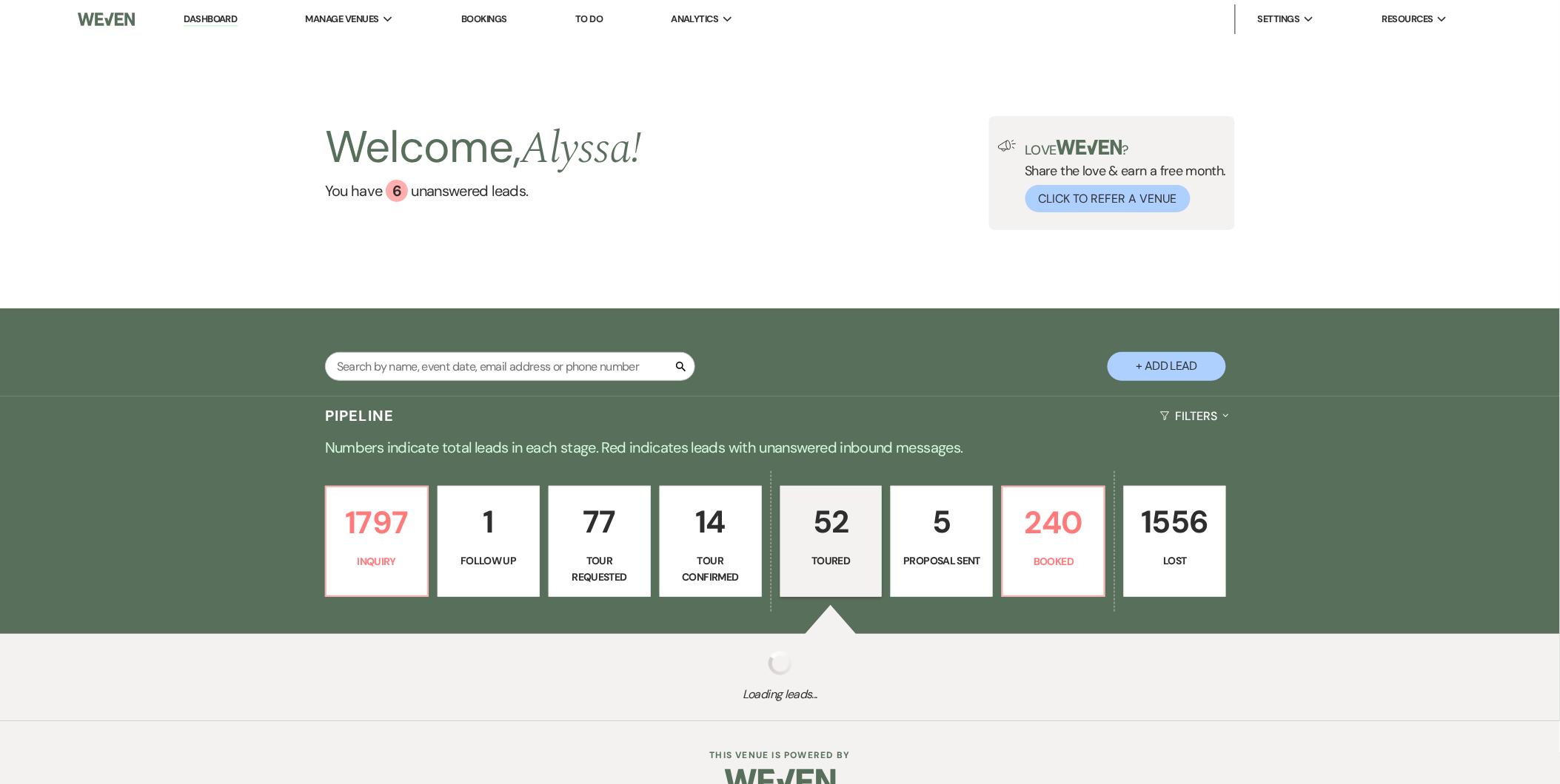
select select "5"
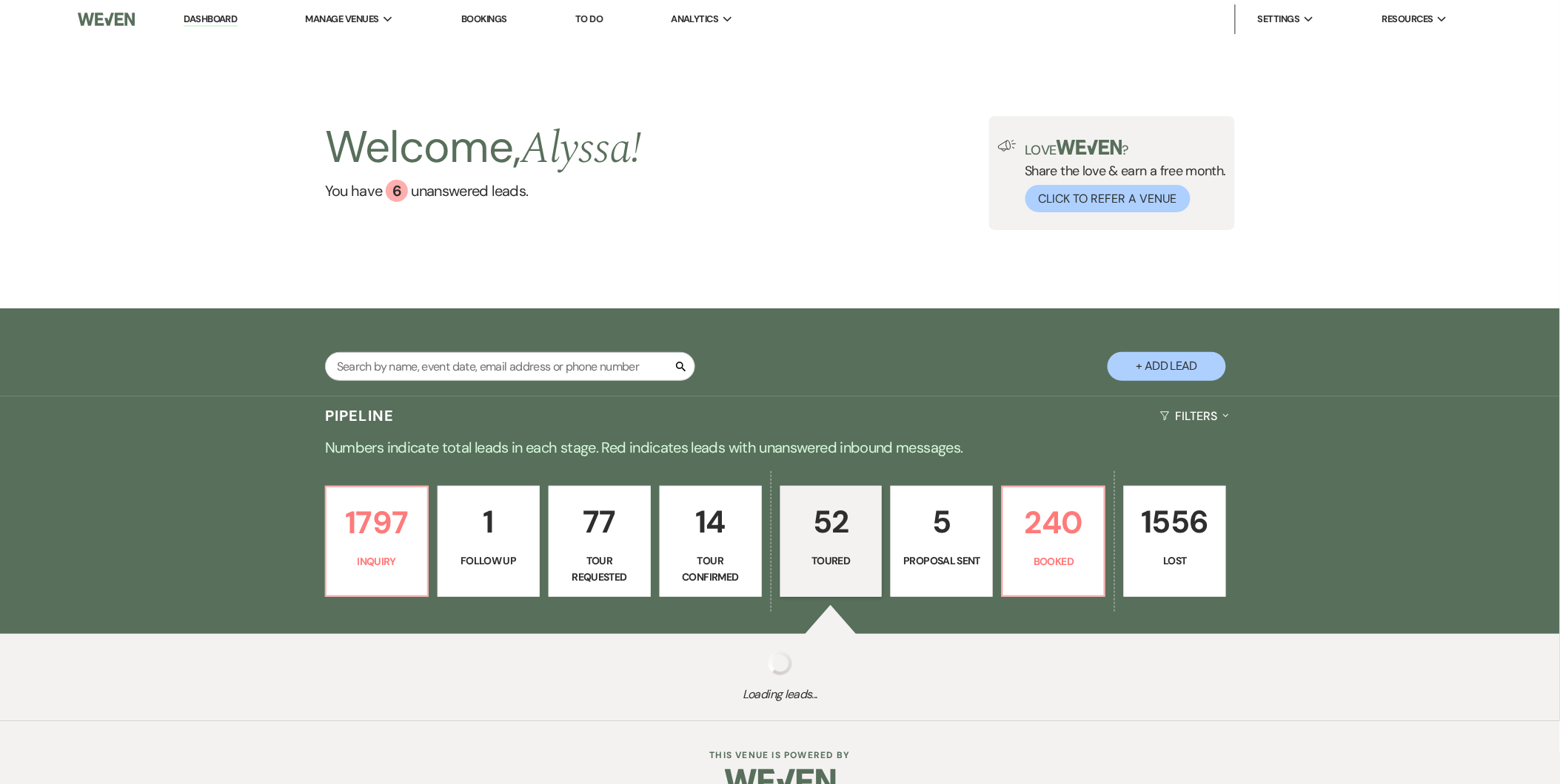
select select "5"
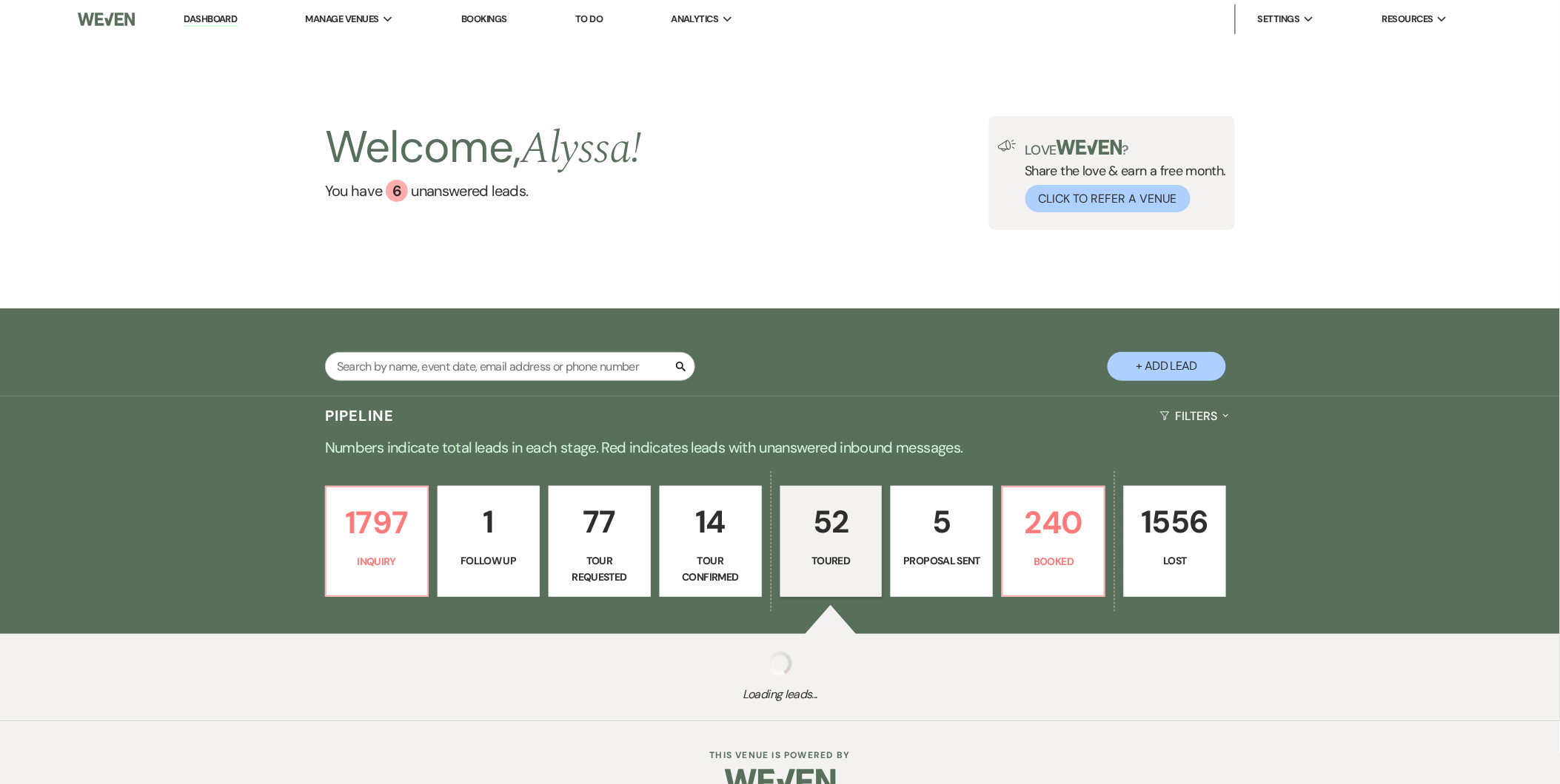
select select "5"
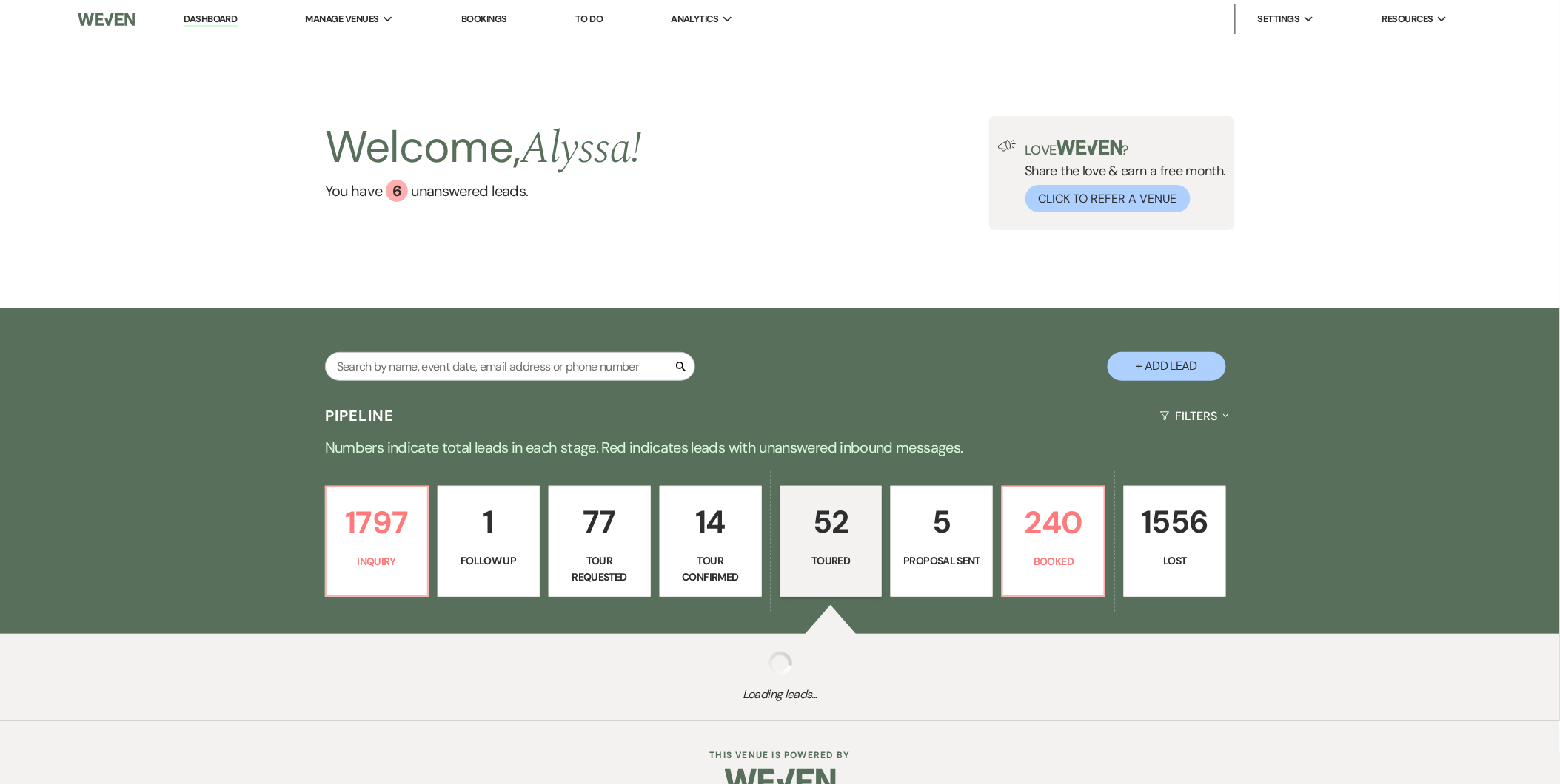
select select "5"
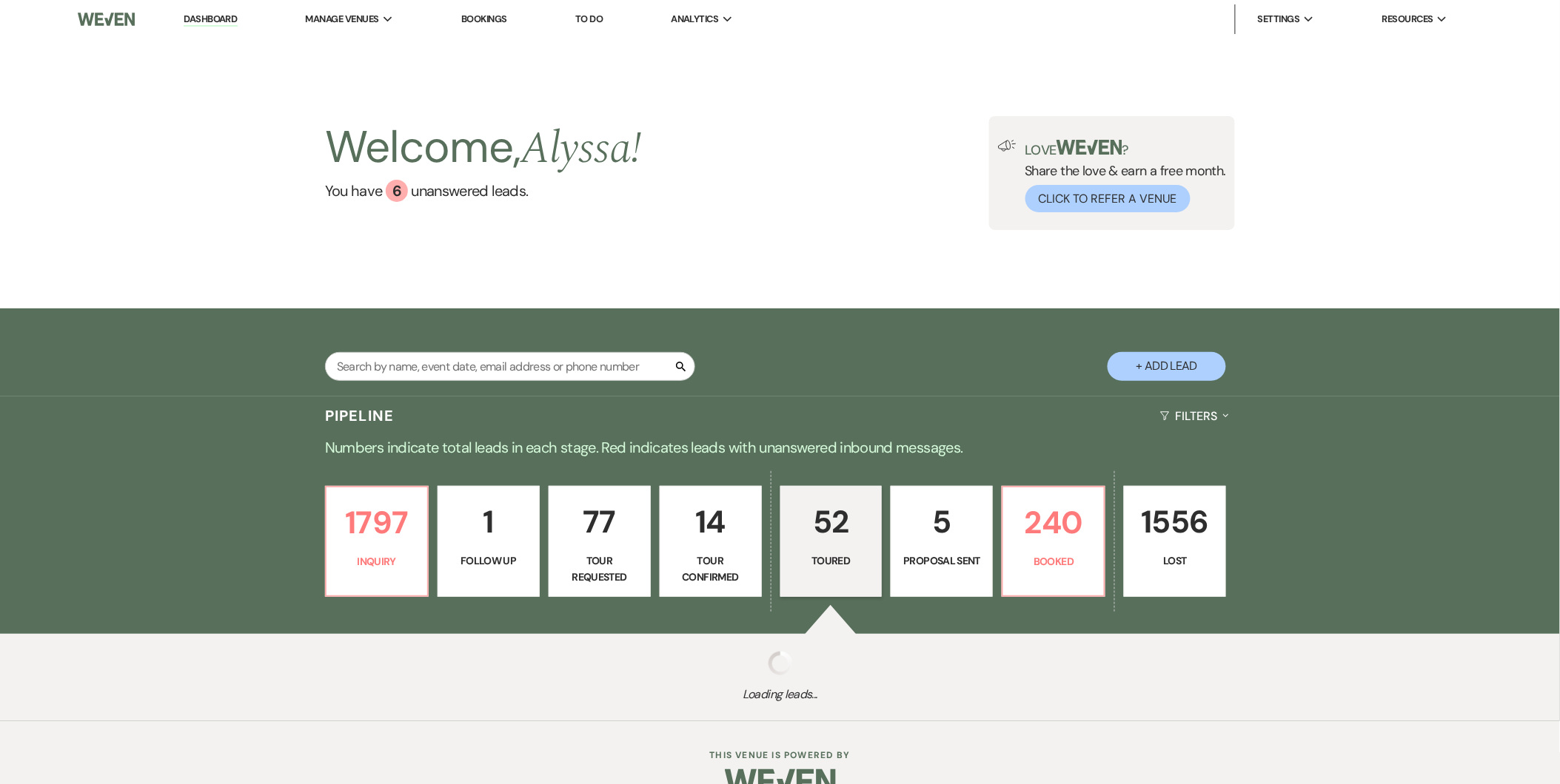
select select "5"
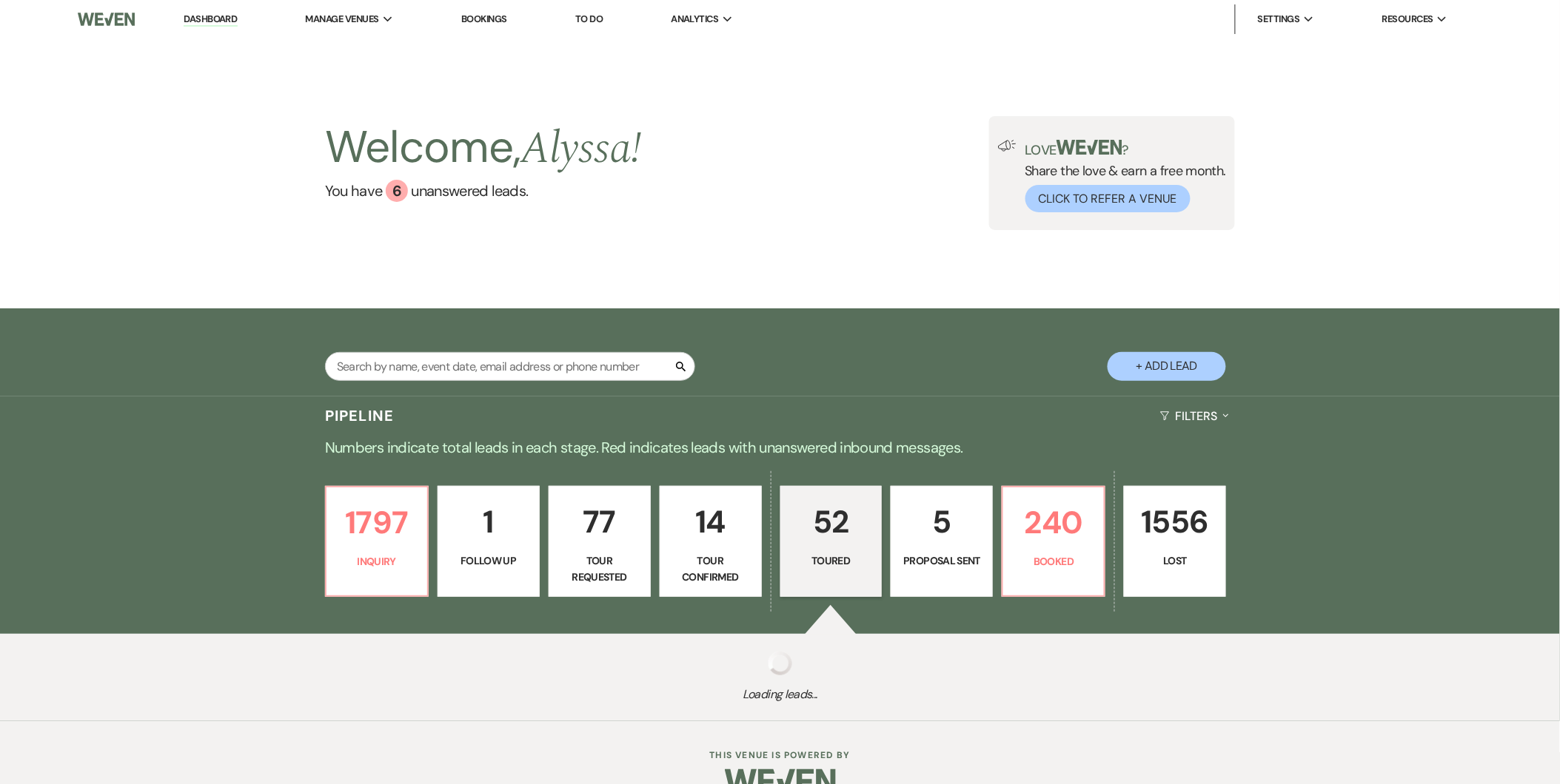
select select "5"
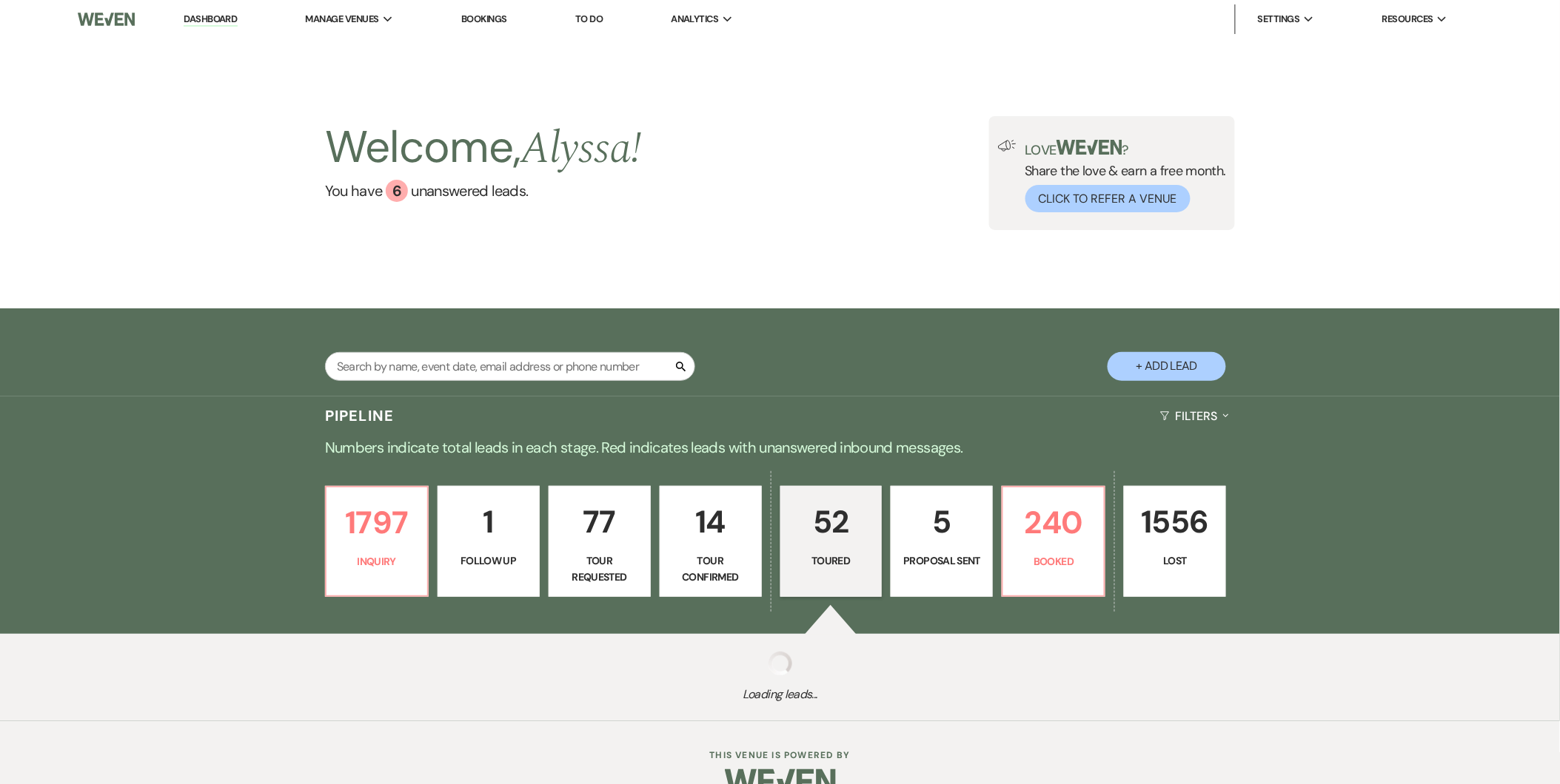
select select "5"
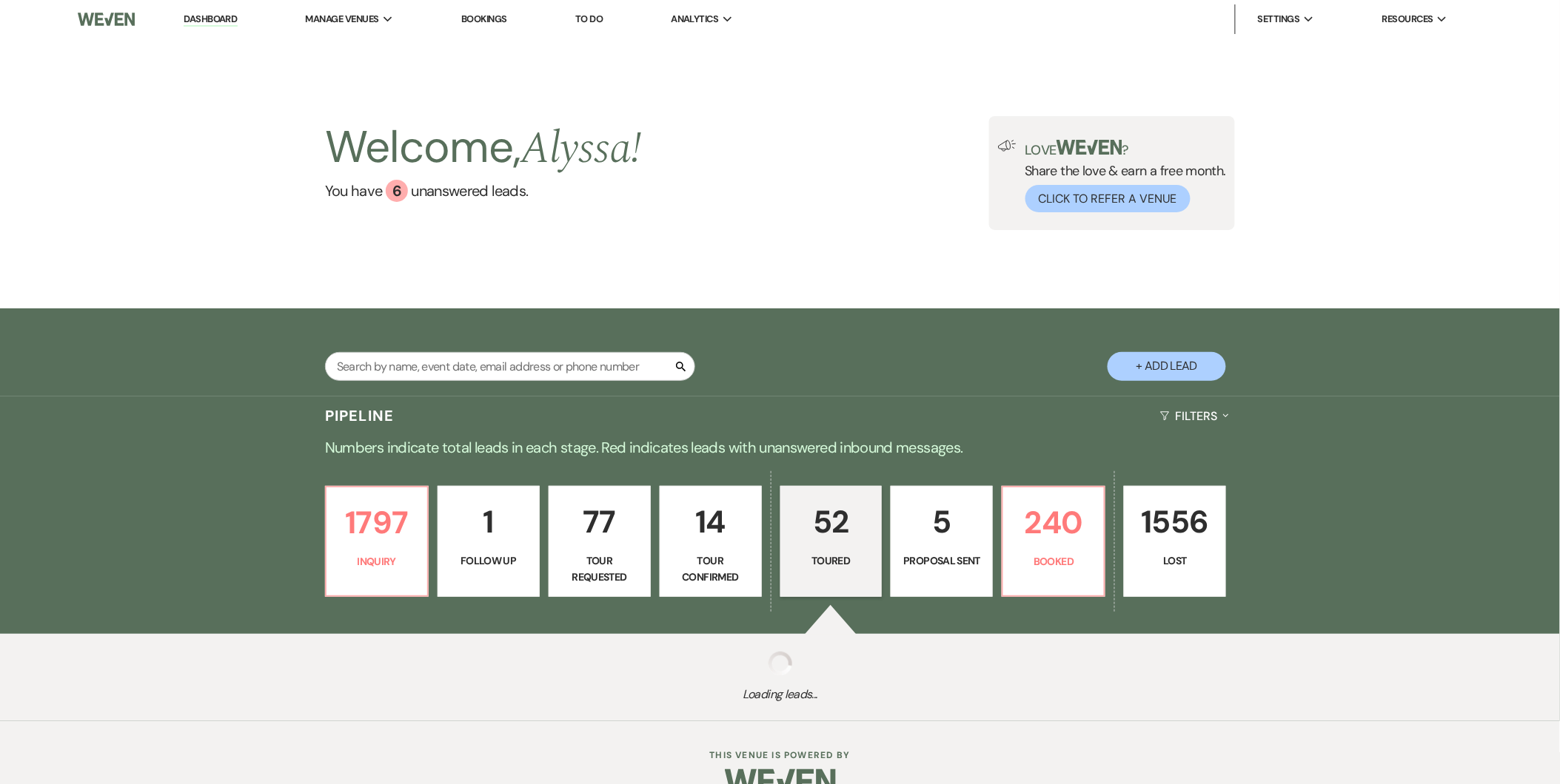
select select "5"
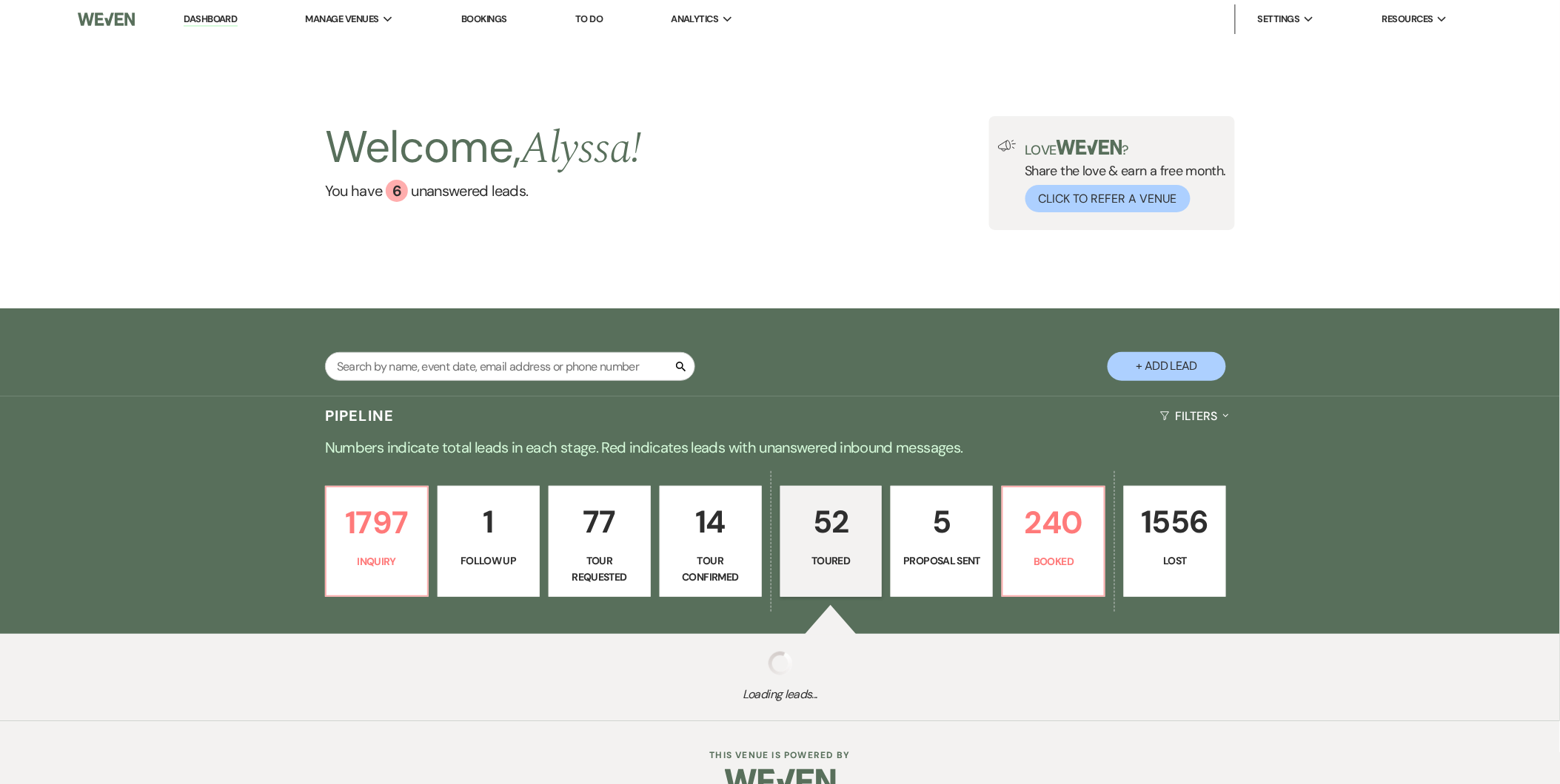
select select "5"
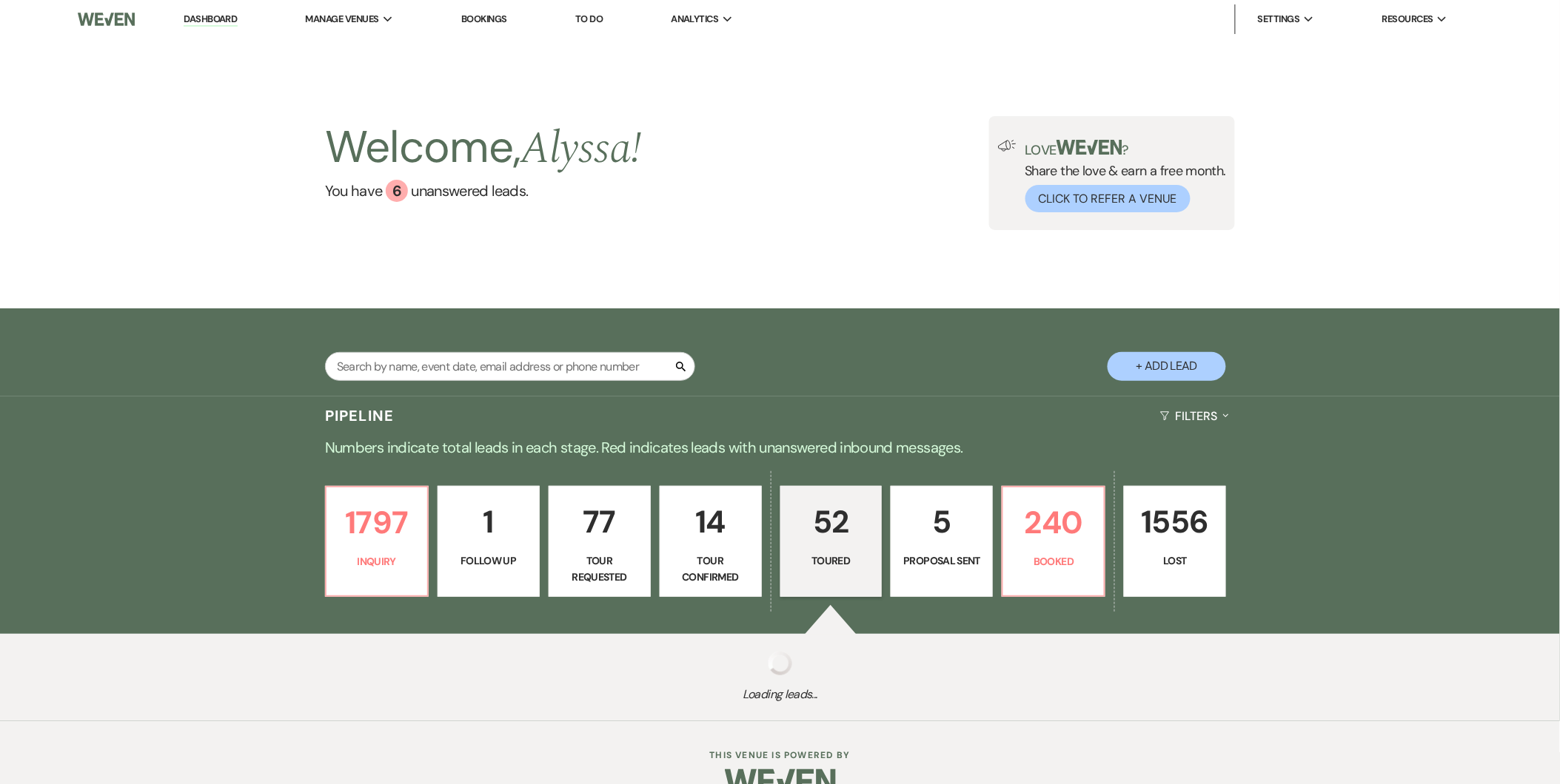
select select "5"
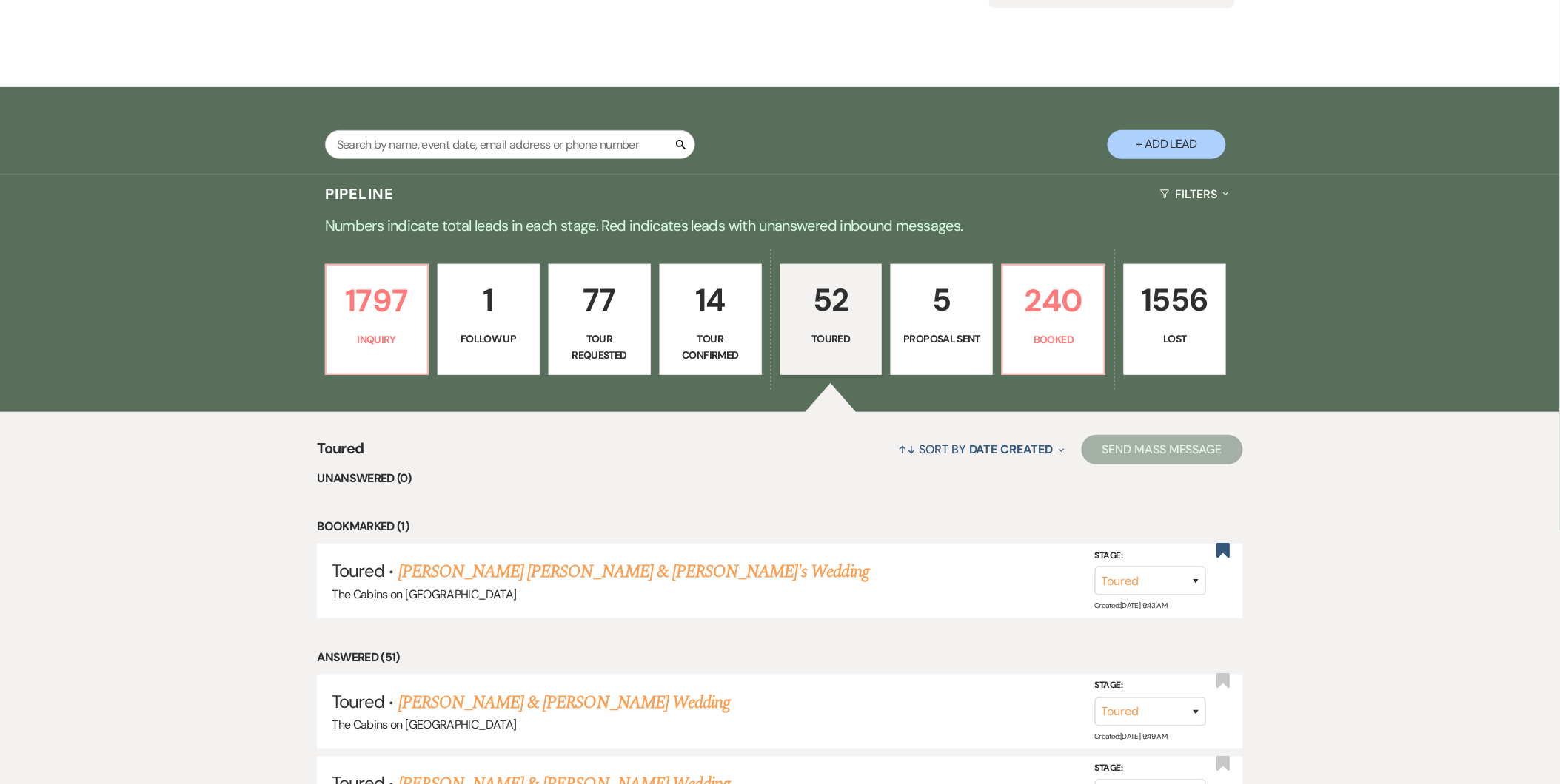
scroll to position [359, 0]
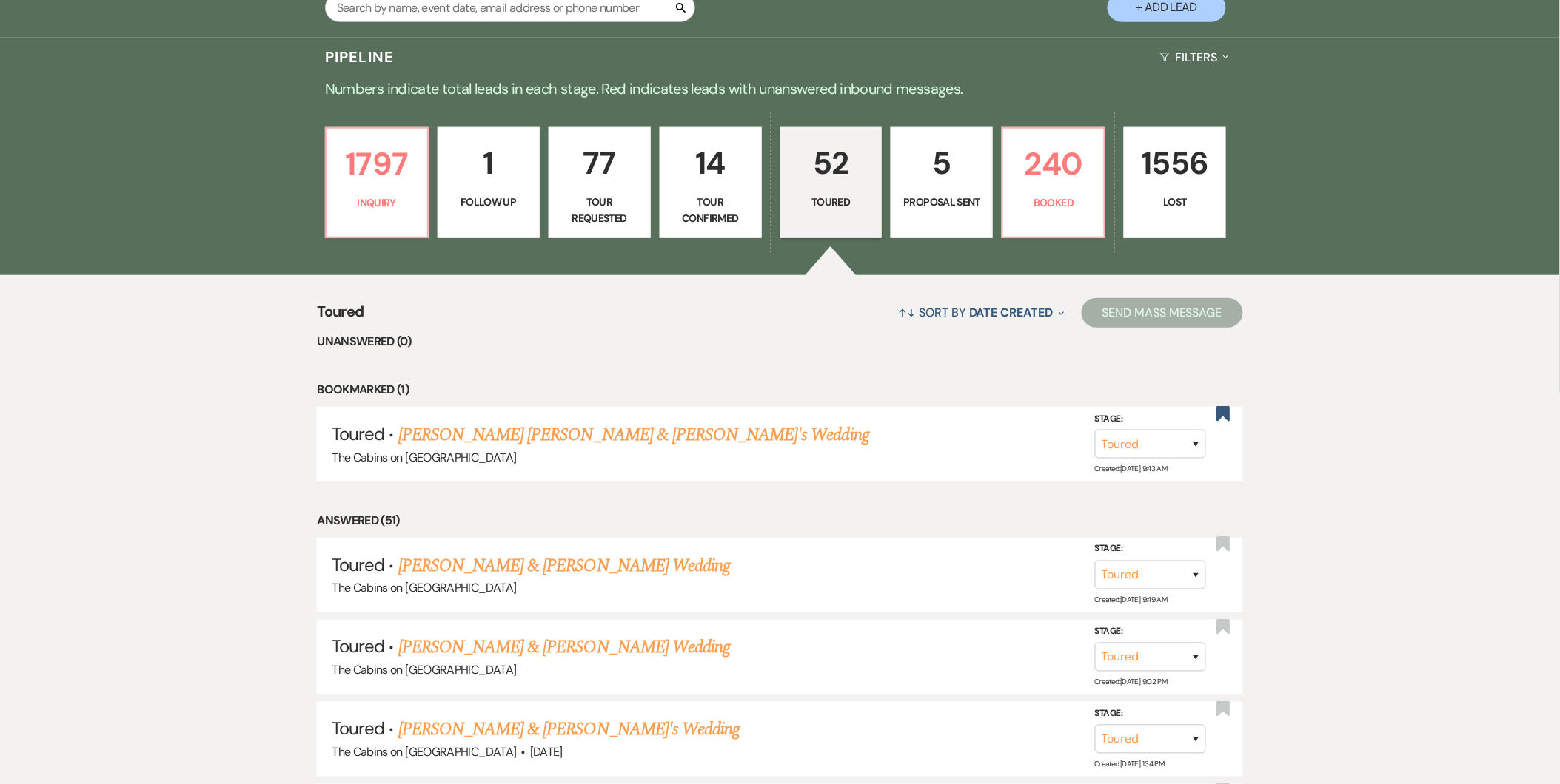
click at [1154, 15] on button "+ Add Lead" at bounding box center [1167, 8] width 119 height 29
select select "580"
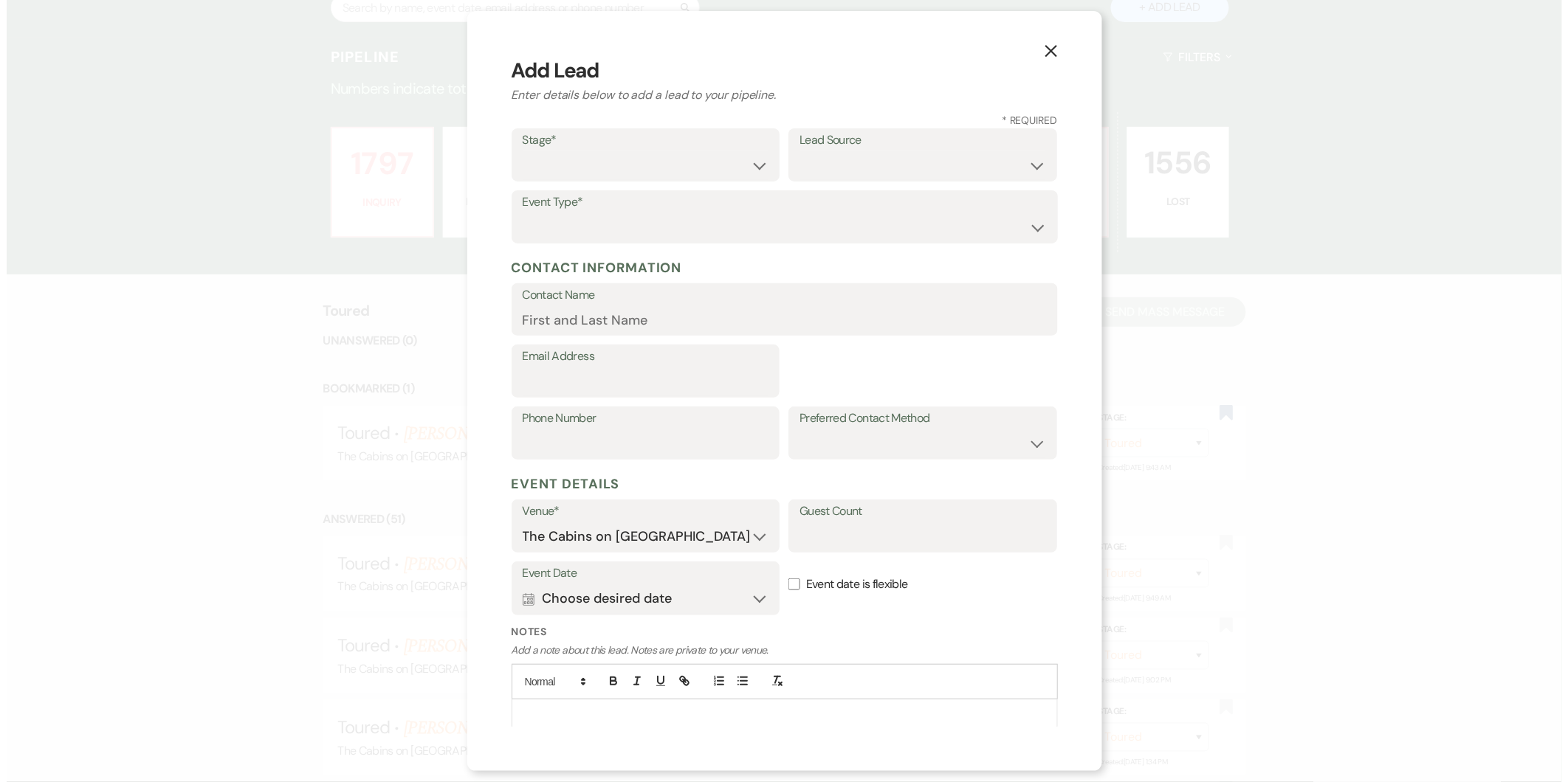
scroll to position [359, 0]
click at [734, 166] on select "Inquiry Follow Up Tour Requested Tour Confirmed Toured Proposal Sent Booked Lost" at bounding box center [645, 166] width 247 height 29
select select "5"
click at [522, 151] on select "Inquiry Follow Up Tour Requested Tour Confirmed Toured Proposal Sent Booked Lost" at bounding box center [645, 166] width 247 height 29
click at [923, 146] on label "Lead Source" at bounding box center [922, 140] width 247 height 21
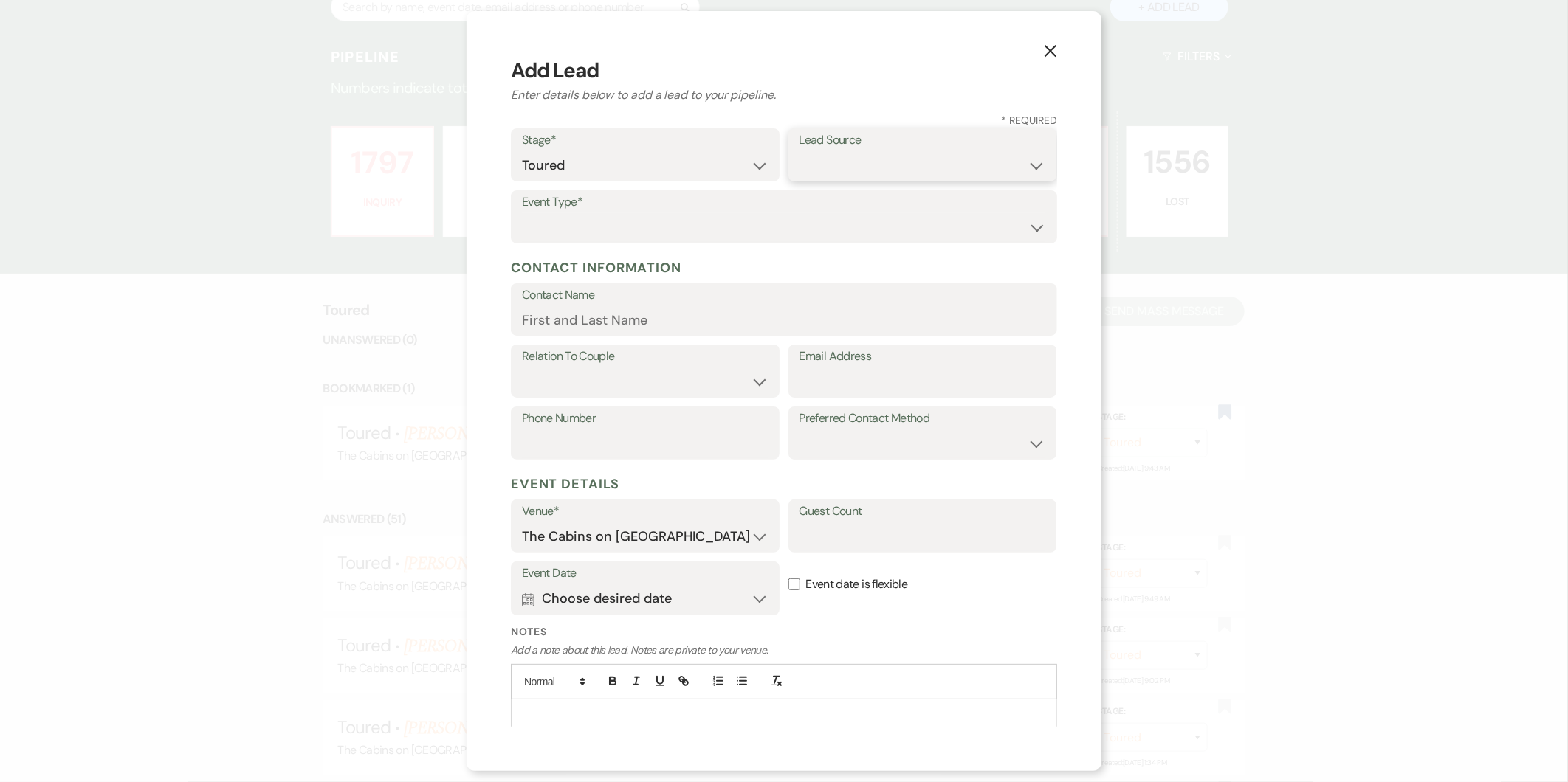
click at [923, 151] on select "Weven Venue Website Instagram Facebook Pinterest Google The Knot Wedding Wire H…" at bounding box center [922, 166] width 247 height 29
select select "12"
click at [799, 151] on select "Weven Venue Website Instagram Facebook Pinterest Google The Knot Wedding Wire H…" at bounding box center [922, 166] width 247 height 29
click at [992, 236] on select "Wedding Anniversary Party Baby Shower Bachelorette / Bachelor Party Birthday Pa…" at bounding box center [784, 228] width 524 height 29
select select "1"
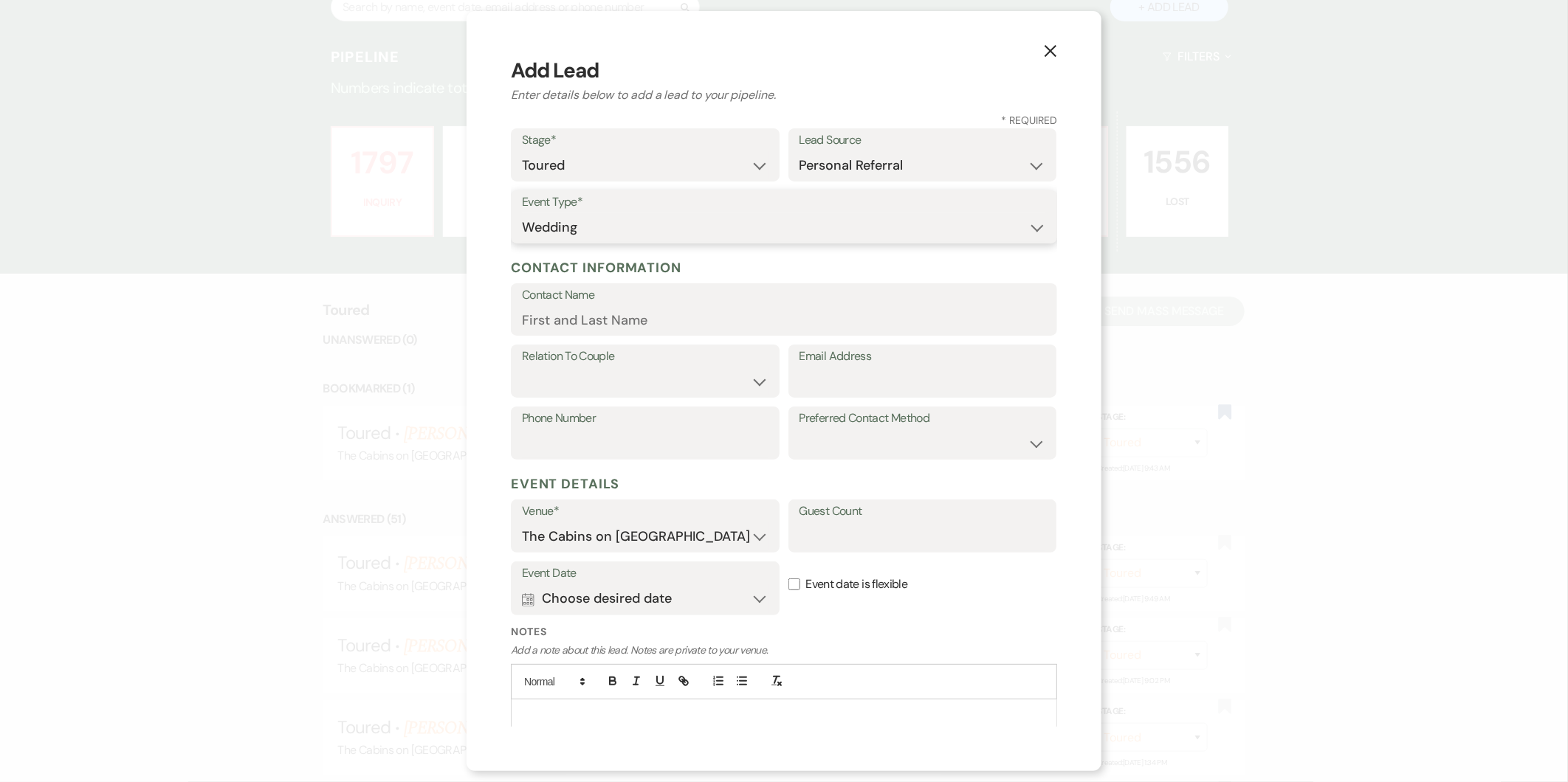
click at [522, 214] on select "Wedding Anniversary Party Baby Shower Bachelorette / Bachelor Party Birthday Pa…" at bounding box center [784, 228] width 524 height 29
click at [603, 315] on input "Contact Name" at bounding box center [784, 320] width 524 height 29
type input "[PERSON_NAME]"
click at [654, 372] on select "Couple Planner Parent of Couple Family Member Friend Other" at bounding box center [645, 382] width 247 height 29
select select "1"
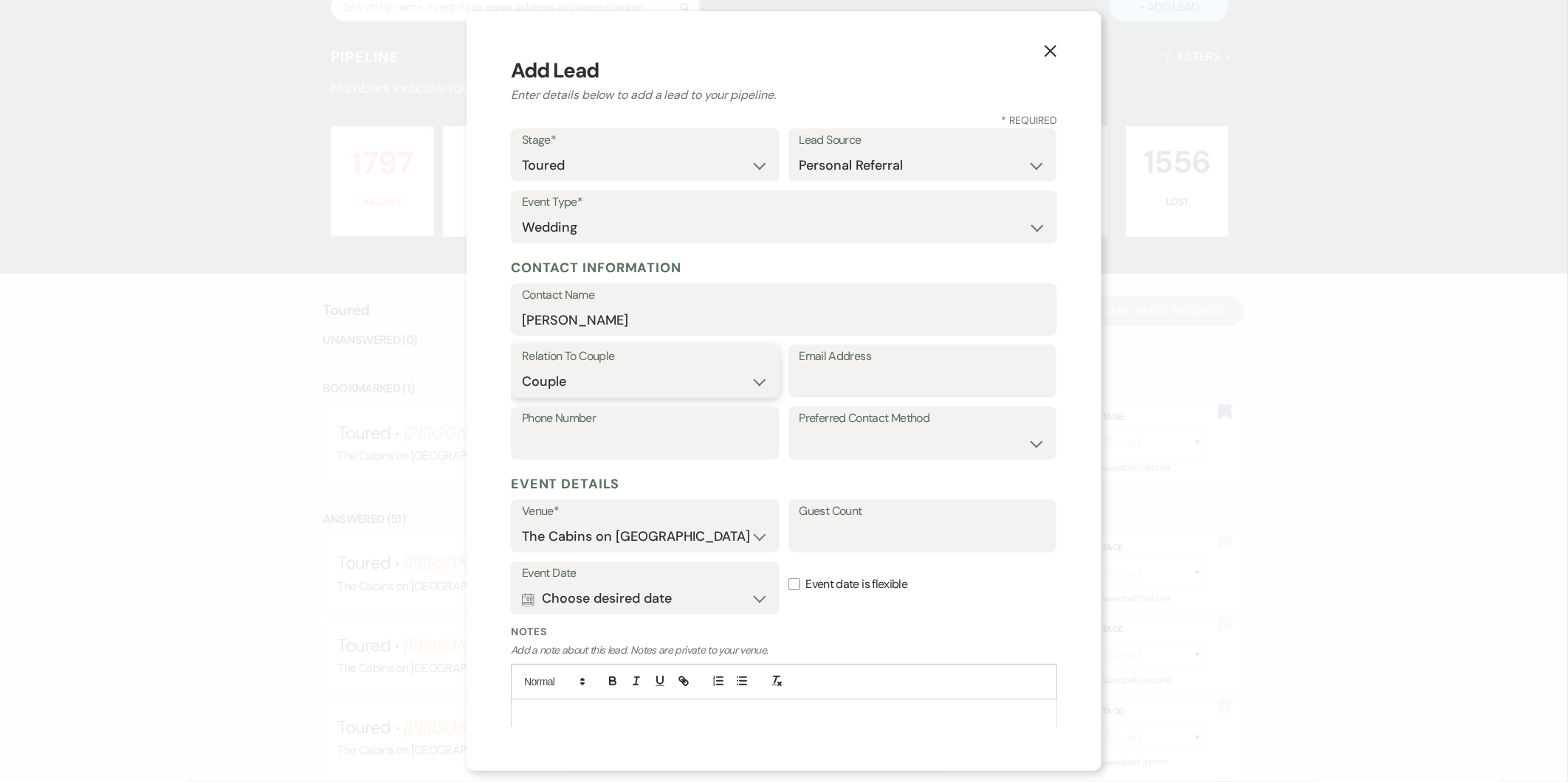
click at [522, 367] on select "Couple Planner Parent of Couple Family Member Friend Other" at bounding box center [645, 382] width 247 height 29
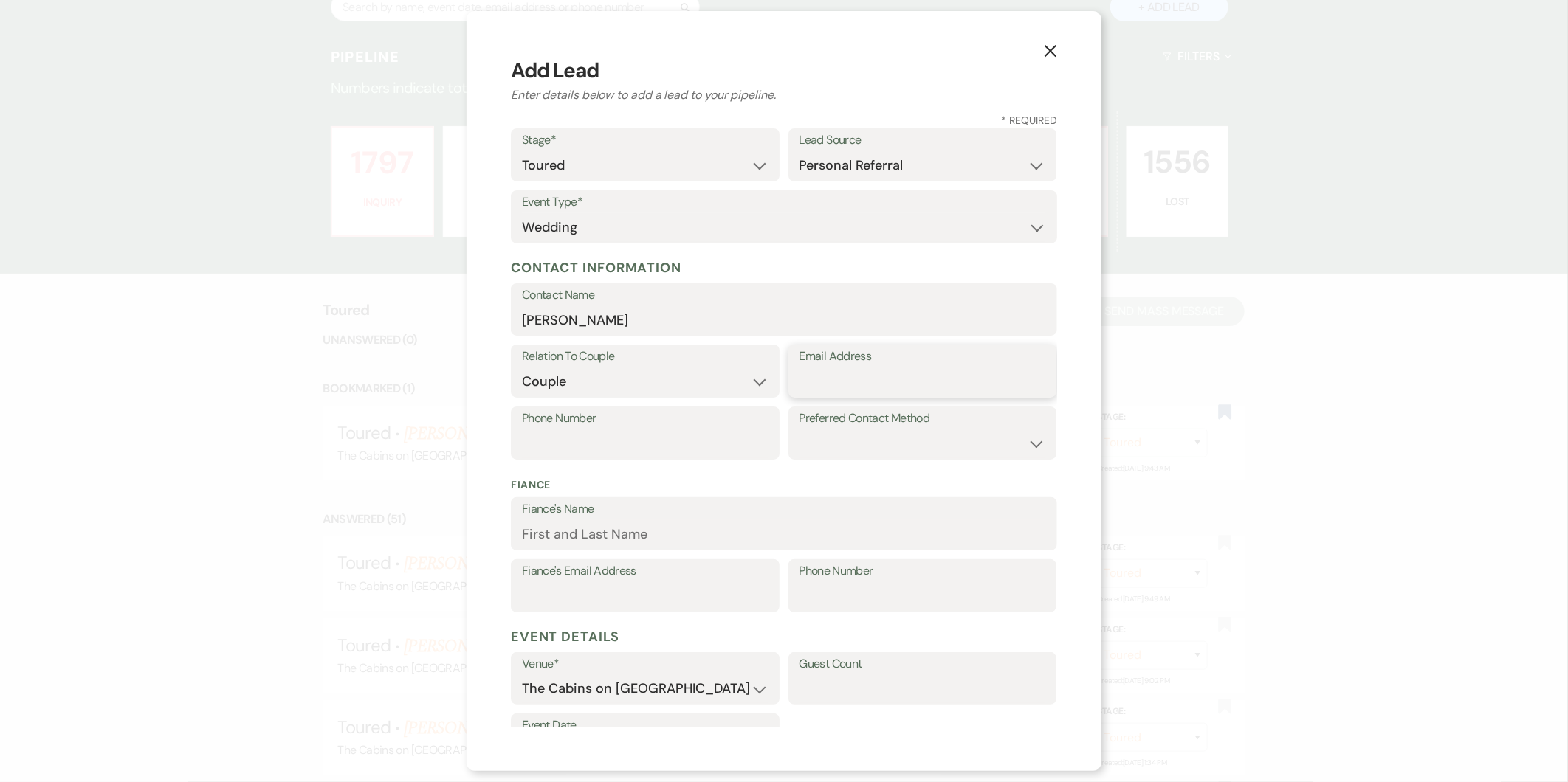
click at [864, 385] on input "Email Address" at bounding box center [922, 382] width 247 height 29
paste input "[EMAIL_ADDRESS][DOMAIN_NAME]"
type input "[EMAIL_ADDRESS][DOMAIN_NAME]"
click at [828, 437] on select "Email Phone Text" at bounding box center [922, 444] width 247 height 29
select select "email"
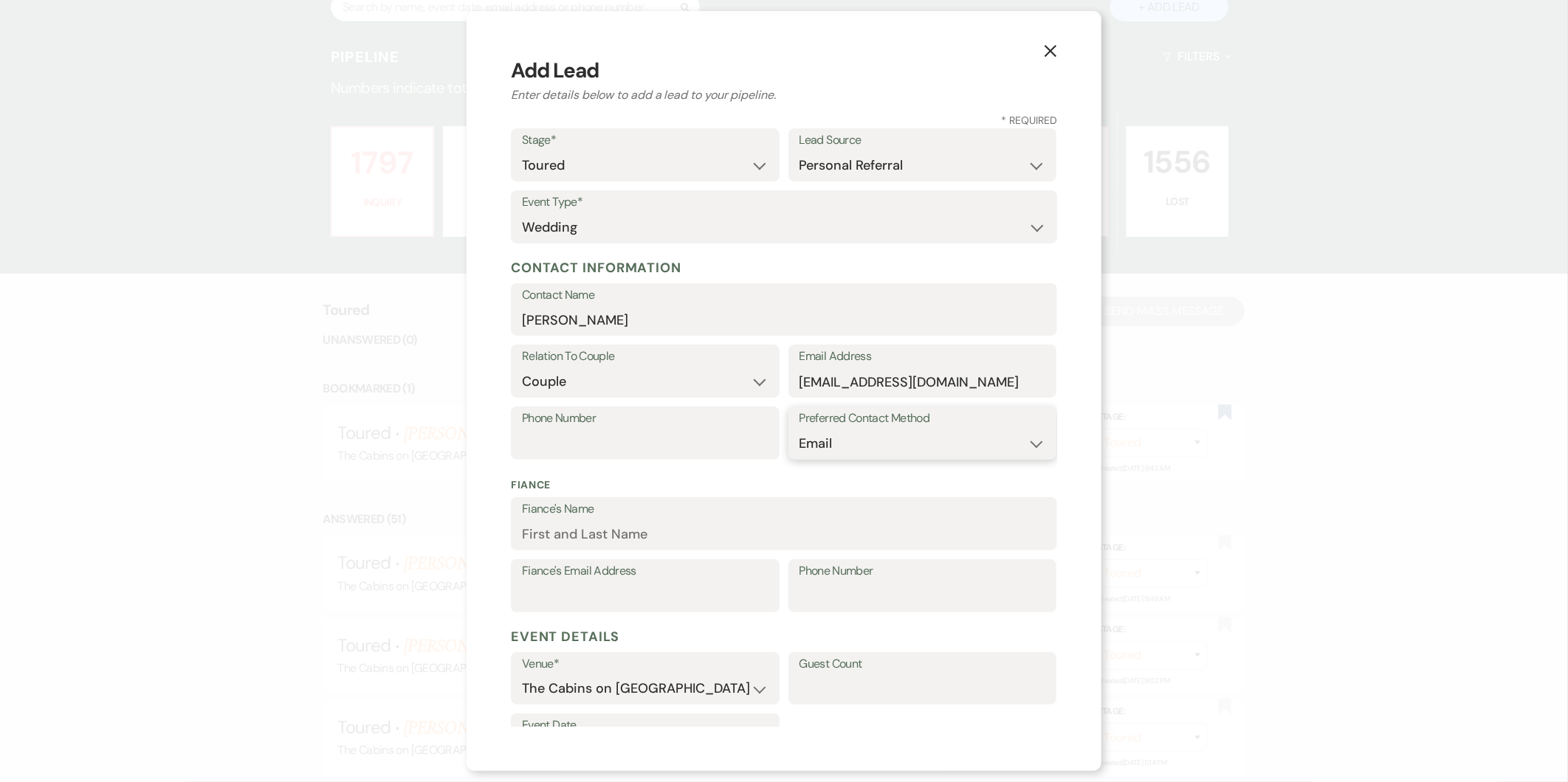
click at [799, 430] on select "Email Phone Text" at bounding box center [922, 444] width 247 height 29
click at [678, 537] on input "Fiance's Name" at bounding box center [784, 534] width 524 height 29
type input "[PERSON_NAME]"
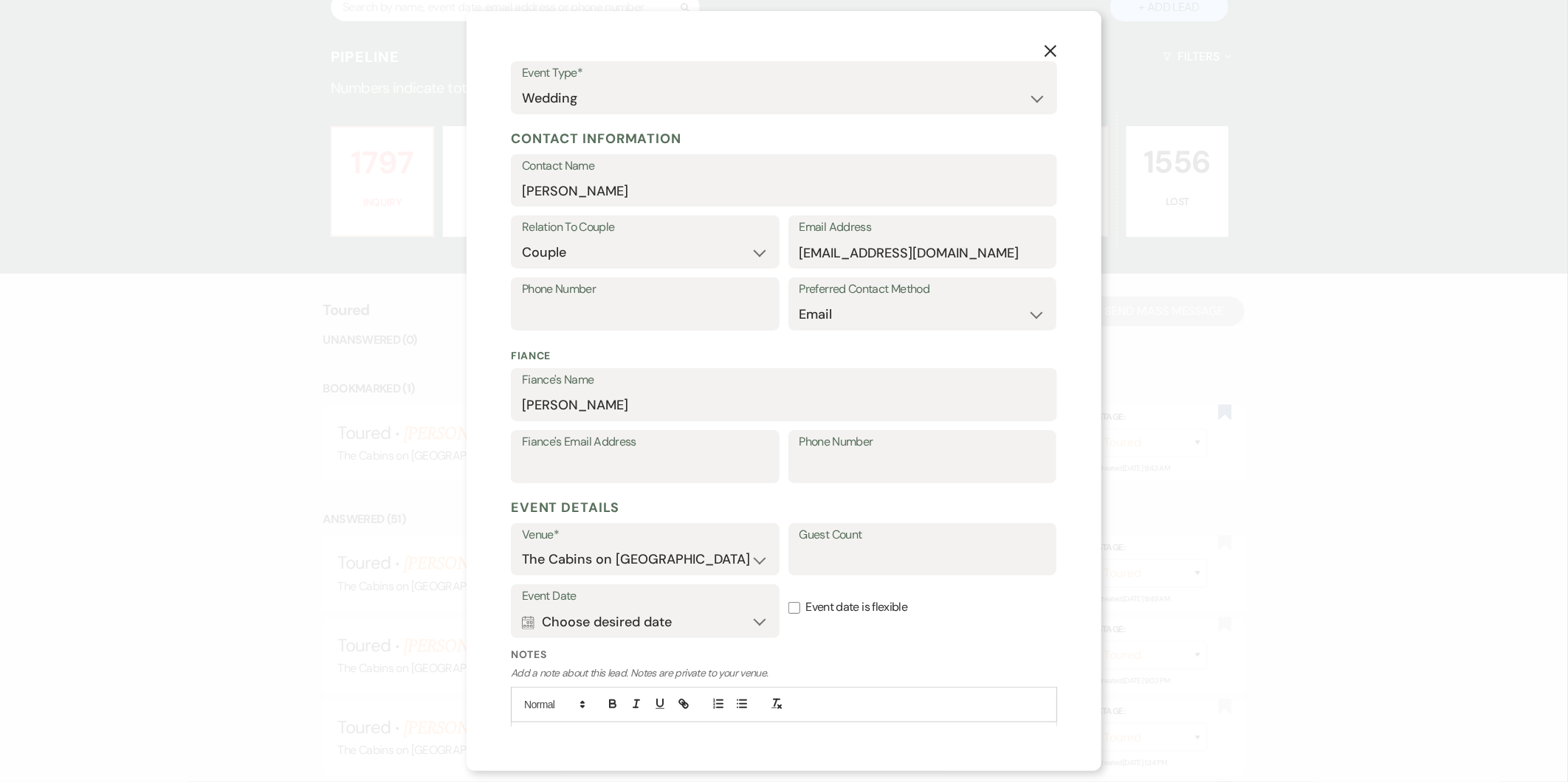
scroll to position [205, 0]
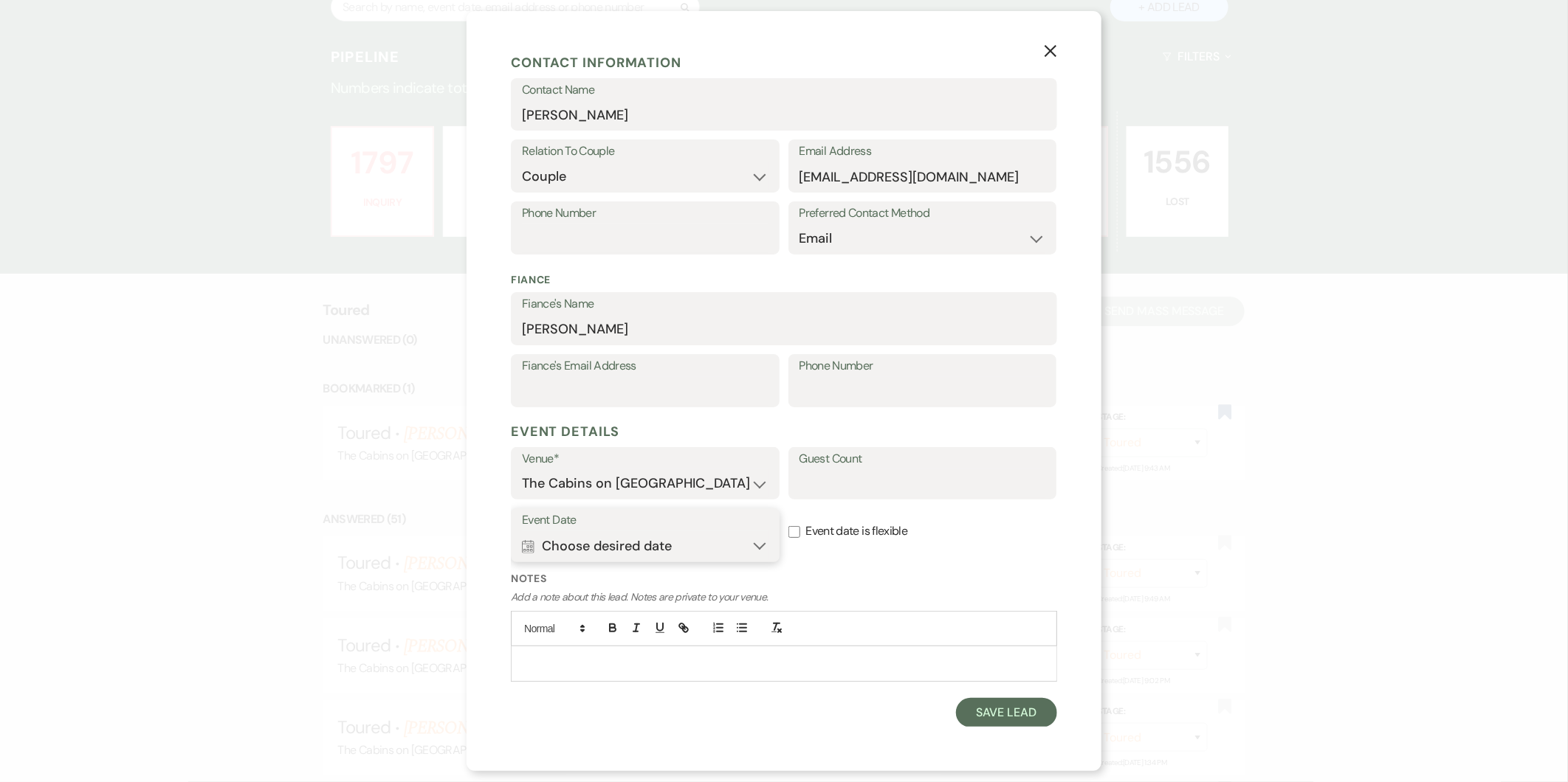
click at [654, 552] on button "Calendar Choose desired date Expand" at bounding box center [645, 546] width 247 height 29
click at [987, 627] on div "Next" at bounding box center [993, 630] width 24 height 24
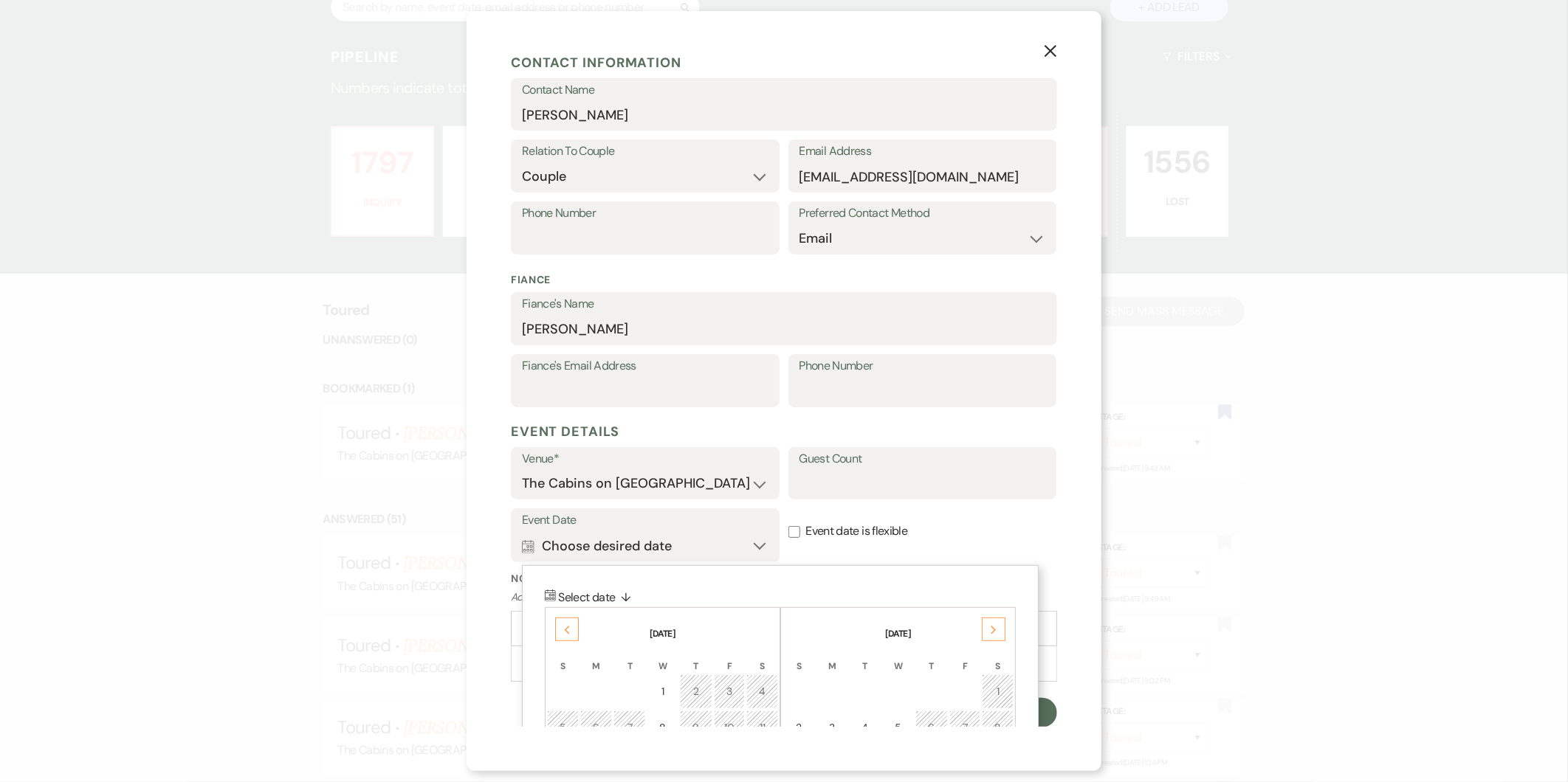
click at [987, 627] on div "Next" at bounding box center [993, 630] width 24 height 24
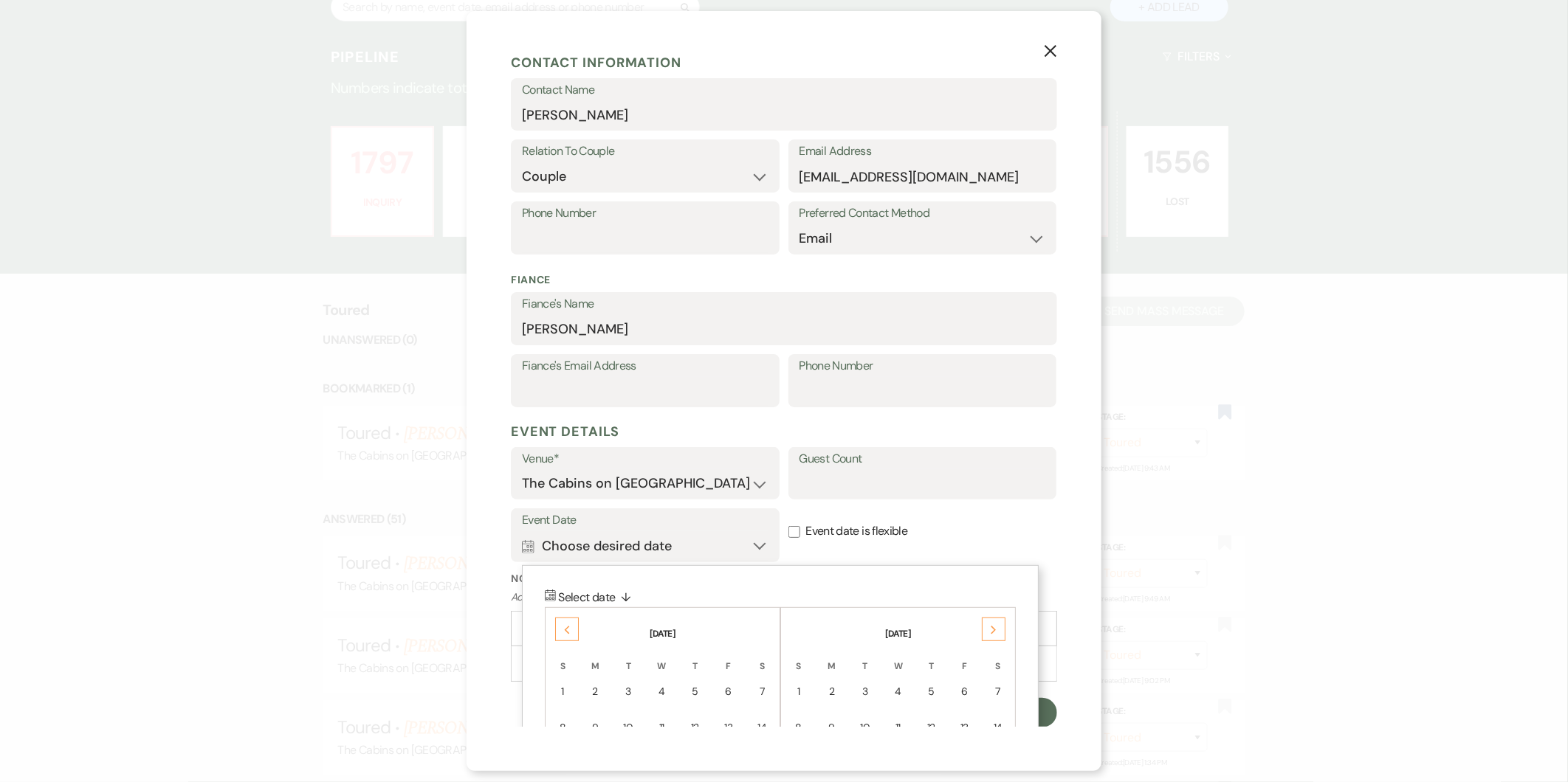
click at [987, 627] on div "Next" at bounding box center [993, 630] width 24 height 24
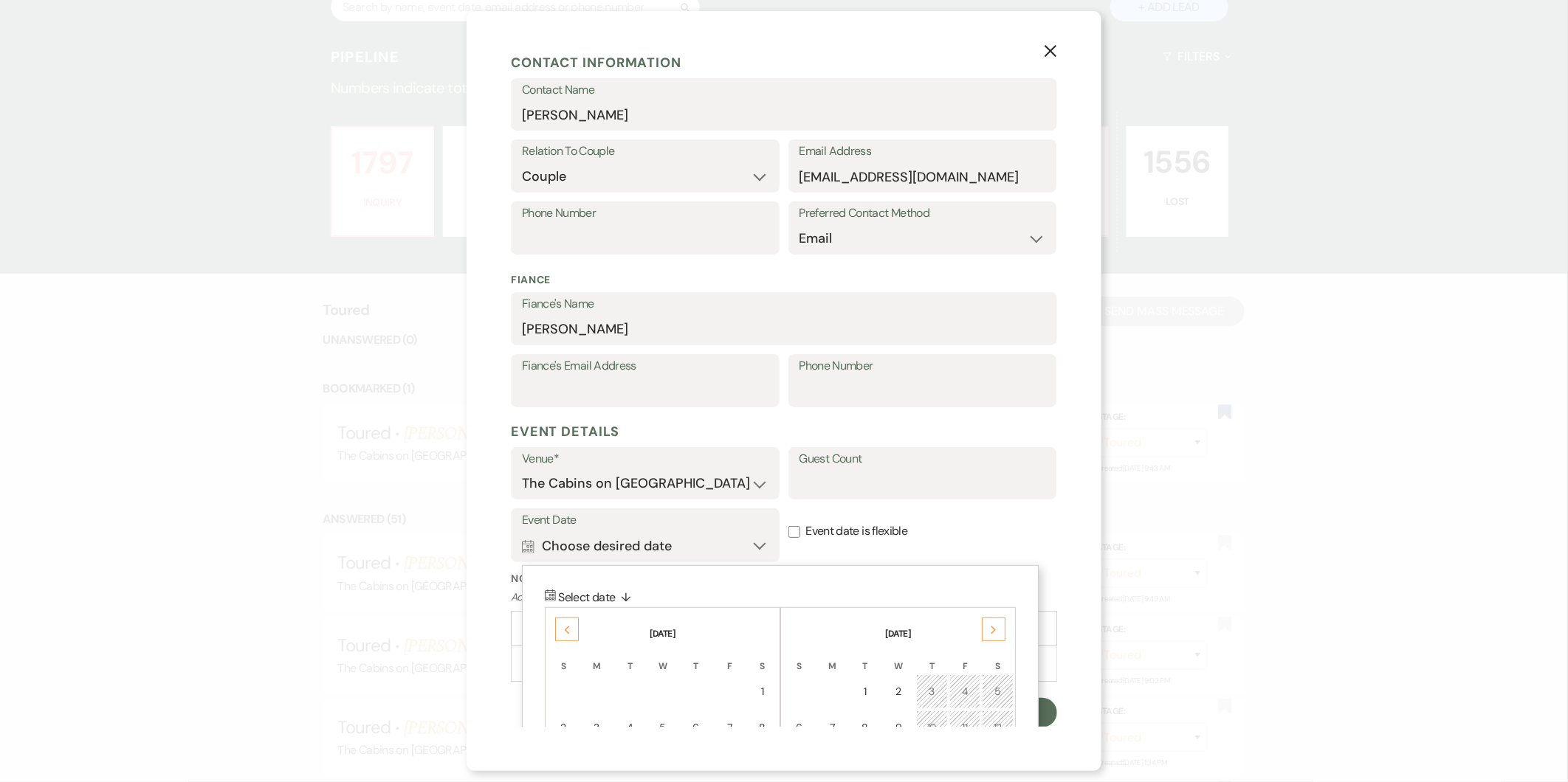
click at [987, 627] on div "Next" at bounding box center [993, 630] width 24 height 24
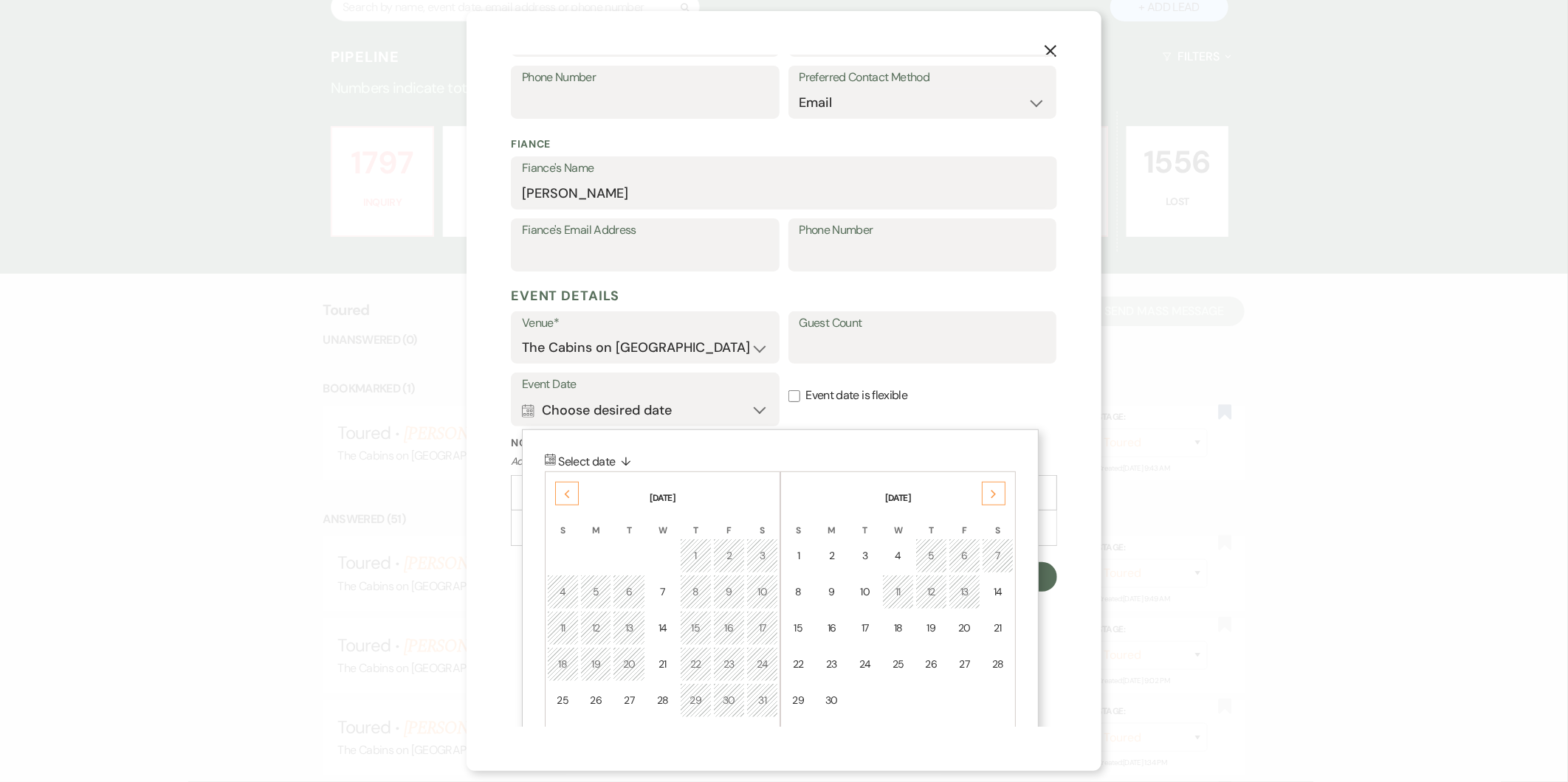
scroll to position [344, 0]
click at [933, 618] on div "19" at bounding box center [931, 625] width 13 height 16
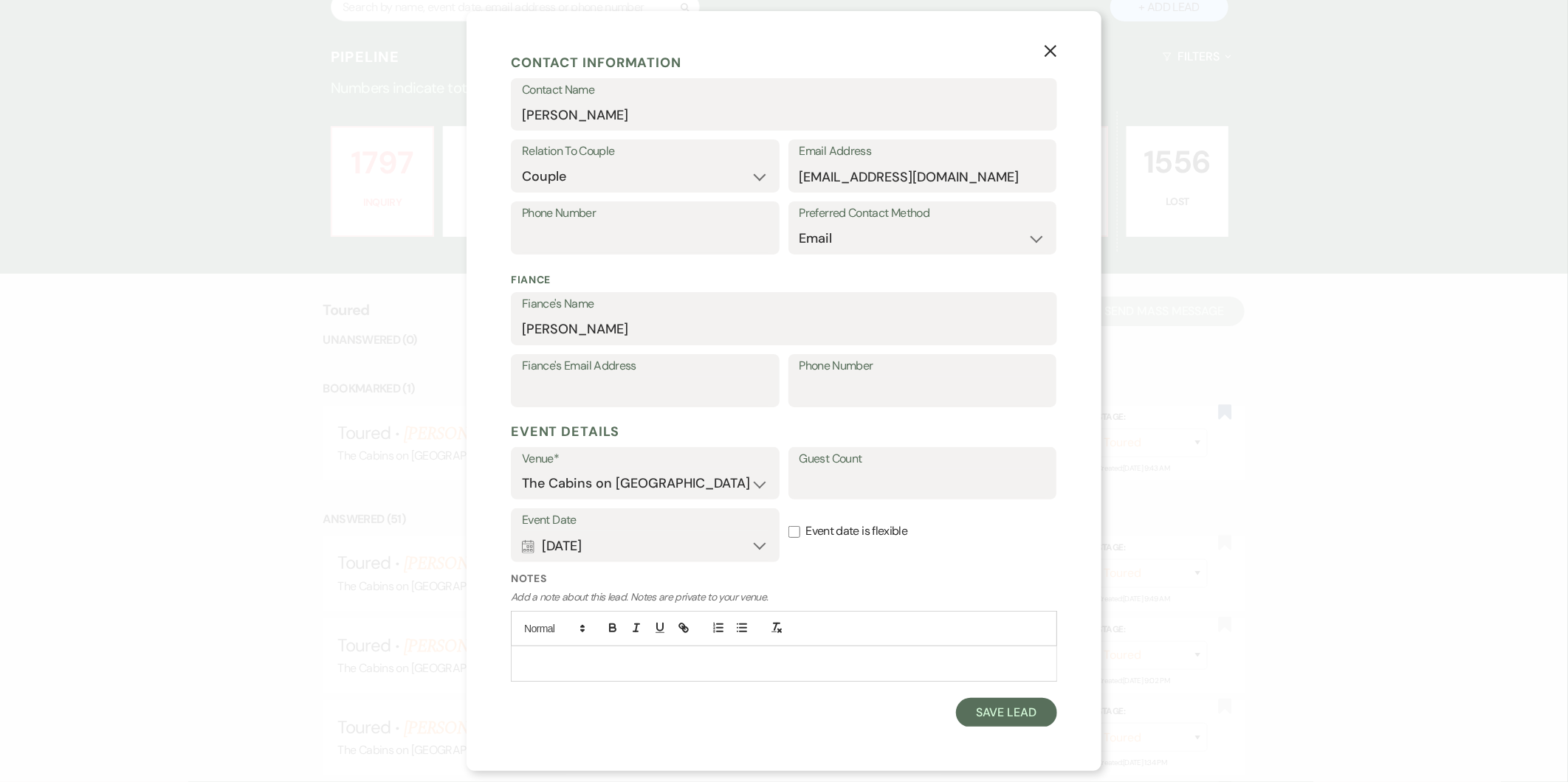
click at [740, 670] on p at bounding box center [784, 663] width 523 height 17
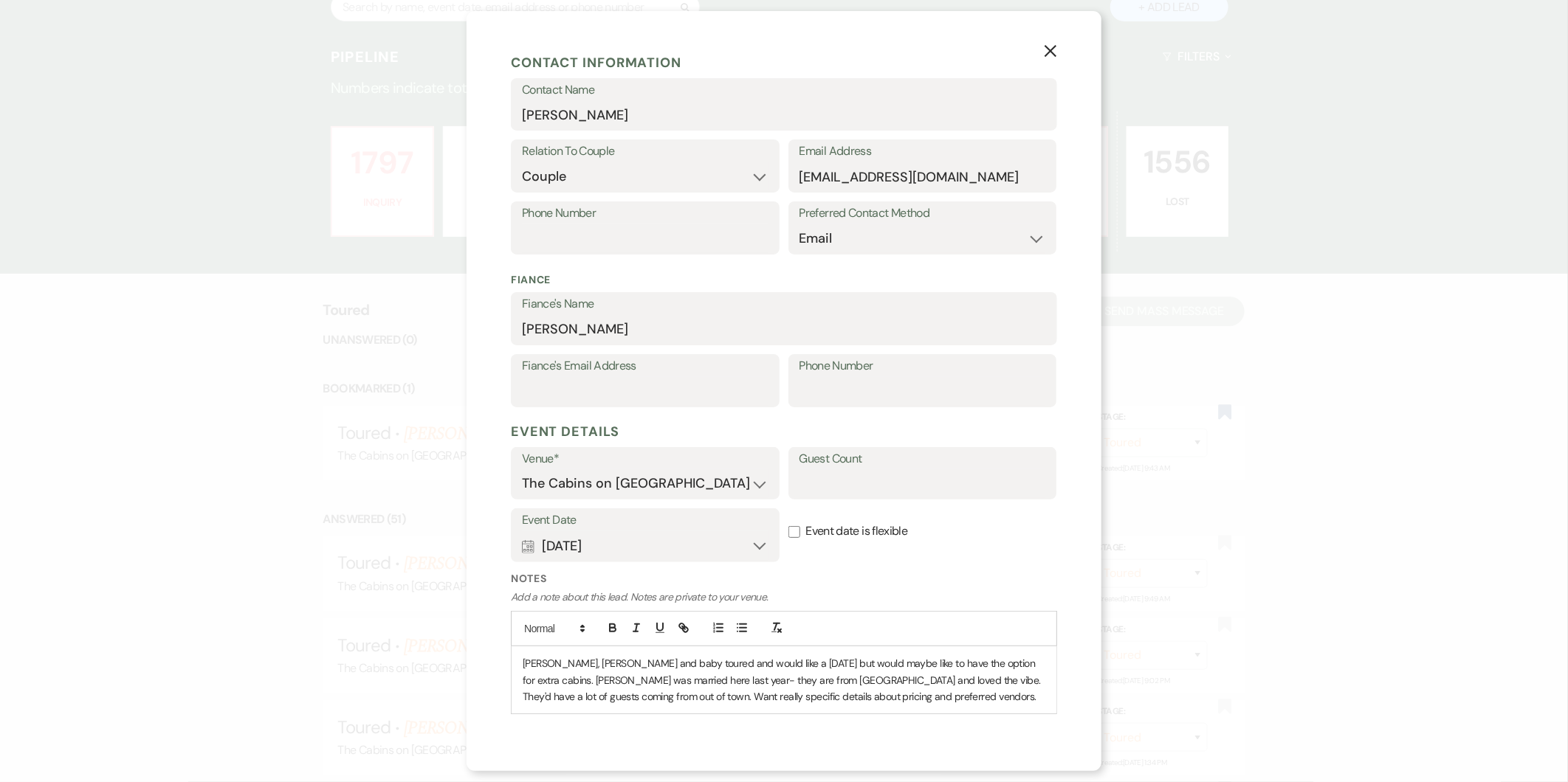
scroll to position [238, 0]
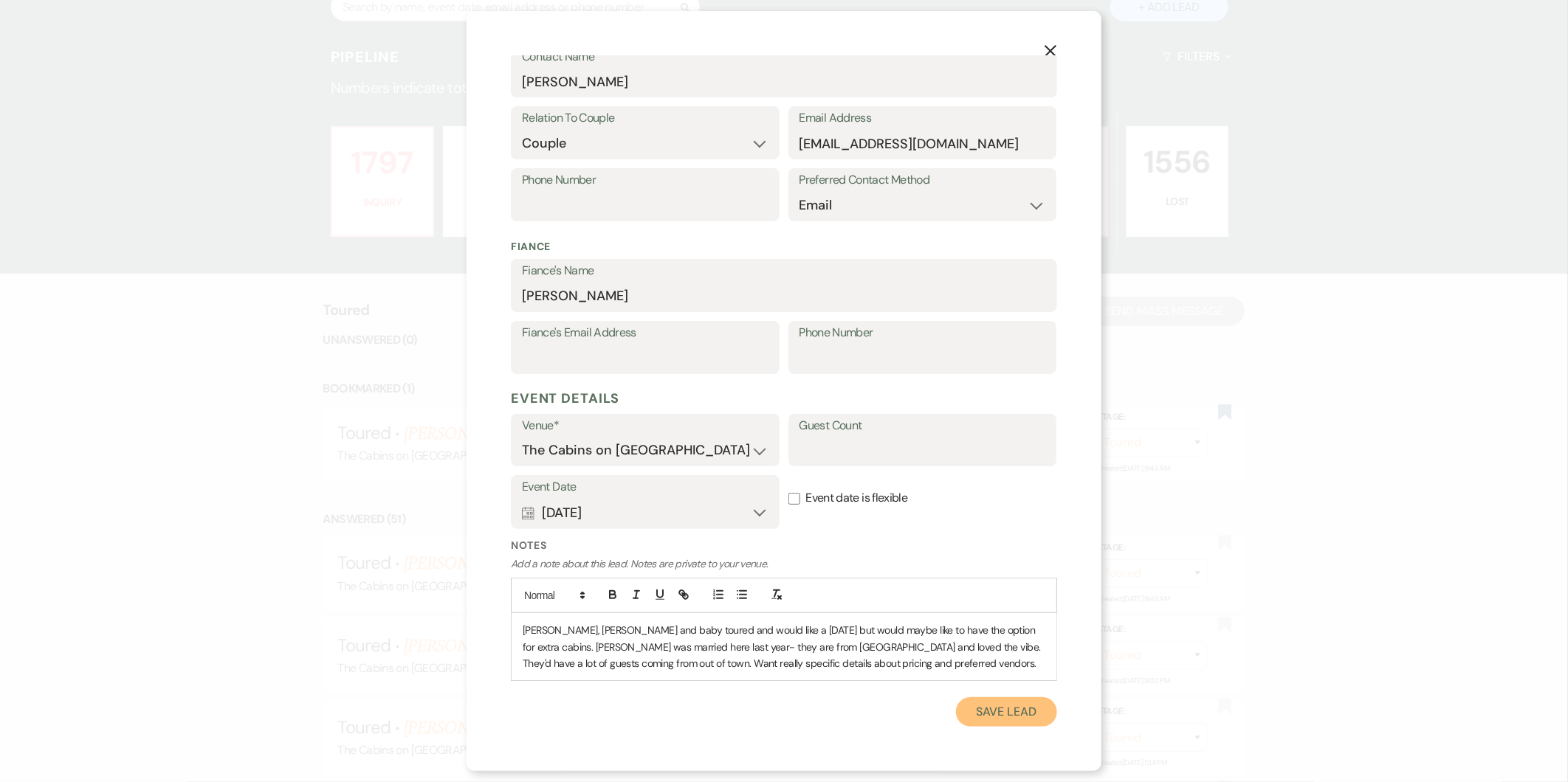
click at [993, 718] on button "Save Lead" at bounding box center [1007, 712] width 101 height 29
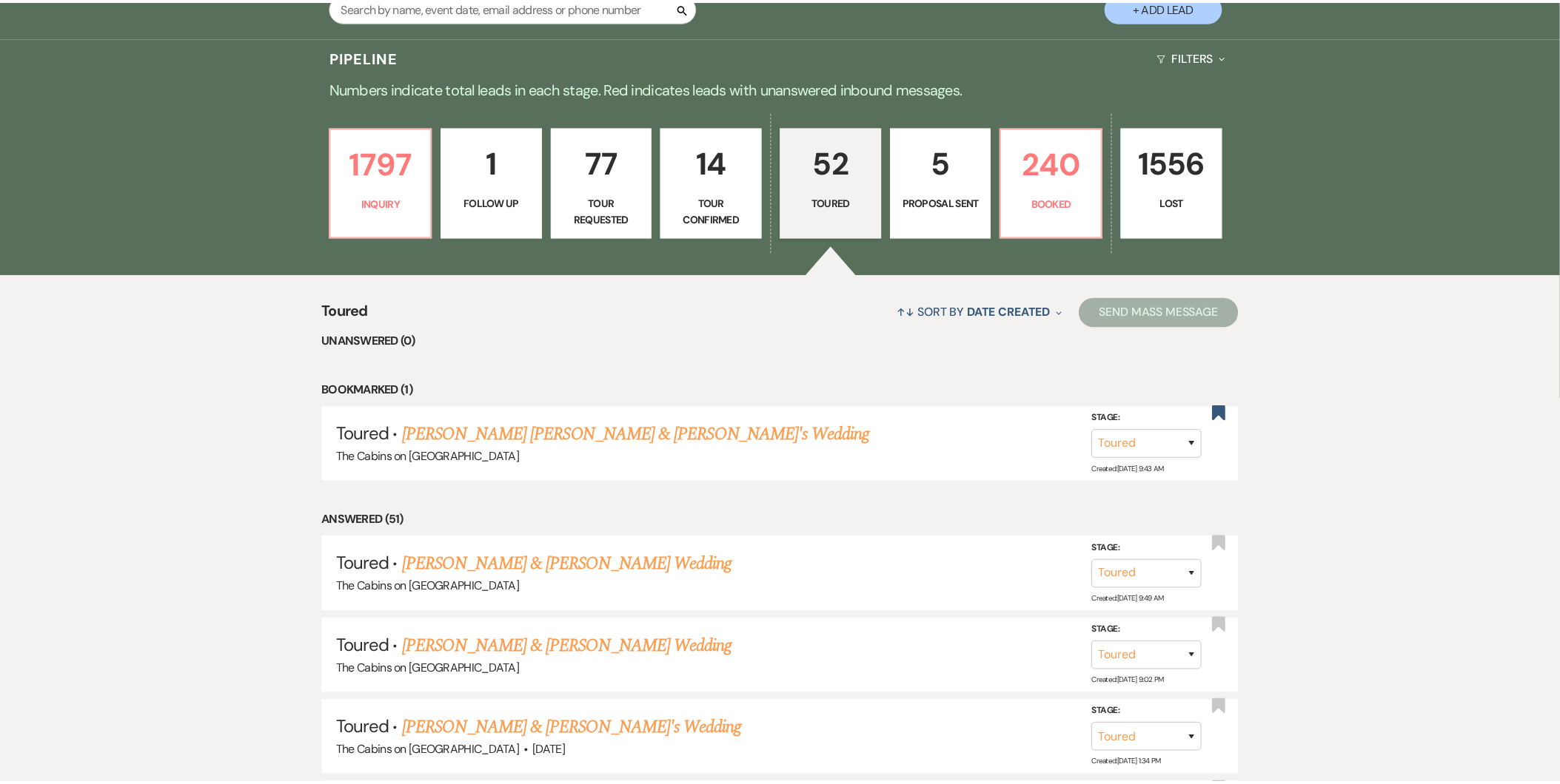
scroll to position [359, 0]
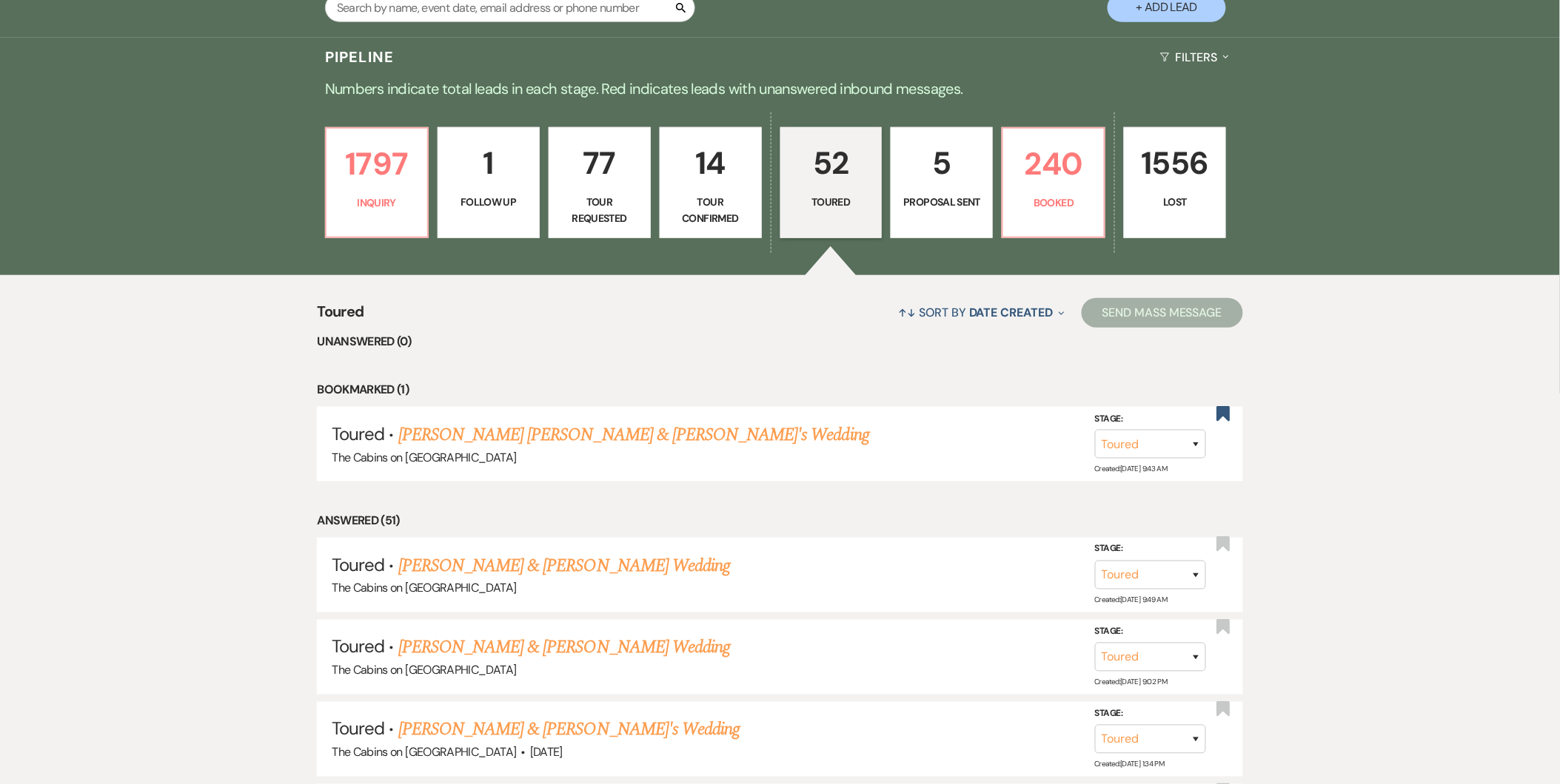
select select "5"
click at [577, 564] on link "[PERSON_NAME] & [PERSON_NAME] Wedding" at bounding box center [564, 566] width 331 height 27
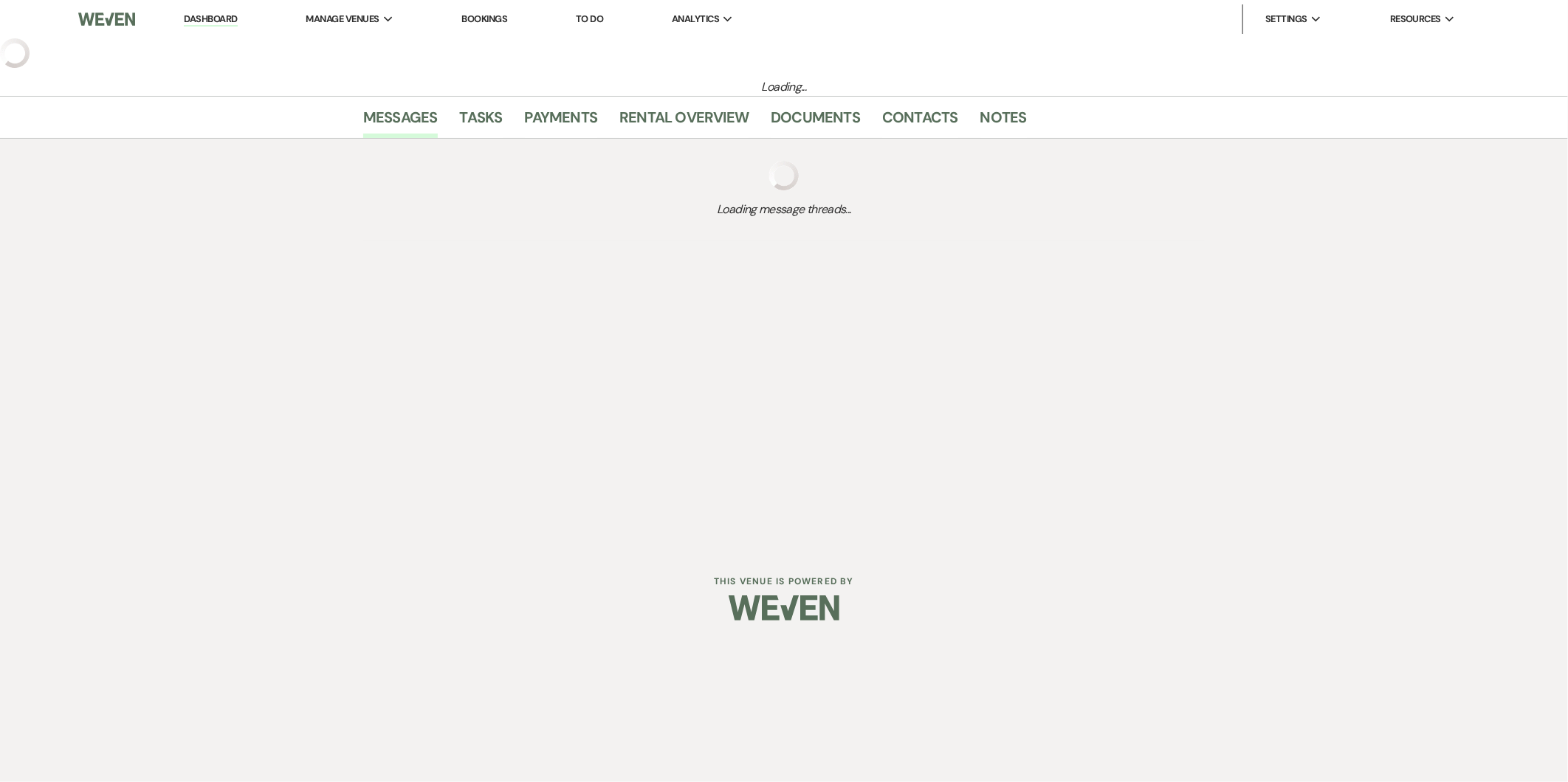
select select "5"
select select "12"
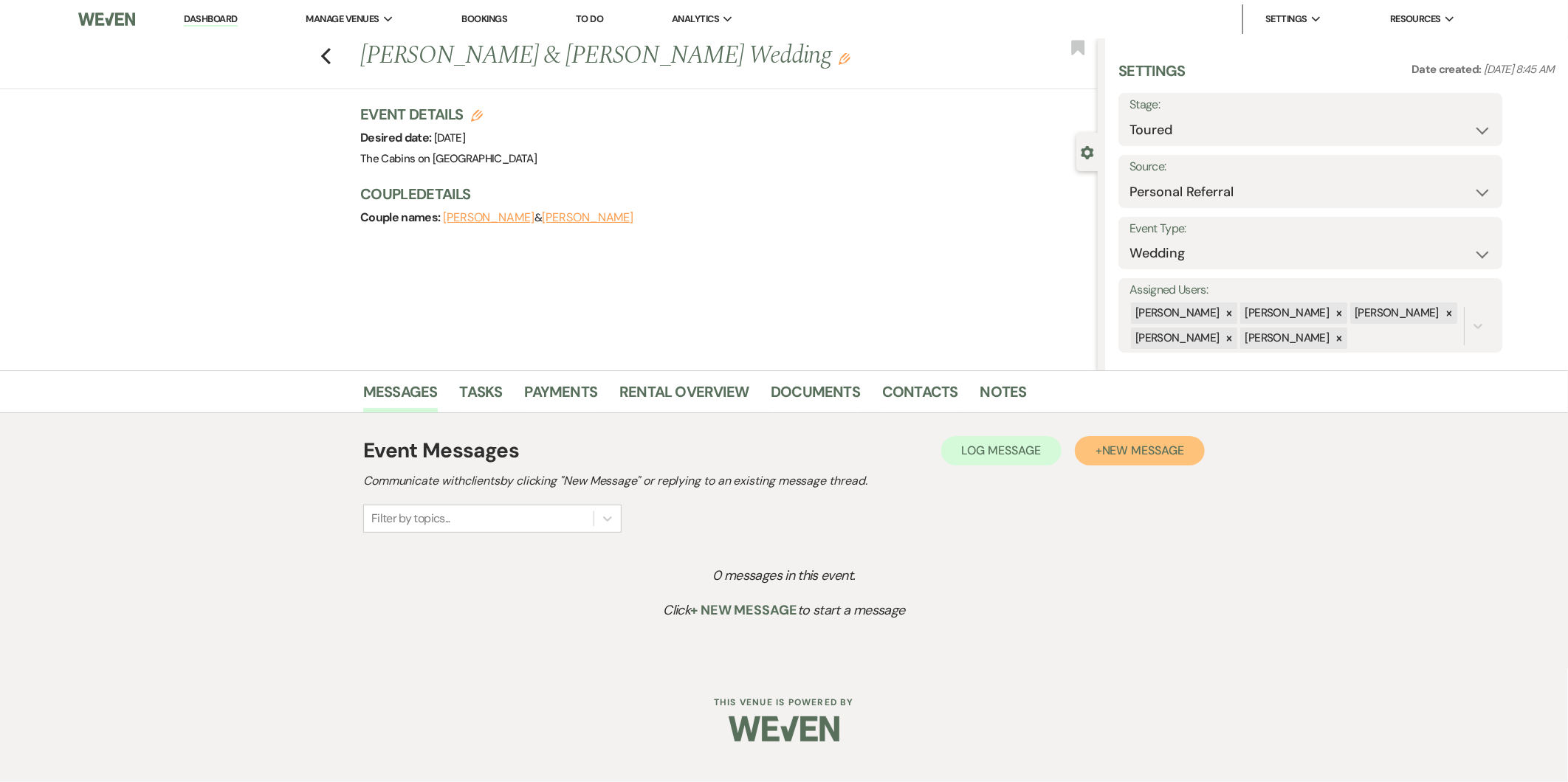
click at [1163, 458] on button "+ New Message" at bounding box center [1139, 450] width 130 height 29
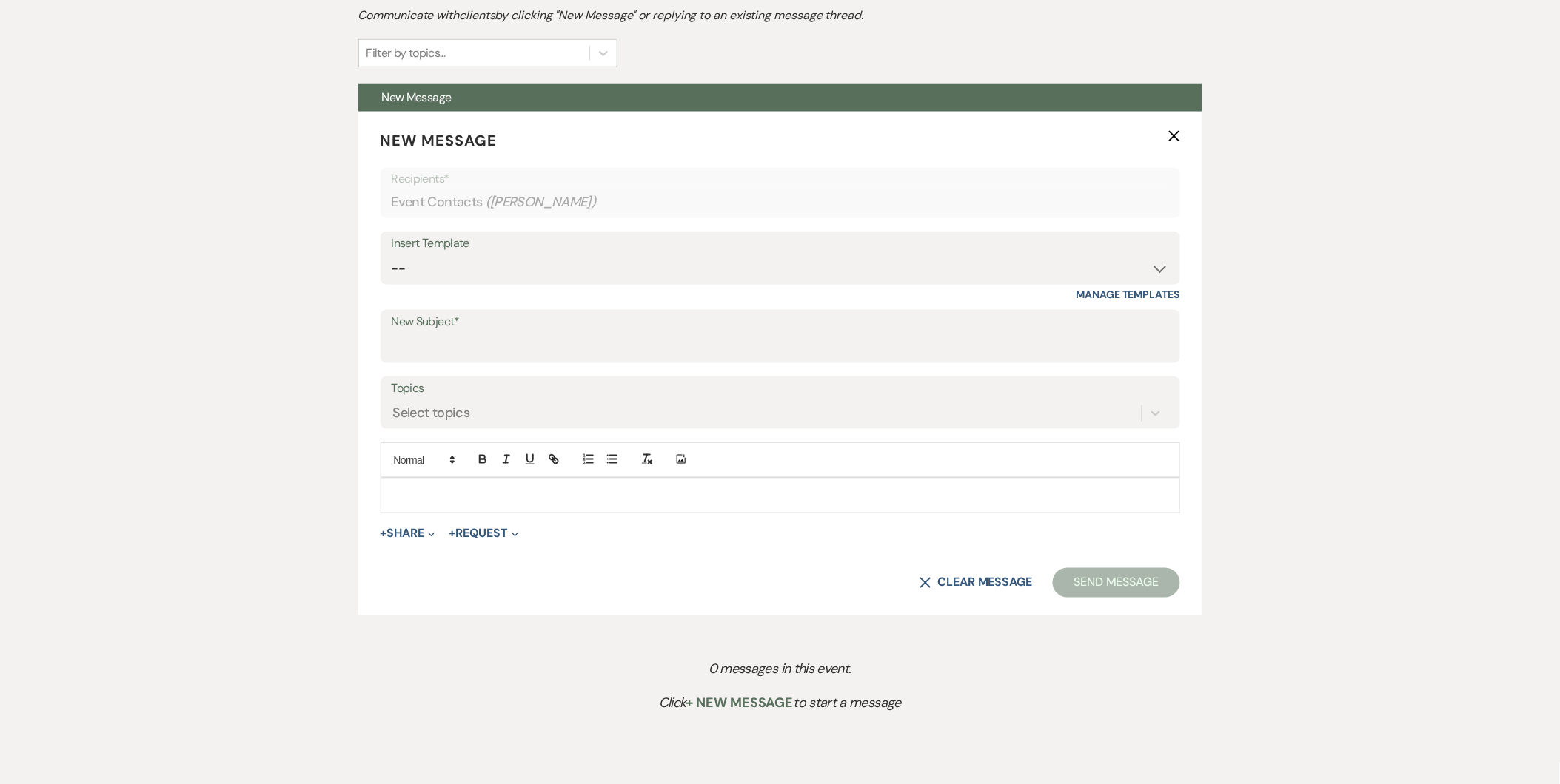
scroll to position [457, 0]
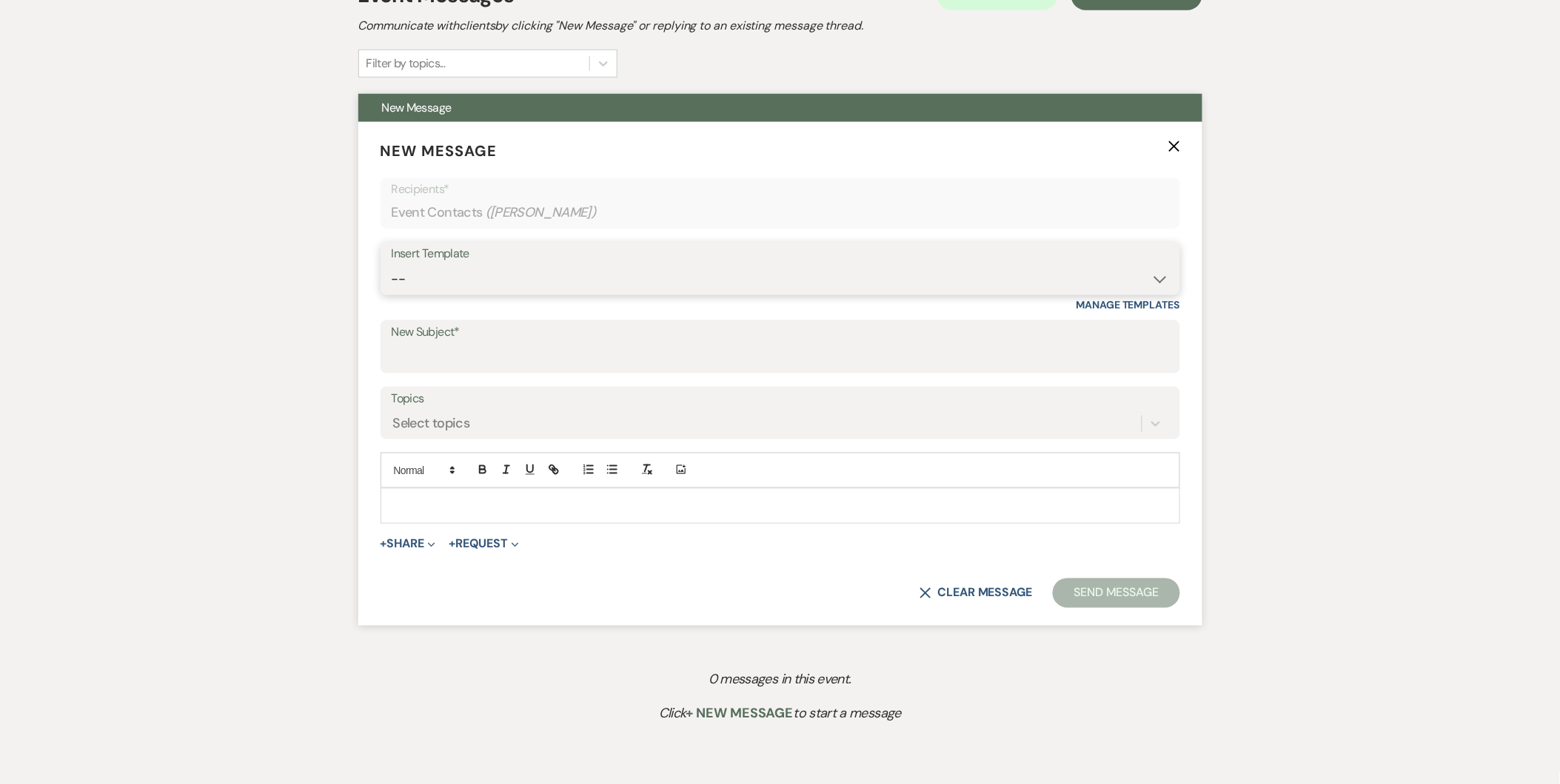
click at [1149, 272] on select "-- Initial Inquiry Response Tour Request Response Follow Up Copy of Initial Inq…" at bounding box center [780, 279] width 777 height 29
click at [391, 265] on select "-- Initial Inquiry Response Tour Request Response Follow Up Copy of Initial Inq…" at bounding box center [780, 279] width 777 height 29
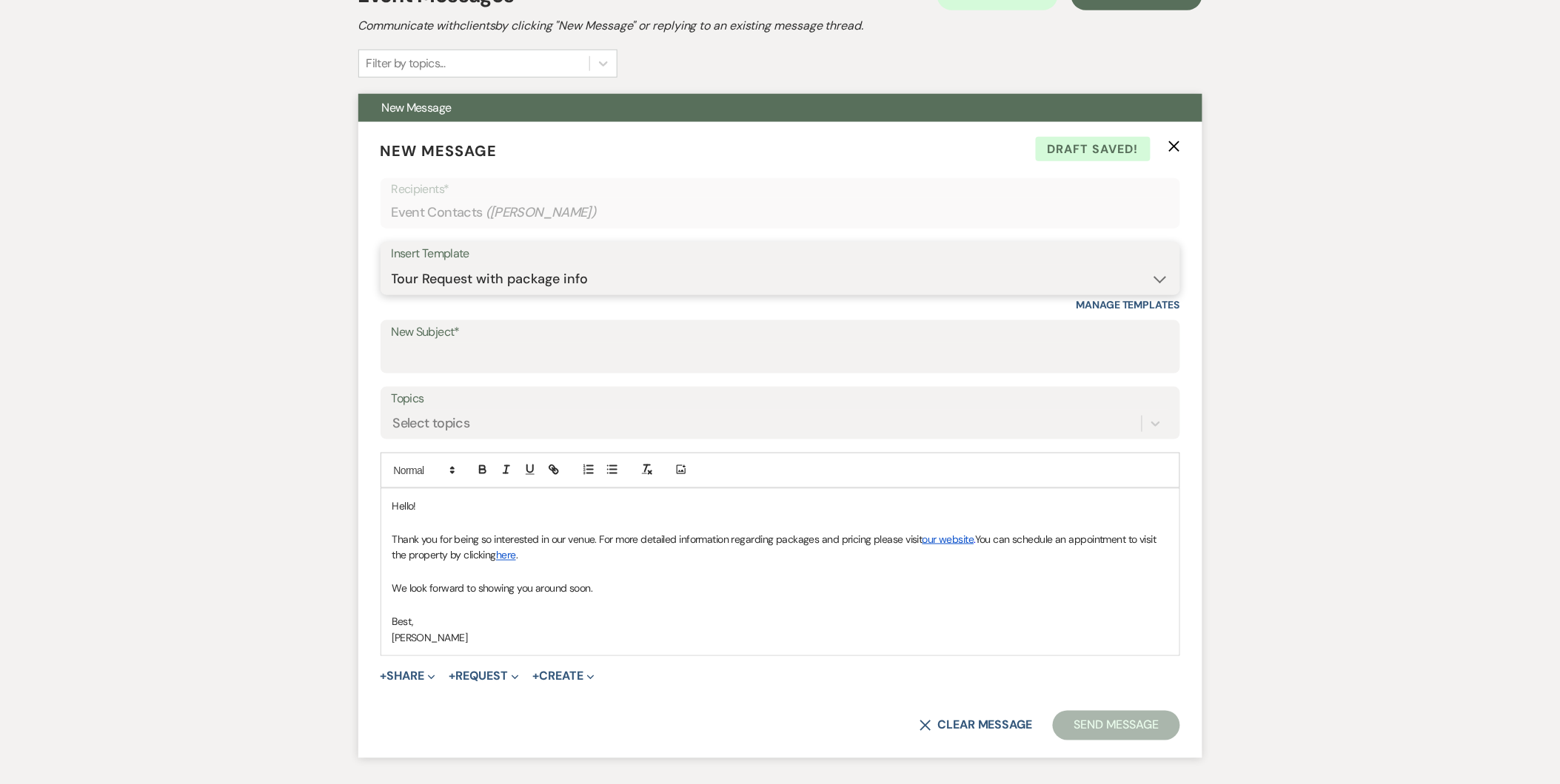
click at [883, 265] on select "-- Initial Inquiry Response Tour Request Response Follow Up Copy of Initial Inq…" at bounding box center [780, 279] width 777 height 29
select select "3194"
click at [391, 265] on select "-- Initial Inquiry Response Tour Request Response Follow Up Copy of Initial Inq…" at bounding box center [780, 279] width 777 height 29
type input "Venue Pricing & Budget Considerations"
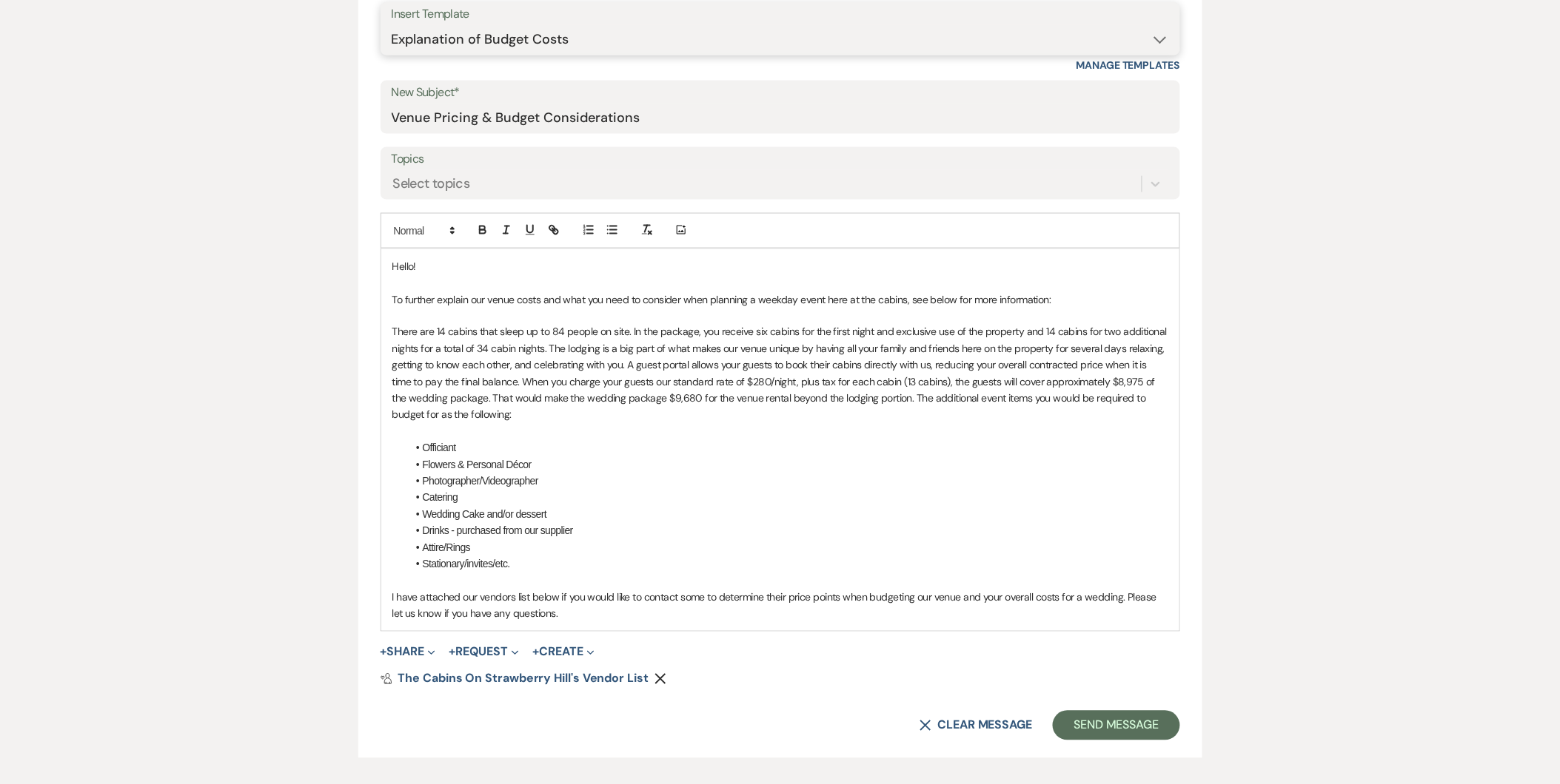
scroll to position [693, 0]
